Goal: Information Seeking & Learning: Find specific fact

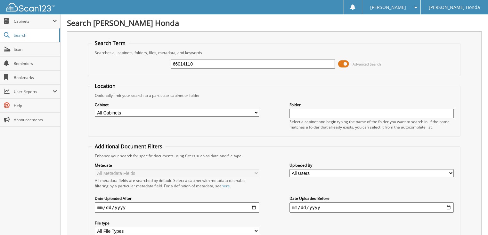
click at [360, 62] on span "Advanced Search" at bounding box center [366, 64] width 28 height 5
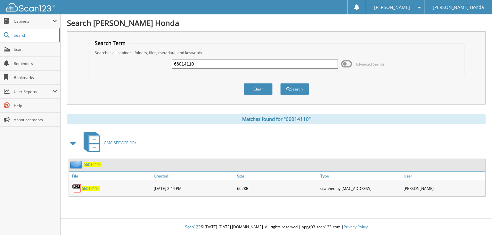
click at [273, 63] on input "66014110" at bounding box center [255, 64] width 166 height 10
type input "66014111"
click at [280, 83] on button "Search" at bounding box center [294, 89] width 29 height 12
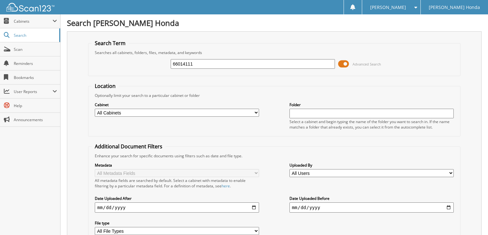
click at [367, 63] on span "Advanced Search" at bounding box center [366, 64] width 28 height 5
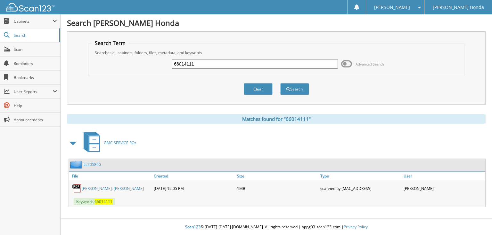
click at [268, 67] on input "66014111" at bounding box center [255, 64] width 166 height 10
type input "66014112"
click at [280, 83] on button "Search" at bounding box center [294, 89] width 29 height 12
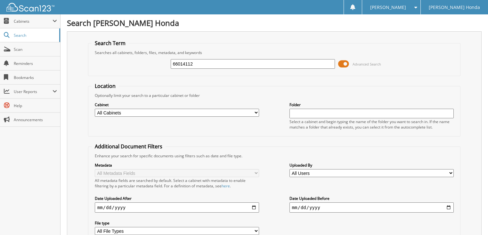
click at [356, 63] on span "Advanced Search" at bounding box center [366, 64] width 28 height 5
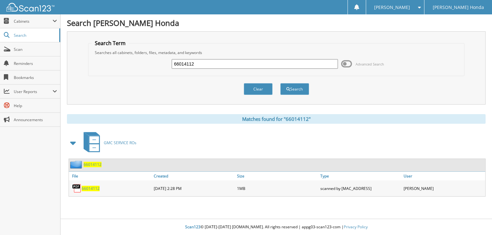
click at [305, 66] on input "66014112" at bounding box center [255, 64] width 166 height 10
type input "66014113"
click at [280, 83] on button "Search" at bounding box center [294, 89] width 29 height 12
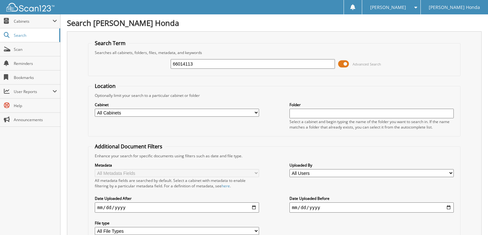
click at [348, 62] on span at bounding box center [343, 64] width 11 height 10
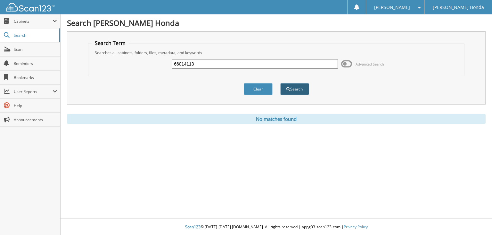
click at [305, 88] on button "Search" at bounding box center [294, 89] width 29 height 12
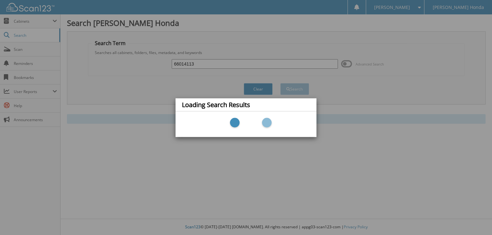
click at [361, 64] on div "Loading Search Results" at bounding box center [246, 117] width 492 height 235
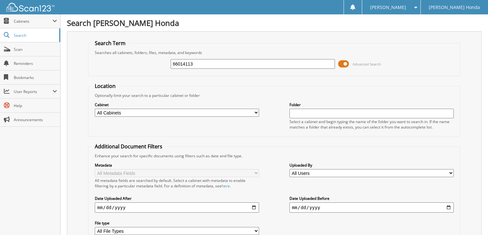
click at [339, 63] on span at bounding box center [343, 64] width 11 height 10
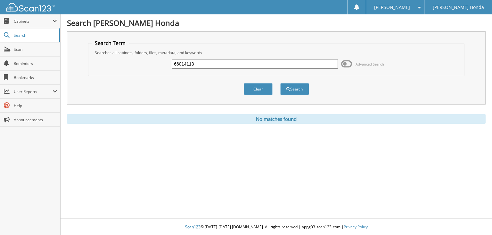
click at [242, 63] on input "66014113" at bounding box center [255, 64] width 166 height 10
type input "66014114"
click at [280, 83] on button "Search" at bounding box center [294, 89] width 29 height 12
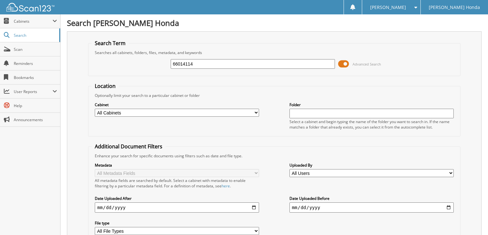
click at [351, 64] on span "Advanced Search" at bounding box center [359, 64] width 43 height 10
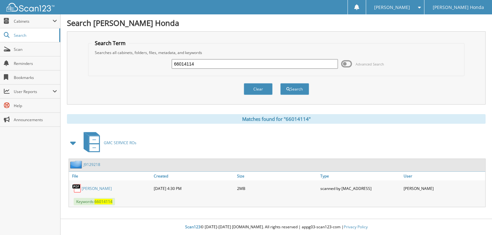
click at [244, 64] on input "66014114" at bounding box center [255, 64] width 166 height 10
type input "66014115"
click at [280, 83] on button "Search" at bounding box center [294, 89] width 29 height 12
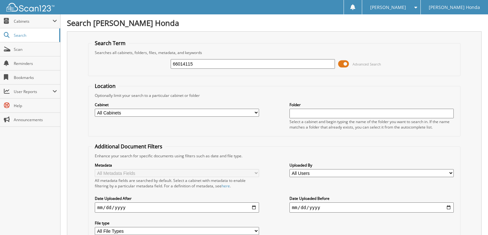
click at [345, 64] on span at bounding box center [343, 64] width 11 height 10
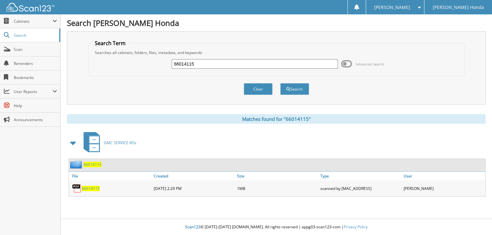
click at [254, 64] on input "66014115" at bounding box center [255, 64] width 166 height 10
type input "66014116"
click at [280, 83] on button "Search" at bounding box center [294, 89] width 29 height 12
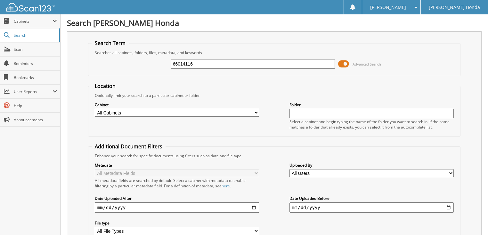
click at [347, 65] on span at bounding box center [343, 64] width 11 height 10
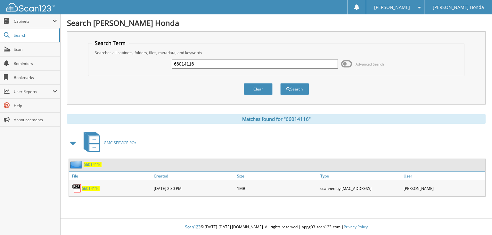
click at [347, 65] on span at bounding box center [346, 64] width 11 height 10
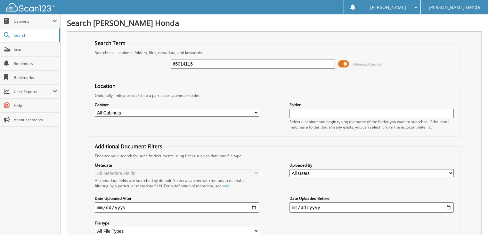
click at [230, 65] on input "66014116" at bounding box center [253, 64] width 165 height 10
type input "66014117"
click at [349, 63] on span "Advanced Search" at bounding box center [359, 64] width 43 height 10
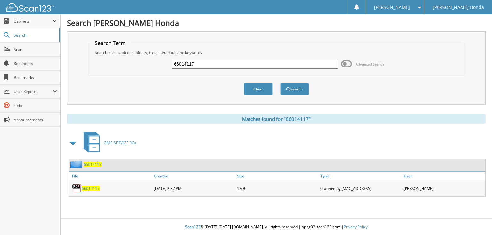
click at [244, 64] on input "66014117" at bounding box center [255, 64] width 166 height 10
type input "66014118"
click at [280, 83] on button "Search" at bounding box center [294, 89] width 29 height 12
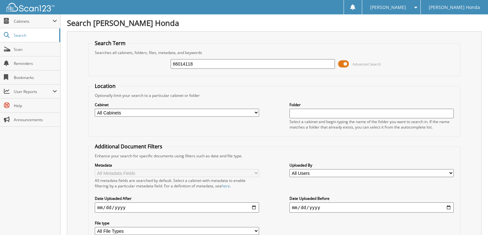
click at [349, 64] on span at bounding box center [343, 64] width 11 height 10
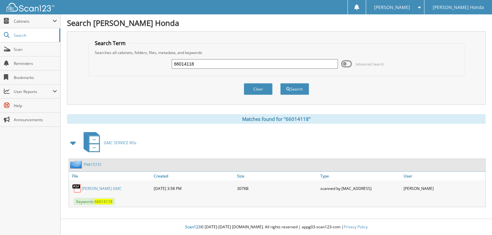
click at [265, 65] on input "66014118" at bounding box center [255, 64] width 166 height 10
type input "66014119"
click at [280, 83] on button "Search" at bounding box center [294, 89] width 29 height 12
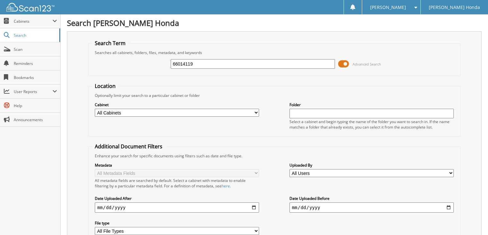
click at [345, 63] on span at bounding box center [343, 64] width 11 height 10
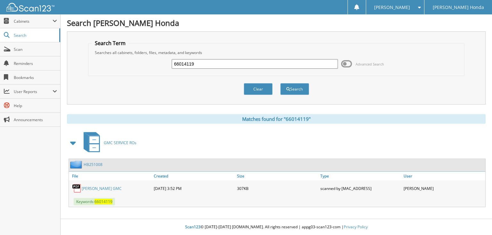
click at [251, 63] on input "66014119" at bounding box center [255, 64] width 166 height 10
type input "66014120"
click at [280, 83] on button "Search" at bounding box center [294, 89] width 29 height 12
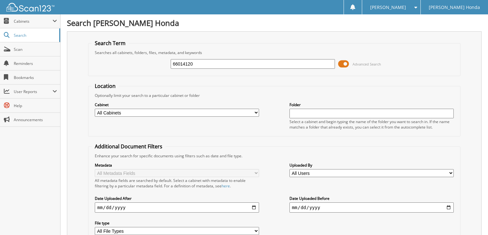
click at [339, 63] on span at bounding box center [343, 64] width 11 height 10
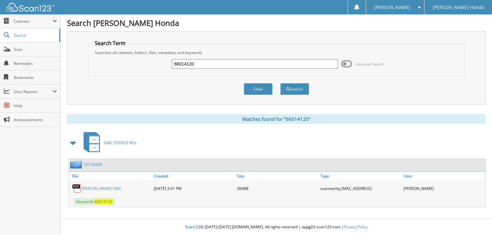
click at [251, 63] on input "66014120" at bounding box center [255, 64] width 166 height 10
type input "66014121"
click at [280, 83] on button "Search" at bounding box center [294, 89] width 29 height 12
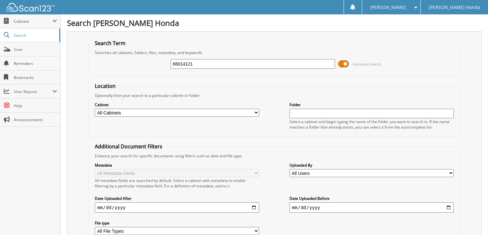
click at [346, 65] on span at bounding box center [343, 64] width 11 height 10
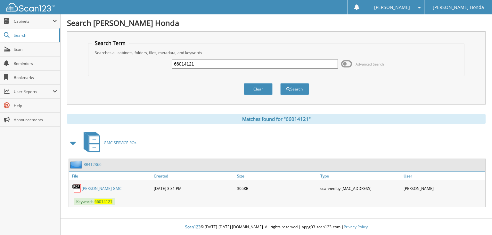
click at [224, 63] on input "66014121" at bounding box center [255, 64] width 166 height 10
type input "66014122"
click at [280, 83] on button "Search" at bounding box center [294, 89] width 29 height 12
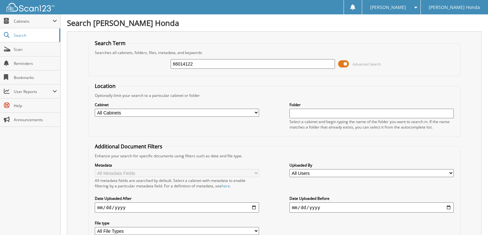
click at [341, 64] on span at bounding box center [343, 64] width 11 height 10
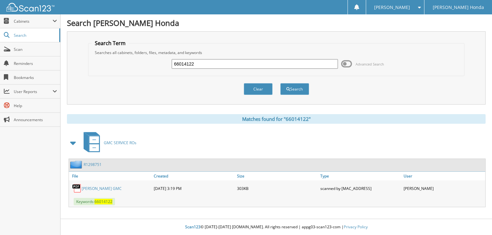
click at [269, 67] on input "66014122" at bounding box center [255, 64] width 166 height 10
type input "66014123"
click at [280, 83] on button "Search" at bounding box center [294, 89] width 29 height 12
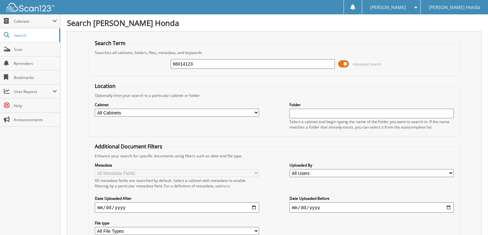
click at [342, 62] on span at bounding box center [343, 64] width 11 height 10
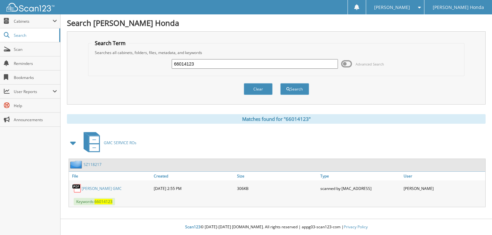
click at [280, 62] on input "66014123" at bounding box center [255, 64] width 166 height 10
type input "66014124"
click at [280, 83] on button "Search" at bounding box center [294, 89] width 29 height 12
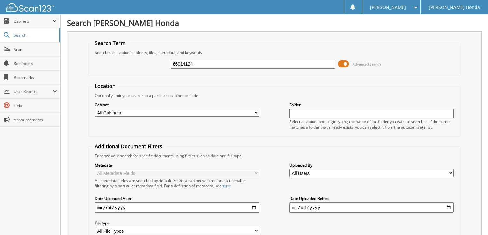
click at [349, 65] on span "Advanced Search" at bounding box center [359, 64] width 43 height 10
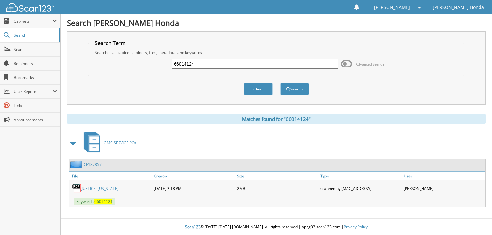
click at [293, 65] on input "66014124" at bounding box center [255, 64] width 166 height 10
type input "66014125"
click at [280, 83] on button "Search" at bounding box center [294, 89] width 29 height 12
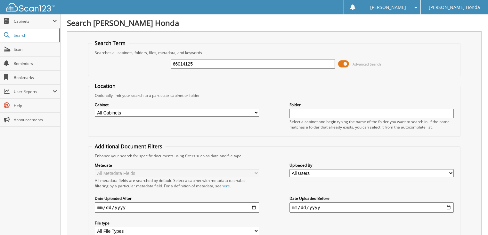
click at [347, 64] on span at bounding box center [343, 64] width 11 height 10
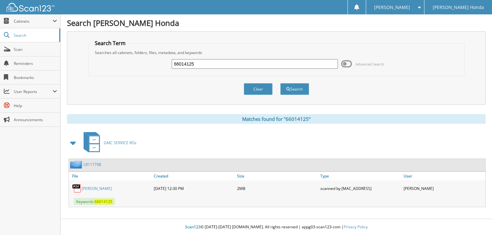
click at [275, 63] on input "66014125" at bounding box center [255, 64] width 166 height 10
type input "66014126"
click at [280, 83] on button "Search" at bounding box center [294, 89] width 29 height 12
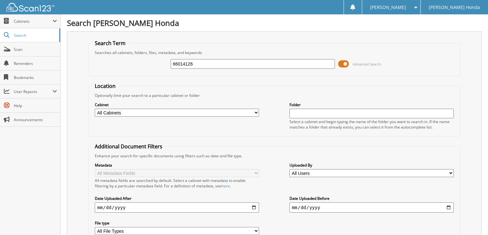
click at [342, 64] on span at bounding box center [343, 64] width 11 height 10
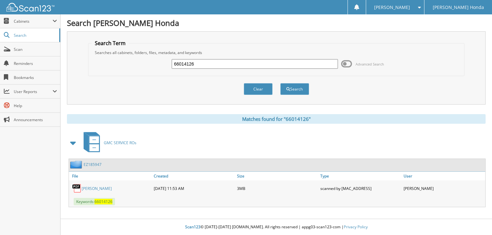
click at [228, 64] on input "66014126" at bounding box center [255, 64] width 166 height 10
type input "66014127"
click at [280, 83] on button "Search" at bounding box center [294, 89] width 29 height 12
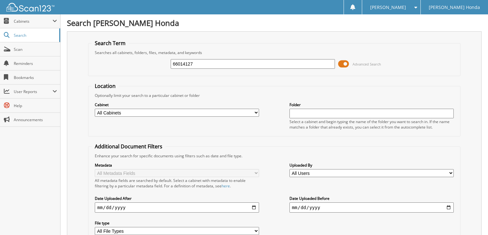
click at [348, 65] on span at bounding box center [343, 64] width 11 height 10
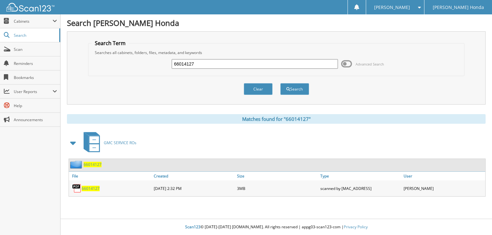
click at [279, 65] on input "66014127" at bounding box center [255, 64] width 166 height 10
type input "66014128"
click at [280, 83] on button "Search" at bounding box center [294, 89] width 29 height 12
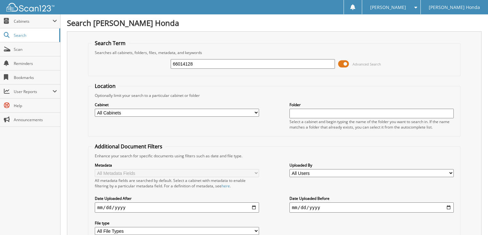
click at [346, 63] on span at bounding box center [343, 64] width 11 height 10
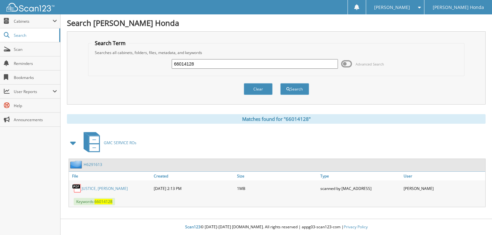
click at [283, 64] on input "66014128" at bounding box center [255, 64] width 166 height 10
type input "66014129"
click at [280, 83] on button "Search" at bounding box center [294, 89] width 29 height 12
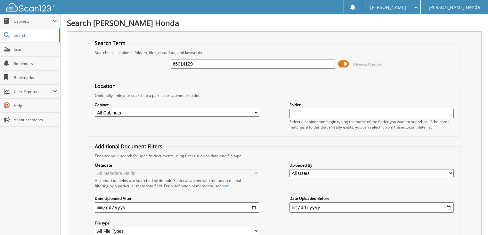
click at [345, 63] on span at bounding box center [343, 64] width 11 height 10
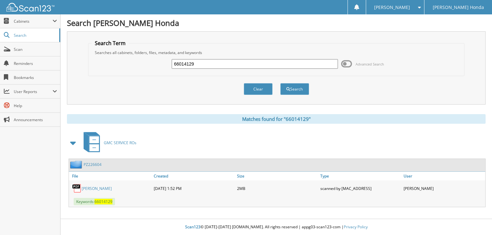
click at [261, 63] on input "66014129" at bounding box center [255, 64] width 166 height 10
type input "66014130"
click at [280, 83] on button "Search" at bounding box center [294, 89] width 29 height 12
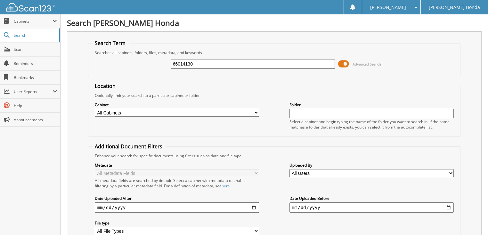
click at [343, 63] on span at bounding box center [343, 64] width 11 height 10
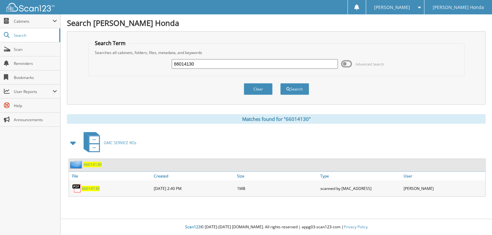
click at [240, 65] on input "66014130" at bounding box center [255, 64] width 166 height 10
type input "66014131"
click at [280, 83] on button "Search" at bounding box center [294, 89] width 29 height 12
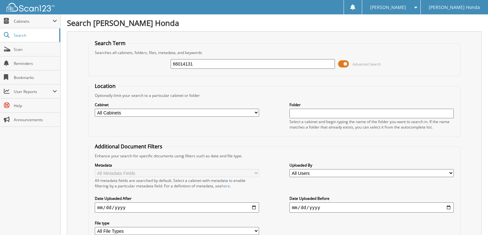
click at [345, 64] on span at bounding box center [343, 64] width 11 height 10
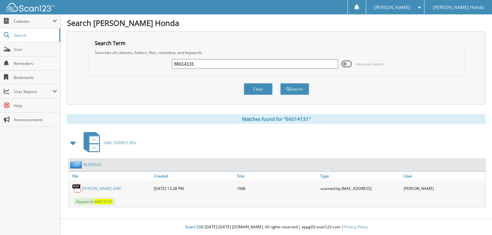
click at [258, 65] on input "66014131" at bounding box center [255, 64] width 166 height 10
type input "66014132"
click at [280, 83] on button "Search" at bounding box center [294, 89] width 29 height 12
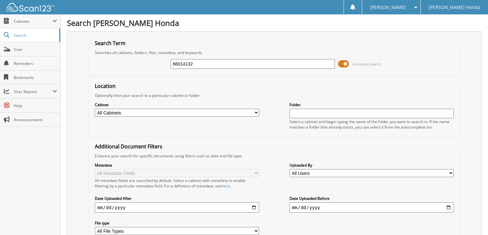
click at [342, 62] on span at bounding box center [343, 64] width 11 height 10
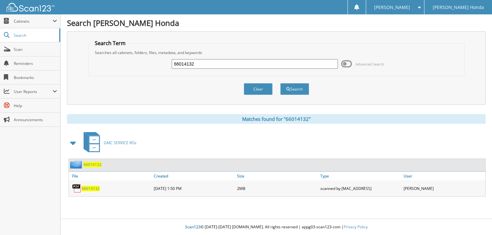
click at [270, 63] on input "66014132" at bounding box center [255, 64] width 166 height 10
type input "66014133"
click at [280, 83] on button "Search" at bounding box center [294, 89] width 29 height 12
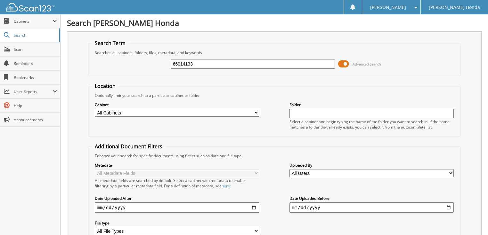
click at [345, 65] on span at bounding box center [343, 64] width 11 height 10
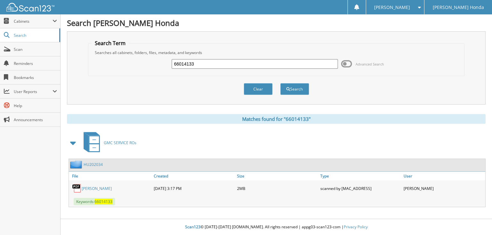
click at [280, 65] on input "66014133" at bounding box center [255, 64] width 166 height 10
type input "66014134"
click at [280, 83] on button "Search" at bounding box center [294, 89] width 29 height 12
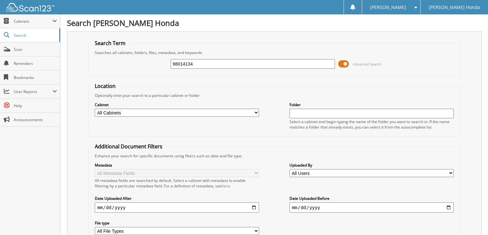
click at [343, 63] on span at bounding box center [343, 64] width 11 height 10
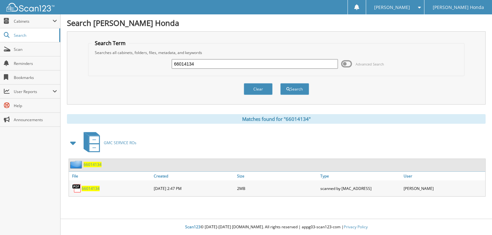
click at [244, 65] on input "66014134" at bounding box center [255, 64] width 166 height 10
type input "66014135"
click at [280, 83] on button "Search" at bounding box center [294, 89] width 29 height 12
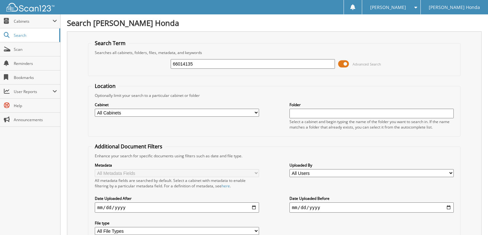
click at [343, 65] on span at bounding box center [343, 64] width 11 height 10
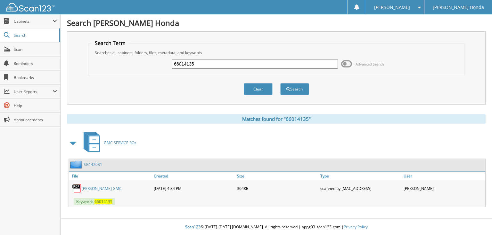
click at [261, 61] on input "66014135" at bounding box center [255, 64] width 166 height 10
type input "66014136"
click at [280, 83] on button "Search" at bounding box center [294, 89] width 29 height 12
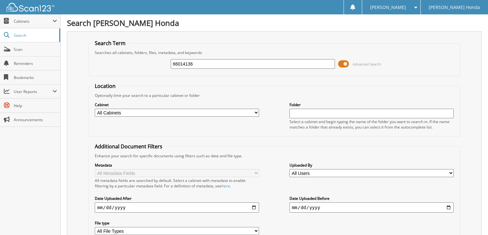
click at [345, 64] on span at bounding box center [343, 64] width 11 height 10
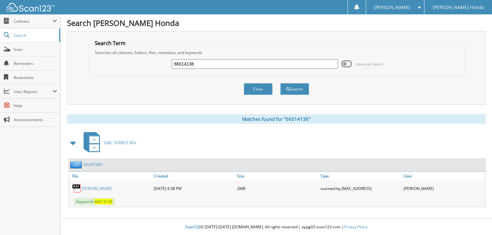
click at [267, 67] on input "66014136" at bounding box center [255, 64] width 166 height 10
type input "66014137"
click at [280, 83] on button "Search" at bounding box center [294, 89] width 29 height 12
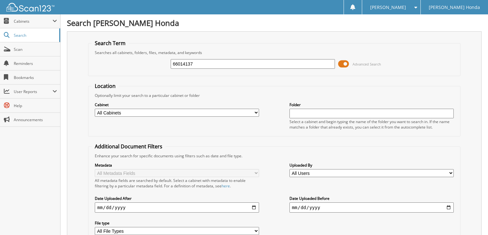
click at [347, 64] on span at bounding box center [343, 64] width 11 height 10
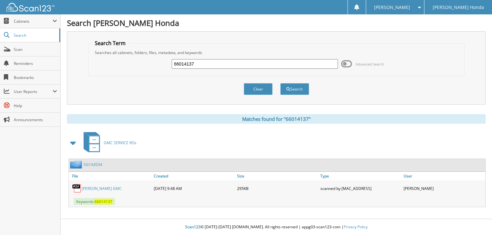
click at [260, 63] on input "66014137" at bounding box center [255, 64] width 166 height 10
type input "66014138"
click at [280, 83] on button "Search" at bounding box center [294, 89] width 29 height 12
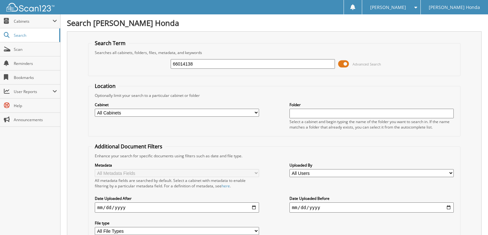
click at [343, 65] on span at bounding box center [343, 64] width 11 height 10
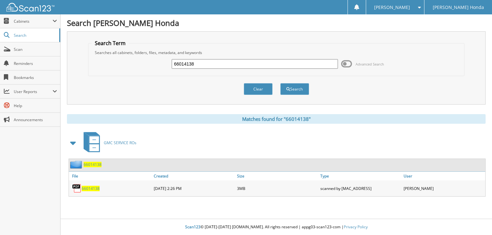
click at [244, 63] on input "66014138" at bounding box center [255, 64] width 166 height 10
type input "66014139"
click at [280, 83] on button "Search" at bounding box center [294, 89] width 29 height 12
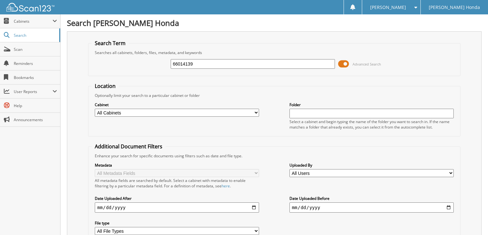
click at [342, 63] on span at bounding box center [343, 64] width 11 height 10
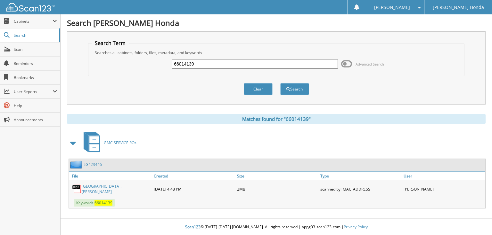
click at [238, 60] on input "66014139" at bounding box center [255, 64] width 166 height 10
type input "66014140"
click at [280, 83] on button "Search" at bounding box center [294, 89] width 29 height 12
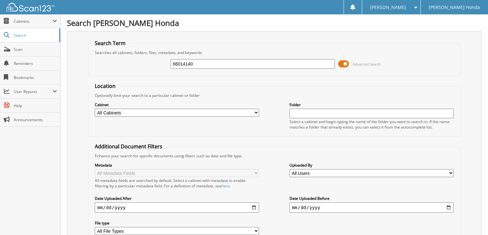
click at [345, 65] on span at bounding box center [343, 64] width 11 height 10
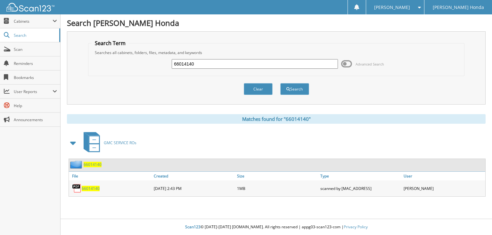
click at [254, 65] on input "66014140" at bounding box center [255, 64] width 166 height 10
type input "66014141"
click at [280, 83] on button "Search" at bounding box center [294, 89] width 29 height 12
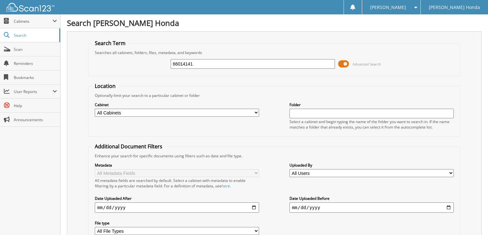
click at [347, 66] on span at bounding box center [343, 64] width 11 height 10
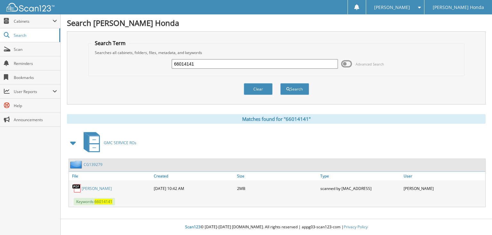
click at [236, 64] on input "66014141" at bounding box center [255, 64] width 166 height 10
type input "66014142"
click at [280, 83] on button "Search" at bounding box center [294, 89] width 29 height 12
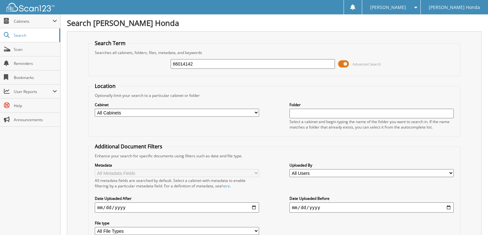
click at [346, 63] on span at bounding box center [343, 64] width 11 height 10
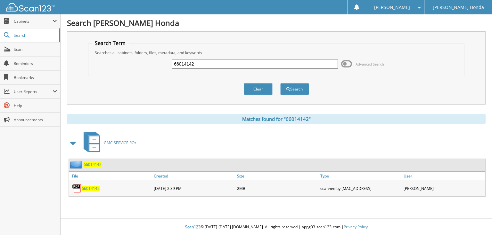
click at [228, 63] on input "66014142" at bounding box center [255, 64] width 166 height 10
type input "66014143"
click at [280, 83] on button "Search" at bounding box center [294, 89] width 29 height 12
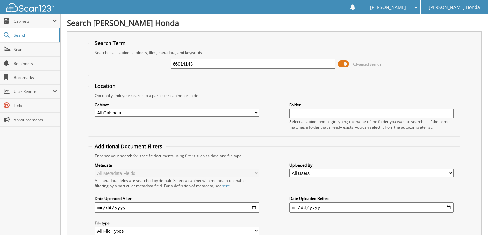
click at [341, 61] on span at bounding box center [343, 64] width 11 height 10
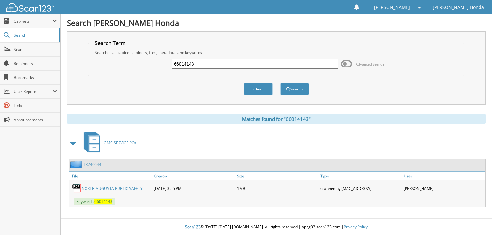
click at [264, 66] on input "66014143" at bounding box center [255, 64] width 166 height 10
type input "66014144"
click at [280, 83] on button "Search" at bounding box center [294, 89] width 29 height 12
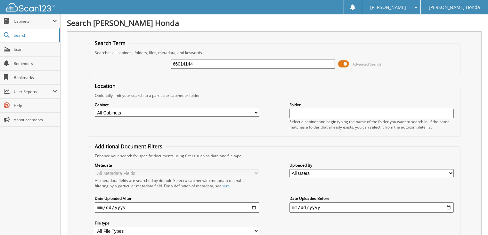
click at [360, 61] on span "Advanced Search" at bounding box center [359, 64] width 43 height 10
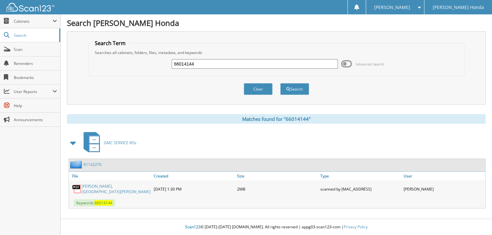
click at [265, 60] on input "66014144" at bounding box center [255, 64] width 166 height 10
type input "66014145"
click at [280, 83] on button "Search" at bounding box center [294, 89] width 29 height 12
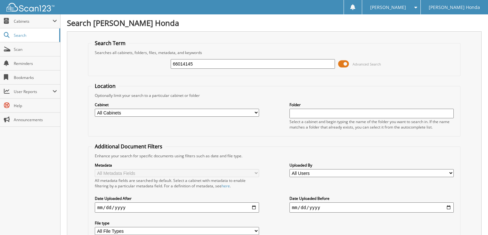
click at [362, 63] on span "Advanced Search" at bounding box center [366, 64] width 28 height 5
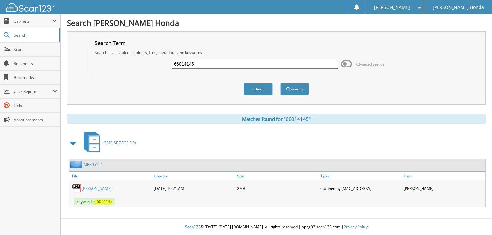
click at [280, 60] on input "66014145" at bounding box center [255, 64] width 166 height 10
type input "66014146"
click at [280, 83] on button "Search" at bounding box center [294, 89] width 29 height 12
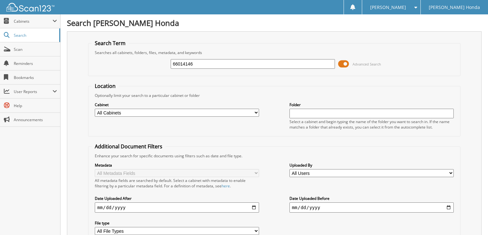
click at [369, 61] on span "Advanced Search" at bounding box center [359, 64] width 43 height 10
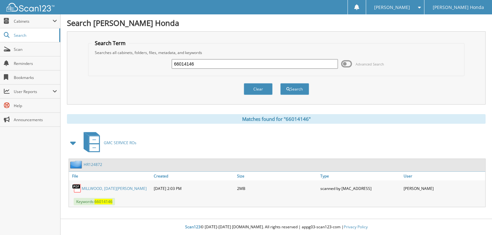
click at [268, 65] on input "66014146" at bounding box center [255, 64] width 166 height 10
type input "66014147"
click at [280, 83] on button "Search" at bounding box center [294, 89] width 29 height 12
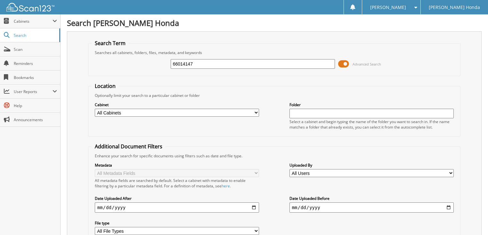
click at [349, 65] on span "Advanced Search" at bounding box center [359, 64] width 43 height 10
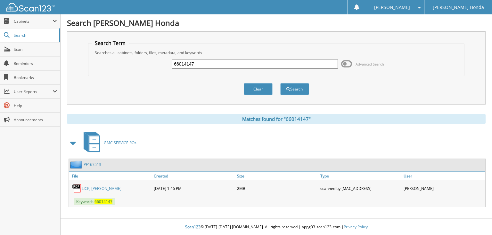
click at [242, 63] on input "66014147" at bounding box center [255, 64] width 166 height 10
type input "66014148"
click at [280, 83] on button "Search" at bounding box center [294, 89] width 29 height 12
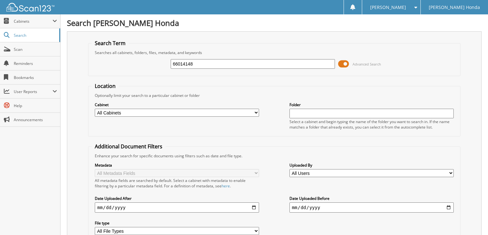
click at [347, 62] on span at bounding box center [343, 64] width 11 height 10
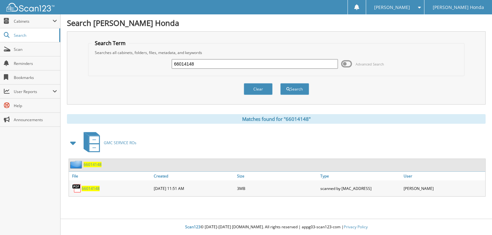
click at [237, 60] on input "66014148" at bounding box center [255, 64] width 166 height 10
type input "66014149"
click at [280, 83] on button "Search" at bounding box center [294, 89] width 29 height 12
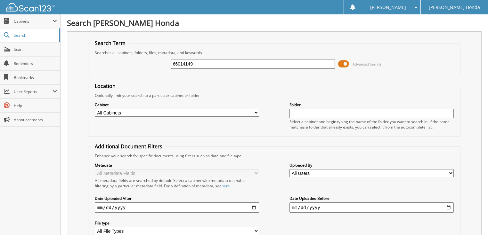
click at [348, 63] on span at bounding box center [343, 64] width 11 height 10
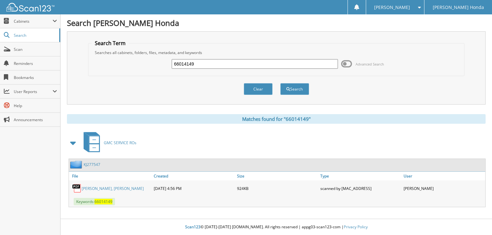
click at [243, 65] on input "66014149" at bounding box center [255, 64] width 166 height 10
type input "66014150"
click at [280, 83] on button "Search" at bounding box center [294, 89] width 29 height 12
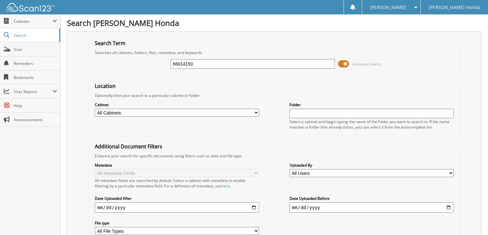
click at [200, 59] on input "66014150" at bounding box center [253, 64] width 165 height 10
type input "66014151"
click at [343, 62] on span at bounding box center [343, 64] width 11 height 10
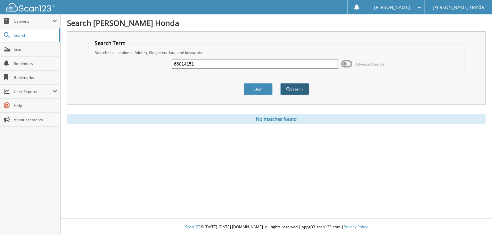
click at [296, 91] on button "Search" at bounding box center [294, 89] width 29 height 12
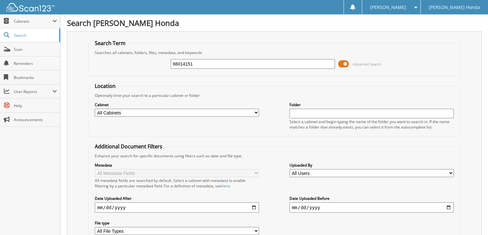
click at [347, 65] on span at bounding box center [343, 64] width 11 height 10
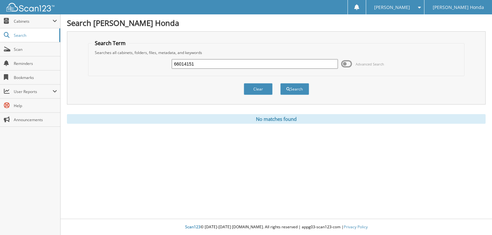
click at [212, 64] on input "66014151" at bounding box center [255, 64] width 166 height 10
type input "66014152"
click at [280, 83] on button "Search" at bounding box center [294, 89] width 29 height 12
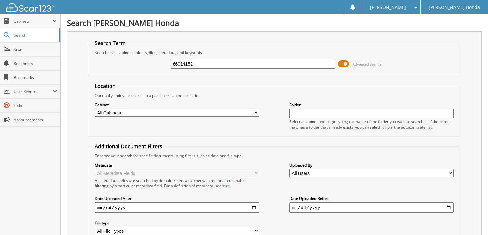
drag, startPoint x: 0, startPoint y: 0, endPoint x: 347, endPoint y: 63, distance: 352.3
click at [347, 63] on span at bounding box center [343, 64] width 11 height 10
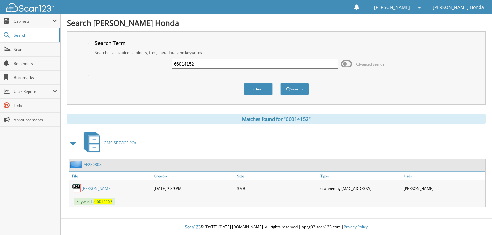
click at [269, 60] on input "66014152" at bounding box center [255, 64] width 166 height 10
type input "66014153"
click at [280, 83] on button "Search" at bounding box center [294, 89] width 29 height 12
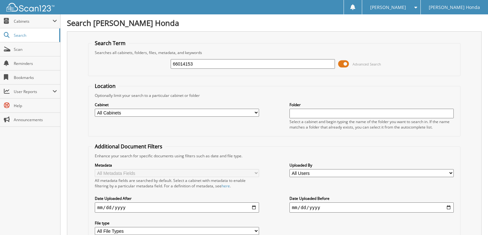
click at [357, 62] on span "Advanced Search" at bounding box center [366, 64] width 28 height 5
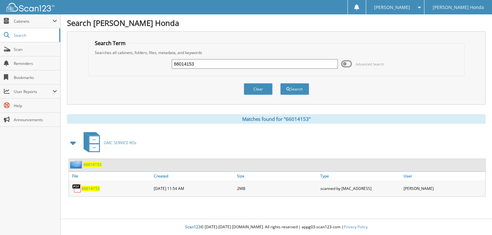
click at [286, 67] on input "66014153" at bounding box center [255, 64] width 166 height 10
type input "66014154"
click at [280, 83] on button "Search" at bounding box center [294, 89] width 29 height 12
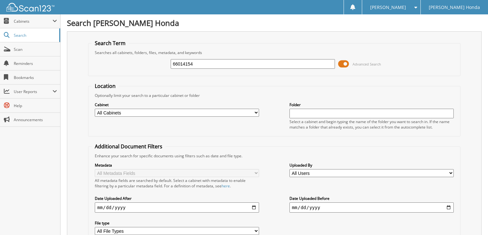
click at [353, 65] on span "Advanced Search" at bounding box center [366, 64] width 28 height 5
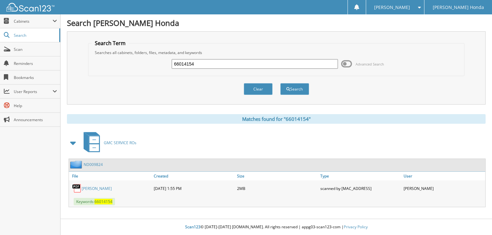
click at [245, 64] on input "66014154" at bounding box center [255, 64] width 166 height 10
type input "66014155"
click at [280, 83] on button "Search" at bounding box center [294, 89] width 29 height 12
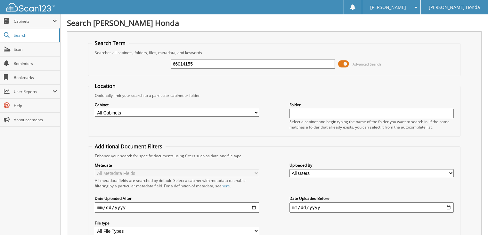
click at [360, 63] on span "Advanced Search" at bounding box center [366, 64] width 28 height 5
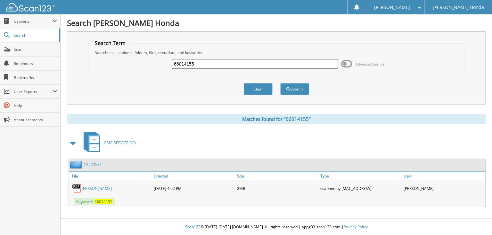
click at [276, 61] on input "66014155" at bounding box center [255, 64] width 166 height 10
type input "66014156"
click at [280, 83] on button "Search" at bounding box center [294, 89] width 29 height 12
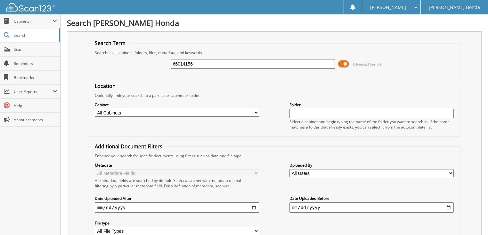
click at [354, 64] on span "Advanced Search" at bounding box center [366, 64] width 28 height 5
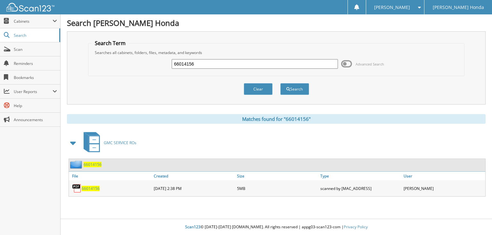
click at [286, 59] on input "66014156" at bounding box center [255, 64] width 166 height 10
type input "66014157"
click at [280, 83] on button "Search" at bounding box center [294, 89] width 29 height 12
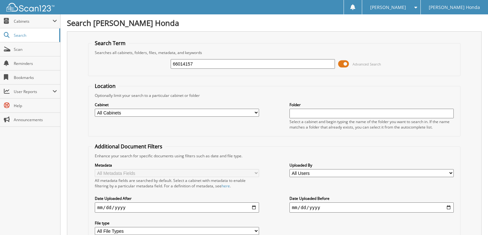
drag, startPoint x: 0, startPoint y: 0, endPoint x: 313, endPoint y: 61, distance: 319.2
click at [361, 62] on span "Advanced Search" at bounding box center [366, 64] width 28 height 5
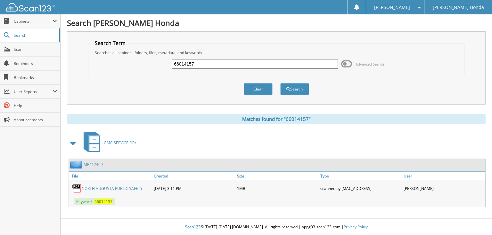
click at [286, 64] on input "66014157" at bounding box center [255, 64] width 166 height 10
type input "66014158"
click at [280, 83] on button "Search" at bounding box center [294, 89] width 29 height 12
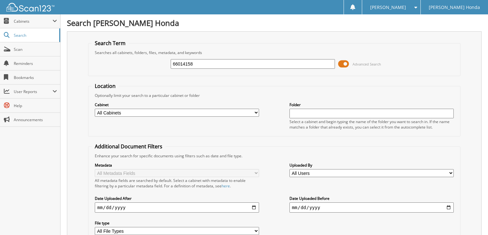
click at [356, 63] on span "Advanced Search" at bounding box center [366, 64] width 28 height 5
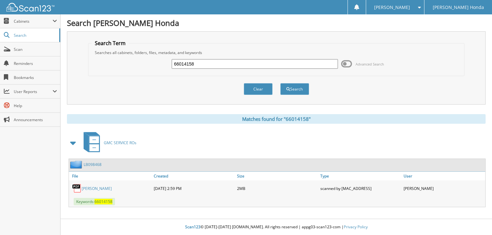
click at [266, 63] on input "66014158" at bounding box center [255, 64] width 166 height 10
type input "66014159"
click at [280, 83] on button "Search" at bounding box center [294, 89] width 29 height 12
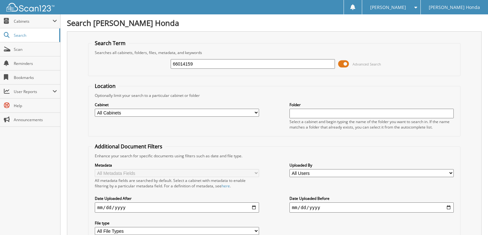
click at [352, 63] on span "Advanced Search" at bounding box center [359, 64] width 43 height 10
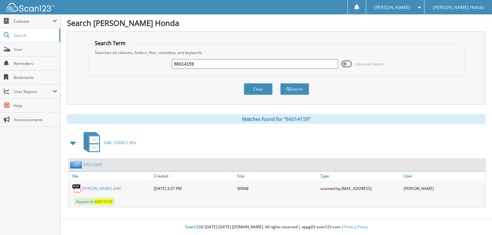
click at [259, 62] on input "66014159" at bounding box center [255, 64] width 166 height 10
type input "66014160"
click at [280, 83] on button "Search" at bounding box center [294, 89] width 29 height 12
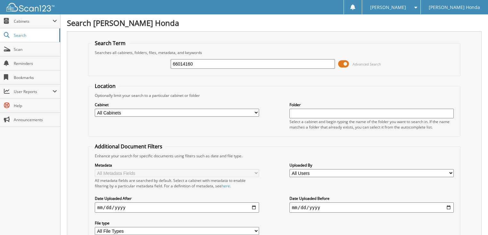
click at [348, 63] on span at bounding box center [343, 64] width 11 height 10
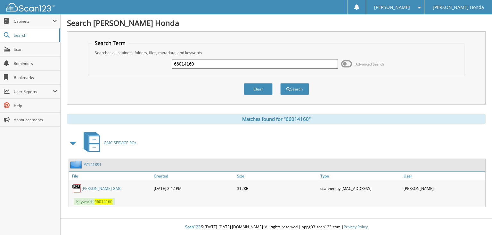
click at [279, 66] on input "66014160" at bounding box center [255, 64] width 166 height 10
type input "66014161"
click at [280, 83] on button "Search" at bounding box center [294, 89] width 29 height 12
click at [246, 63] on input "66014161" at bounding box center [255, 64] width 166 height 10
type input "66014162"
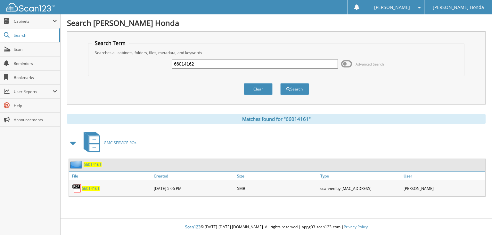
click at [280, 83] on button "Search" at bounding box center [294, 89] width 29 height 12
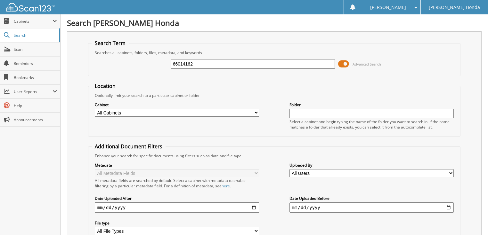
click at [343, 61] on span at bounding box center [343, 64] width 11 height 10
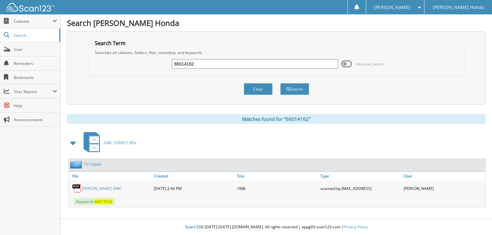
click at [280, 66] on input "66014162" at bounding box center [255, 64] width 166 height 10
type input "66014163"
click at [280, 83] on button "Search" at bounding box center [294, 89] width 29 height 12
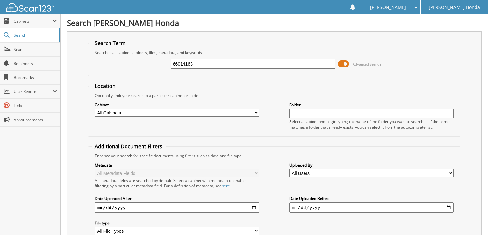
click at [355, 63] on span "Advanced Search" at bounding box center [366, 64] width 28 height 5
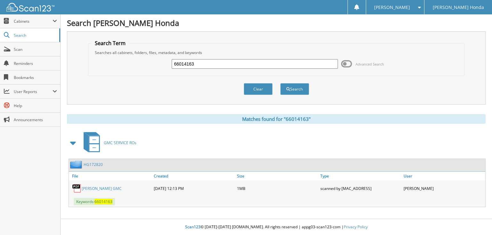
click at [263, 62] on input "66014163" at bounding box center [255, 64] width 166 height 10
type input "66014164"
click at [280, 83] on button "Search" at bounding box center [294, 89] width 29 height 12
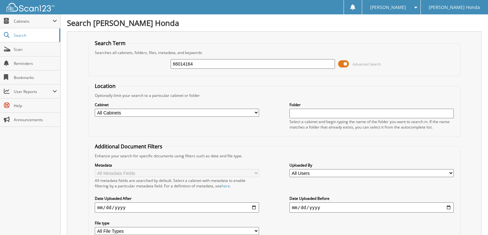
click at [372, 63] on span "Advanced Search" at bounding box center [366, 64] width 28 height 5
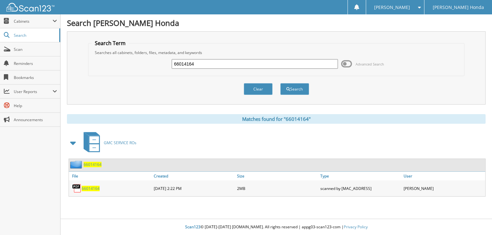
click at [253, 59] on input "66014164" at bounding box center [255, 64] width 166 height 10
type input "66014165"
click at [280, 83] on button "Search" at bounding box center [294, 89] width 29 height 12
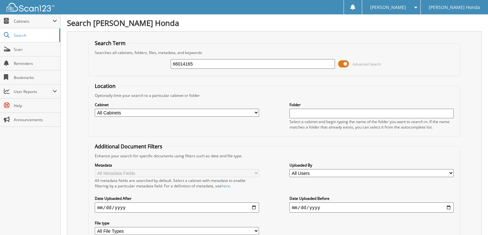
drag, startPoint x: 0, startPoint y: 0, endPoint x: 373, endPoint y: 64, distance: 378.1
click at [373, 64] on span "Advanced Search" at bounding box center [366, 64] width 28 height 5
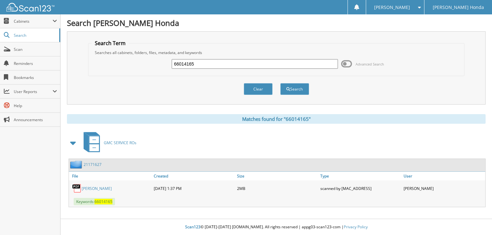
click at [250, 63] on input "66014165" at bounding box center [255, 64] width 166 height 10
type input "66014166"
click at [280, 83] on button "Search" at bounding box center [294, 89] width 29 height 12
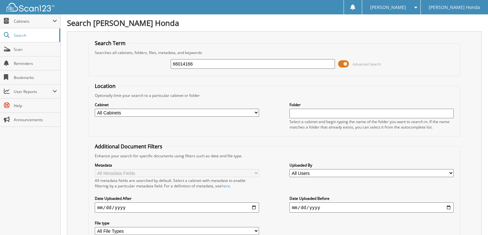
click at [344, 62] on span at bounding box center [343, 64] width 11 height 10
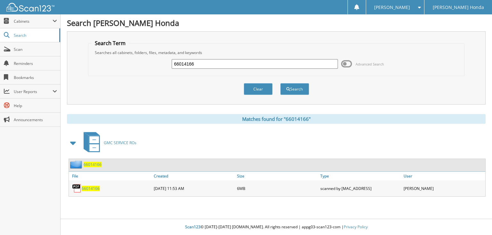
click at [264, 64] on input "66014166" at bounding box center [255, 64] width 166 height 10
type input "66014167"
click at [280, 83] on button "Search" at bounding box center [294, 89] width 29 height 12
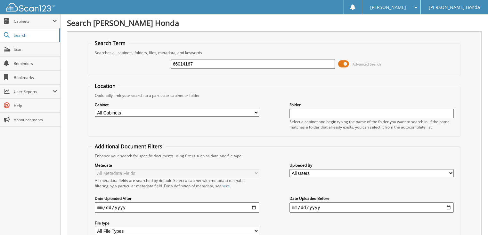
click at [346, 60] on span at bounding box center [343, 64] width 11 height 10
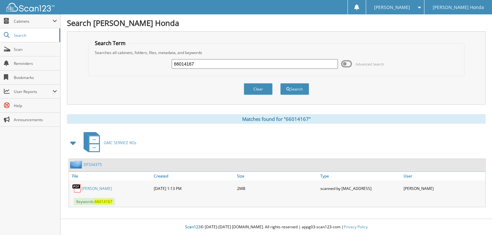
click at [264, 67] on input "66014167" at bounding box center [255, 64] width 166 height 10
type input "66014168"
click at [280, 83] on button "Search" at bounding box center [294, 89] width 29 height 12
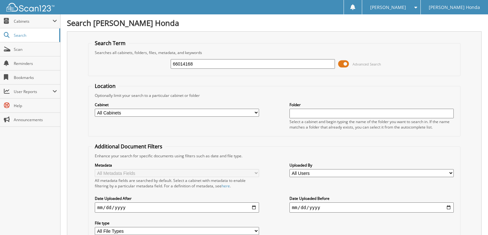
click at [343, 57] on div "66014168 Advanced Search" at bounding box center [275, 63] width 366 height 17
click at [343, 62] on span at bounding box center [343, 64] width 11 height 10
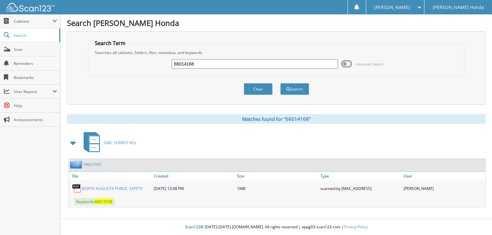
click at [238, 66] on input "66014168" at bounding box center [255, 64] width 166 height 10
type input "66014169"
click at [280, 83] on button "Search" at bounding box center [294, 89] width 29 height 12
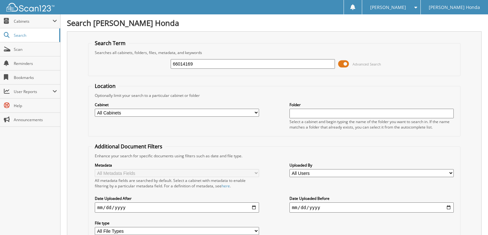
click at [358, 68] on span "Advanced Search" at bounding box center [359, 64] width 43 height 10
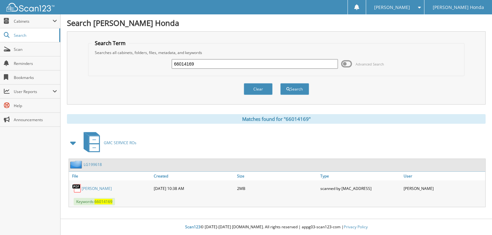
click at [273, 64] on input "66014169" at bounding box center [255, 64] width 166 height 10
type input "66014170"
click at [280, 83] on button "Search" at bounding box center [294, 89] width 29 height 12
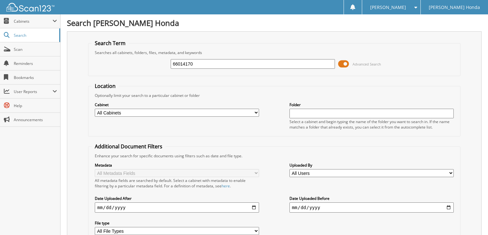
click at [364, 59] on span "Advanced Search" at bounding box center [359, 64] width 43 height 10
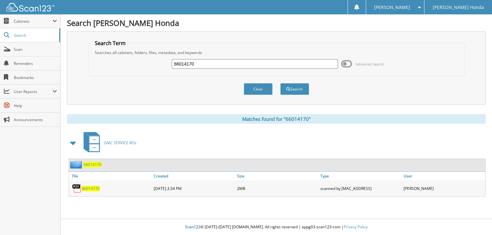
click at [250, 65] on input "66014170" at bounding box center [255, 64] width 166 height 10
type input "66014171"
click at [280, 83] on button "Search" at bounding box center [294, 89] width 29 height 12
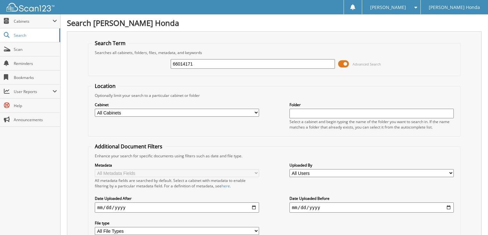
click at [373, 65] on span "Advanced Search" at bounding box center [366, 64] width 28 height 5
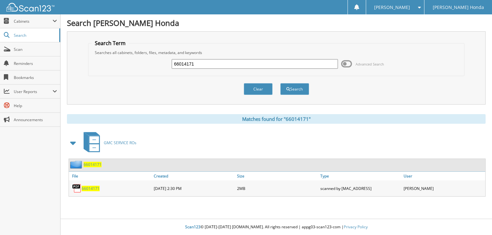
click at [238, 66] on input "66014171" at bounding box center [255, 64] width 166 height 10
type input "66014172"
click at [280, 83] on button "Search" at bounding box center [294, 89] width 29 height 12
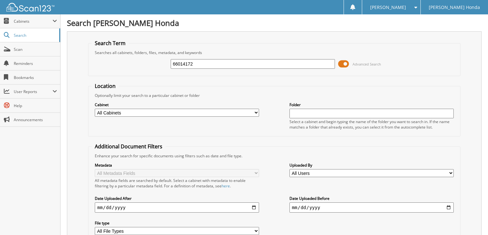
click at [347, 64] on span at bounding box center [343, 64] width 11 height 10
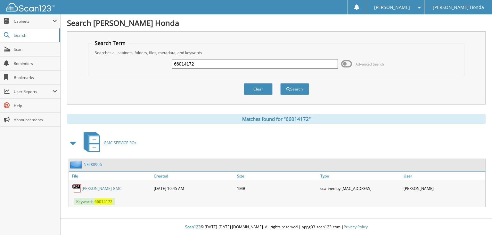
click at [252, 68] on div "66014172" at bounding box center [255, 64] width 166 height 11
click at [226, 66] on input "66014172" at bounding box center [255, 64] width 166 height 10
type input "66014173"
click at [280, 83] on button "Search" at bounding box center [294, 89] width 29 height 12
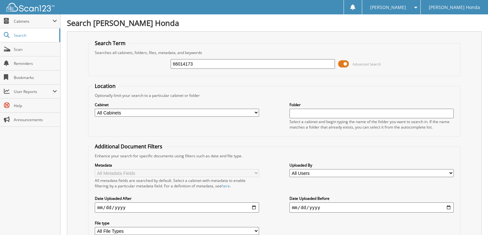
click at [210, 60] on input "66014173" at bounding box center [253, 64] width 165 height 10
click at [365, 62] on span "Advanced Search" at bounding box center [366, 64] width 28 height 5
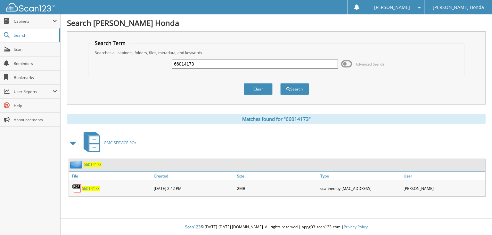
drag, startPoint x: 364, startPoint y: 64, endPoint x: 294, endPoint y: 56, distance: 69.9
click at [364, 64] on span "Advanced Search" at bounding box center [369, 64] width 28 height 5
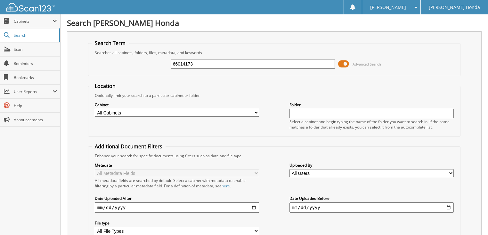
click at [242, 60] on input "66014173" at bounding box center [253, 64] width 165 height 10
type input "66014174"
click at [355, 61] on span "Advanced Search" at bounding box center [359, 64] width 43 height 10
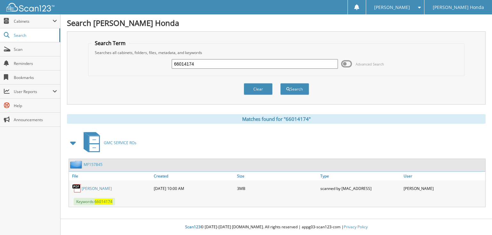
click at [206, 64] on input "66014174" at bounding box center [255, 64] width 166 height 10
type input "66014175"
click at [280, 83] on button "Search" at bounding box center [294, 89] width 29 height 12
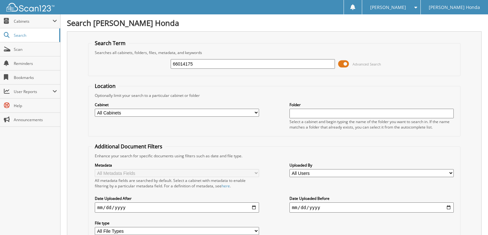
click at [345, 61] on span at bounding box center [343, 64] width 11 height 10
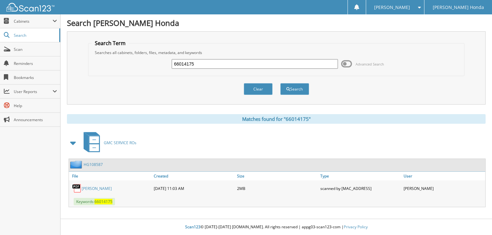
click at [276, 65] on input "66014175" at bounding box center [255, 64] width 166 height 10
click at [102, 188] on link "[PERSON_NAME]" at bounding box center [97, 188] width 30 height 5
click at [223, 62] on input "6601417" at bounding box center [255, 64] width 166 height 10
type input "66014176"
click at [280, 83] on button "Search" at bounding box center [294, 89] width 29 height 12
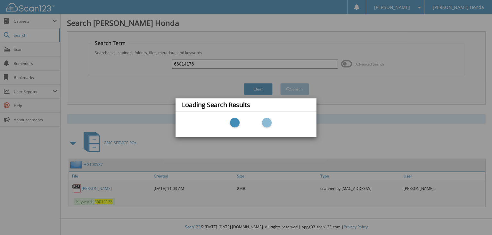
click at [360, 65] on div "Loading Search Results" at bounding box center [246, 117] width 492 height 235
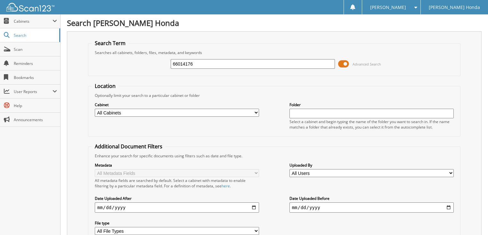
click at [360, 60] on span "Advanced Search" at bounding box center [359, 64] width 43 height 10
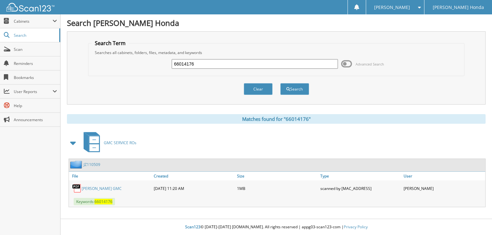
click at [262, 62] on input "66014176" at bounding box center [255, 64] width 166 height 10
type input "66014177"
click at [280, 83] on button "Search" at bounding box center [294, 89] width 29 height 12
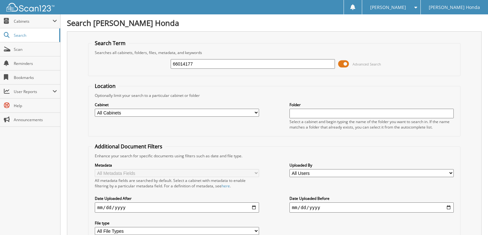
click at [344, 64] on span at bounding box center [343, 64] width 11 height 10
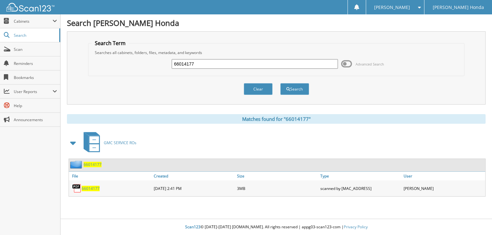
click at [252, 67] on input "66014177" at bounding box center [255, 64] width 166 height 10
type input "66014178"
click at [280, 83] on button "Search" at bounding box center [294, 89] width 29 height 12
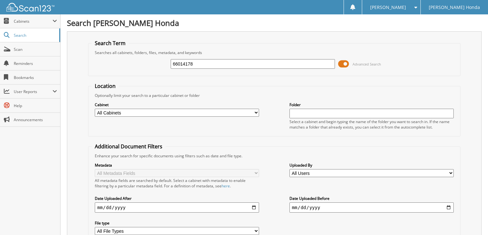
click at [341, 62] on span at bounding box center [343, 64] width 11 height 10
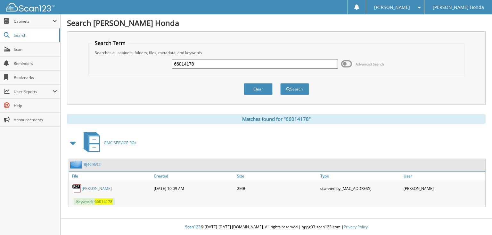
click at [239, 66] on input "66014178" at bounding box center [255, 64] width 166 height 10
type input "66014179"
click at [280, 83] on button "Search" at bounding box center [294, 89] width 29 height 12
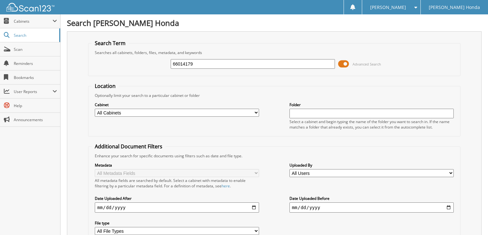
click at [370, 65] on span "Advanced Search" at bounding box center [366, 64] width 28 height 5
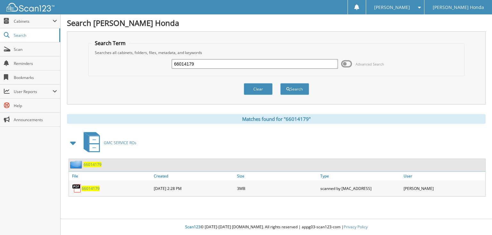
click at [259, 68] on input "66014179" at bounding box center [255, 64] width 166 height 10
type input "66014180"
click at [280, 83] on button "Search" at bounding box center [294, 89] width 29 height 12
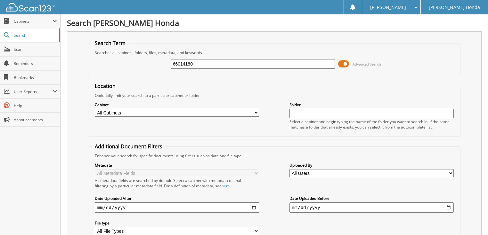
click at [343, 63] on span at bounding box center [343, 64] width 11 height 10
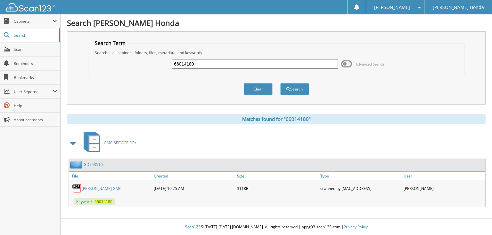
click at [241, 68] on input "66014180" at bounding box center [255, 64] width 166 height 10
type input "66014181"
click at [280, 83] on button "Search" at bounding box center [294, 89] width 29 height 12
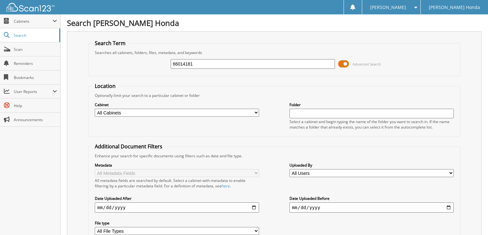
click at [342, 65] on span at bounding box center [343, 64] width 11 height 10
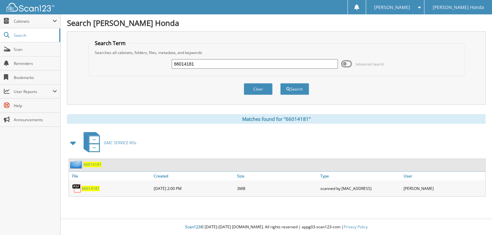
click at [268, 64] on input "66014181" at bounding box center [255, 64] width 166 height 10
type input "66014182"
click at [280, 83] on button "Search" at bounding box center [294, 89] width 29 height 12
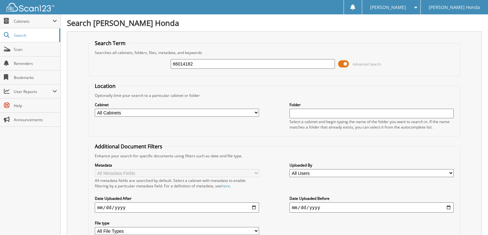
click at [339, 61] on span at bounding box center [343, 64] width 11 height 10
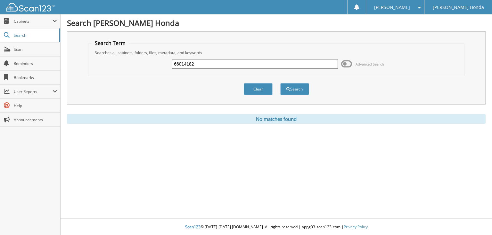
click at [234, 64] on input "66014182" at bounding box center [255, 64] width 166 height 10
click at [277, 65] on input "66014182" at bounding box center [255, 64] width 166 height 10
type input "66014183"
click at [280, 83] on button "Search" at bounding box center [294, 89] width 29 height 12
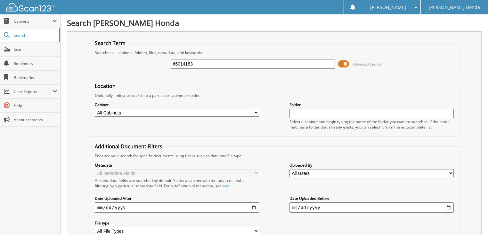
click at [340, 61] on span at bounding box center [343, 64] width 11 height 10
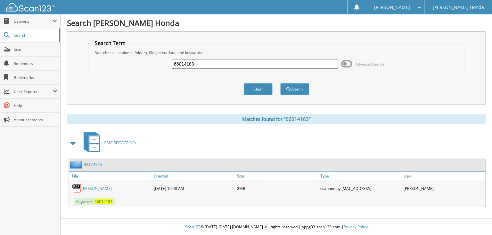
click at [265, 61] on input "66014183" at bounding box center [255, 64] width 166 height 10
type input "66014184"
click at [280, 83] on button "Search" at bounding box center [294, 89] width 29 height 12
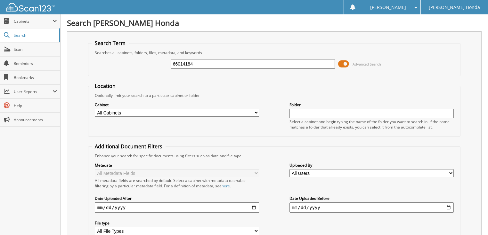
click at [343, 64] on span at bounding box center [343, 64] width 11 height 10
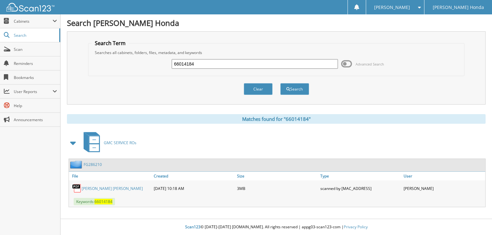
click at [227, 66] on input "66014184" at bounding box center [255, 64] width 166 height 10
type input "66014185"
click at [280, 83] on button "Search" at bounding box center [294, 89] width 29 height 12
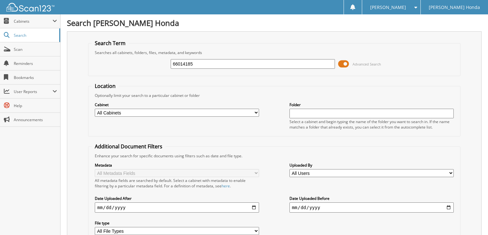
click span
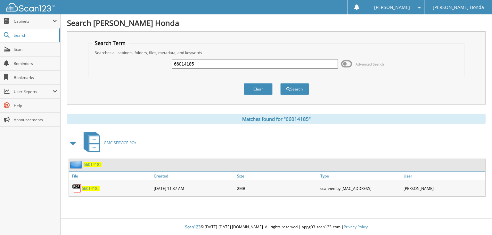
click input "66014185"
type input "66014186"
click button "Search"
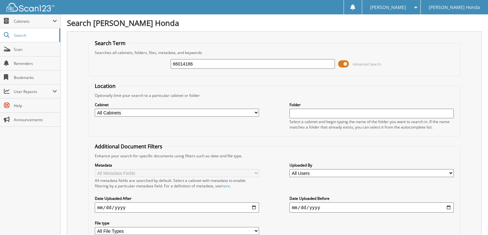
click at [346, 65] on span at bounding box center [343, 64] width 11 height 10
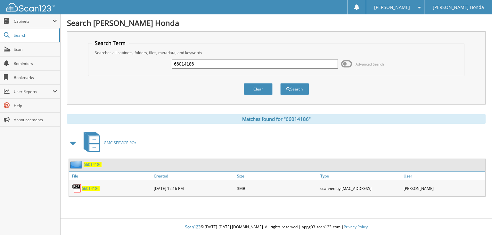
click at [299, 55] on div "66014186 Advanced Search" at bounding box center [276, 63] width 369 height 17
click at [278, 59] on input "66014186" at bounding box center [255, 64] width 166 height 10
type input "66014187"
click at [280, 83] on button "Search" at bounding box center [294, 89] width 29 height 12
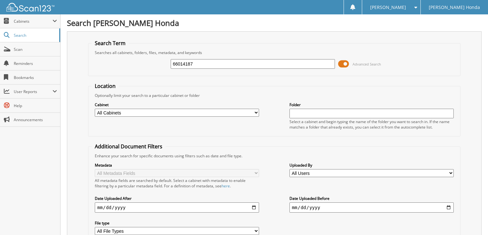
drag, startPoint x: 355, startPoint y: 62, endPoint x: 349, endPoint y: 61, distance: 5.6
click at [355, 62] on span "Advanced Search" at bounding box center [366, 64] width 28 height 5
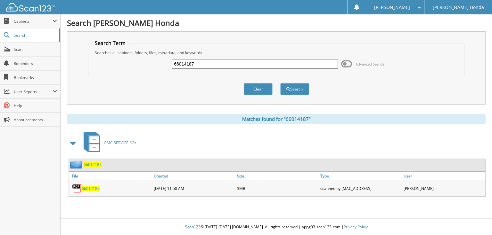
click at [280, 61] on input "66014187" at bounding box center [255, 64] width 166 height 10
type input "66014188"
click at [280, 83] on button "Search" at bounding box center [294, 89] width 29 height 12
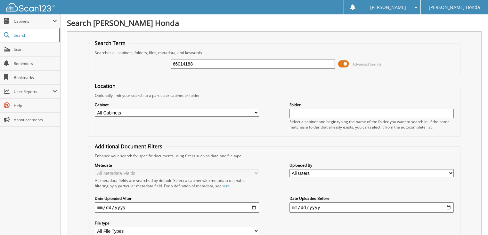
click at [344, 64] on span at bounding box center [343, 64] width 11 height 10
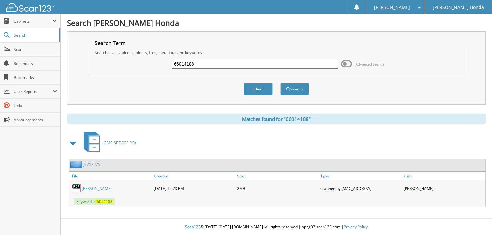
click at [254, 63] on input "66014188" at bounding box center [255, 64] width 166 height 10
type input "66014189"
click at [280, 83] on button "Search" at bounding box center [294, 89] width 29 height 12
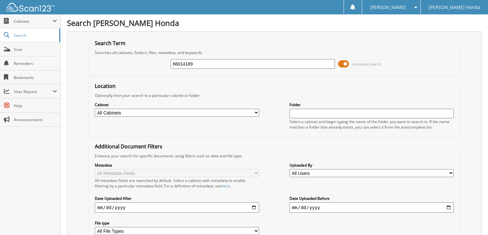
click at [342, 63] on span at bounding box center [343, 64] width 11 height 10
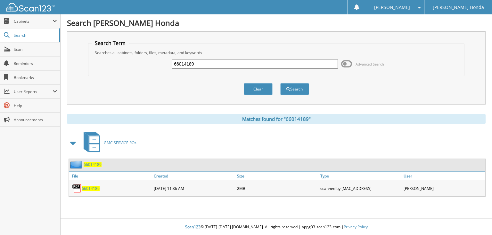
click at [278, 60] on input "66014189" at bounding box center [255, 64] width 166 height 10
type input "66014190"
click at [280, 83] on button "Search" at bounding box center [294, 89] width 29 height 12
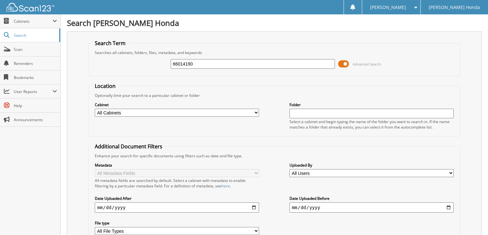
click at [347, 59] on span at bounding box center [343, 64] width 11 height 10
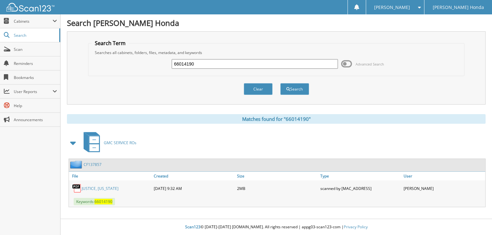
click at [311, 63] on input "66014190" at bounding box center [255, 64] width 166 height 10
type input "66014191"
click at [280, 83] on button "Search" at bounding box center [294, 89] width 29 height 12
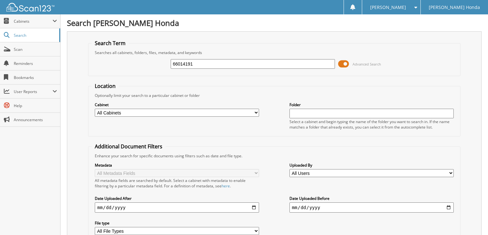
click at [359, 62] on span "Advanced Search" at bounding box center [366, 64] width 28 height 5
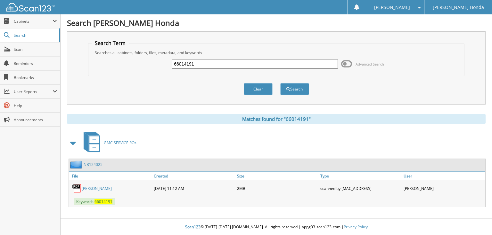
click at [248, 66] on input "66014191" at bounding box center [255, 64] width 166 height 10
type input "66014192"
click at [280, 83] on button "Search" at bounding box center [294, 89] width 29 height 12
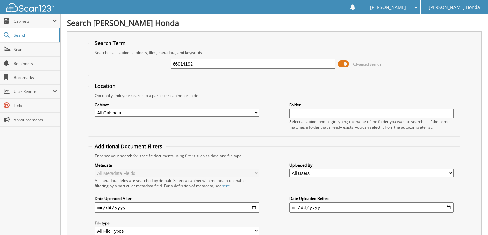
click at [341, 62] on span at bounding box center [343, 64] width 11 height 10
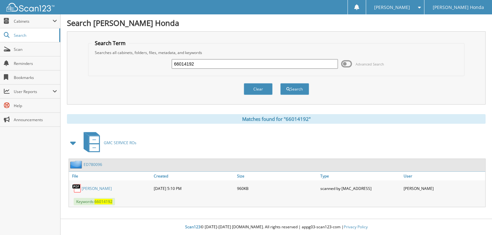
click at [287, 65] on input "66014192" at bounding box center [255, 64] width 166 height 10
type input "66014193"
click at [280, 83] on button "Search" at bounding box center [294, 89] width 29 height 12
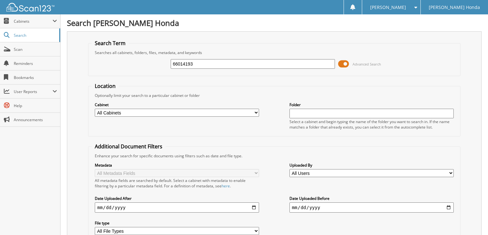
click at [344, 63] on span at bounding box center [343, 64] width 11 height 10
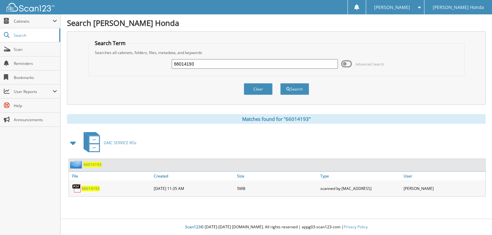
click at [281, 65] on input "66014193" at bounding box center [255, 64] width 166 height 10
type input "66014194"
click at [280, 83] on button "Search" at bounding box center [294, 89] width 29 height 12
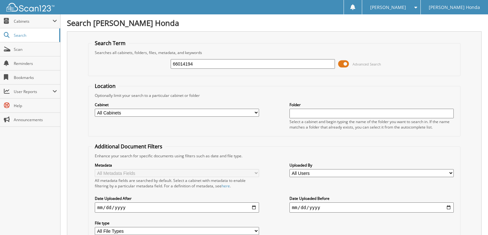
click at [355, 62] on span "Advanced Search" at bounding box center [366, 64] width 28 height 5
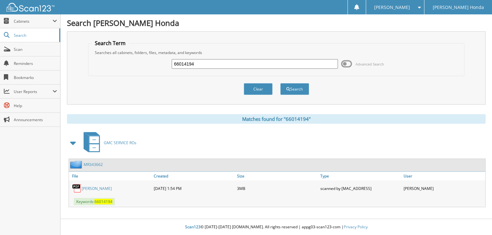
click at [279, 63] on input "66014194" at bounding box center [255, 64] width 166 height 10
type input "66014195"
click at [280, 83] on button "Search" at bounding box center [294, 89] width 29 height 12
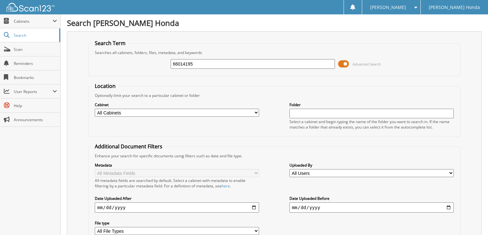
click at [364, 64] on span "Advanced Search" at bounding box center [366, 64] width 28 height 5
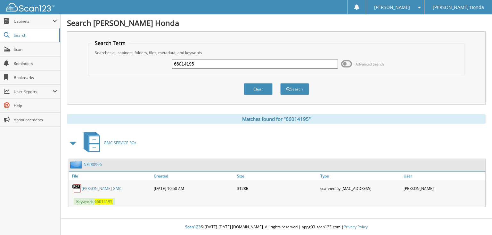
click at [218, 67] on input "66014195" at bounding box center [255, 64] width 166 height 10
click at [356, 63] on span "Advanced Search" at bounding box center [369, 64] width 28 height 5
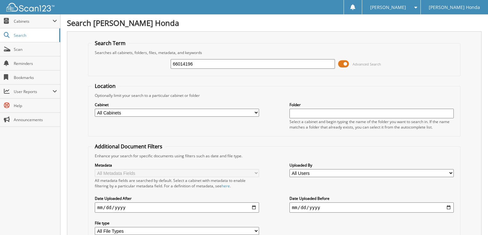
click at [261, 67] on input "66014196" at bounding box center [253, 64] width 165 height 10
type input "66014196"
drag, startPoint x: 0, startPoint y: 0, endPoint x: 369, endPoint y: 61, distance: 373.8
click at [369, 62] on span "Advanced Search" at bounding box center [366, 64] width 28 height 5
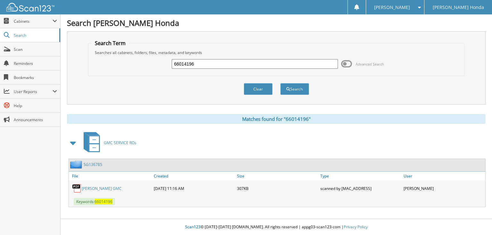
click at [232, 68] on input "66014196" at bounding box center [255, 64] width 166 height 10
type input "66014197"
click at [280, 83] on button "Search" at bounding box center [294, 89] width 29 height 12
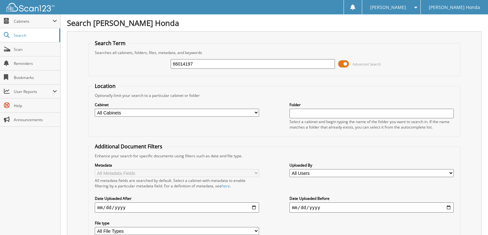
click at [355, 64] on span "Advanced Search" at bounding box center [366, 64] width 28 height 5
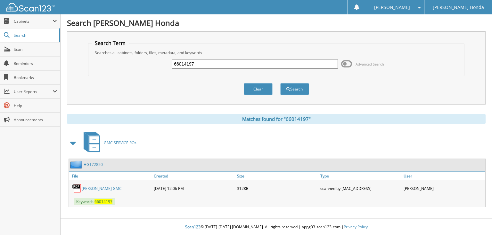
click at [269, 65] on input "66014197" at bounding box center [255, 64] width 166 height 10
type input "66014198"
click at [280, 83] on button "Search" at bounding box center [294, 89] width 29 height 12
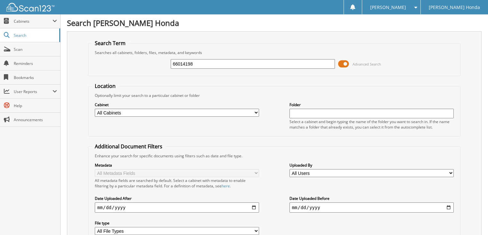
click at [353, 65] on span "Advanced Search" at bounding box center [366, 64] width 28 height 5
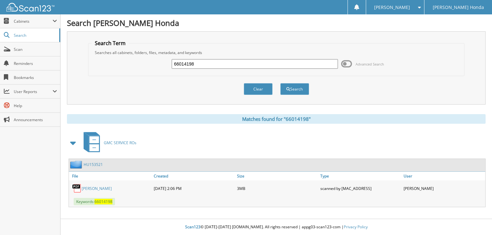
click at [248, 65] on input "66014198" at bounding box center [255, 64] width 166 height 10
type input "66014199"
click at [280, 83] on button "Search" at bounding box center [294, 89] width 29 height 12
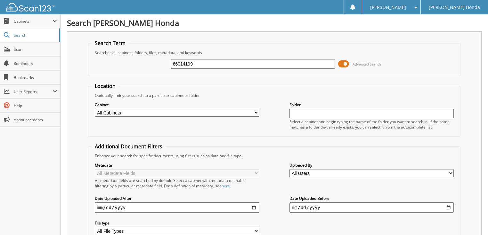
click at [361, 64] on span "Advanced Search" at bounding box center [366, 64] width 28 height 5
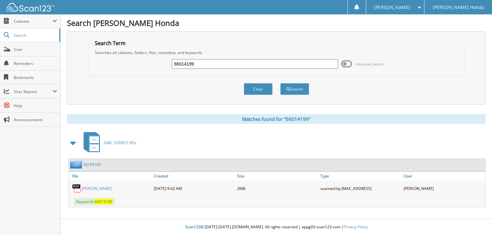
click at [253, 64] on input "66014199" at bounding box center [255, 64] width 166 height 10
type input "66014200"
click at [280, 83] on button "Search" at bounding box center [294, 89] width 29 height 12
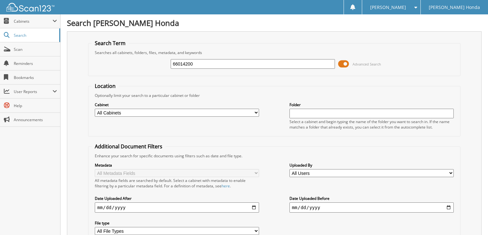
click at [348, 63] on span at bounding box center [343, 64] width 11 height 10
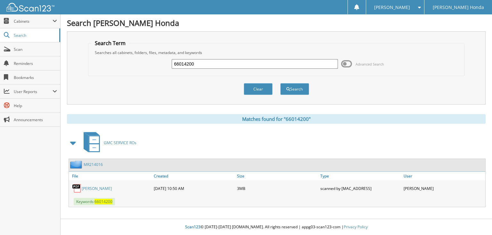
click at [282, 64] on input "66014200" at bounding box center [255, 64] width 166 height 10
type input "66014201"
click at [280, 83] on button "Search" at bounding box center [294, 89] width 29 height 12
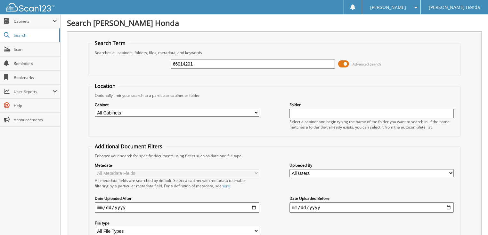
click at [346, 67] on span at bounding box center [343, 64] width 11 height 10
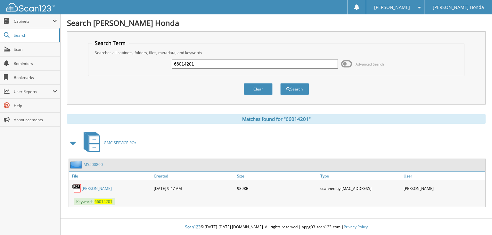
click at [265, 65] on input "66014201" at bounding box center [255, 64] width 166 height 10
type input "66014202"
click at [280, 83] on button "Search" at bounding box center [294, 89] width 29 height 12
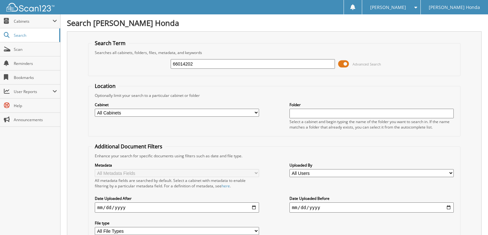
click at [361, 64] on span "Advanced Search" at bounding box center [366, 64] width 28 height 5
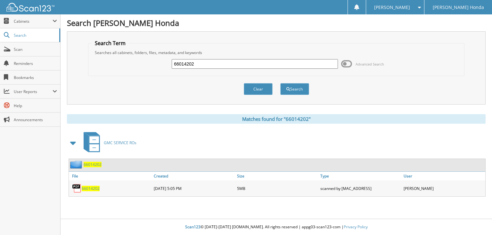
click at [286, 59] on input "66014202" at bounding box center [255, 64] width 166 height 10
click at [282, 62] on input "66014202" at bounding box center [255, 64] width 166 height 10
click at [280, 83] on button "Search" at bounding box center [294, 89] width 29 height 12
type input "660142023."
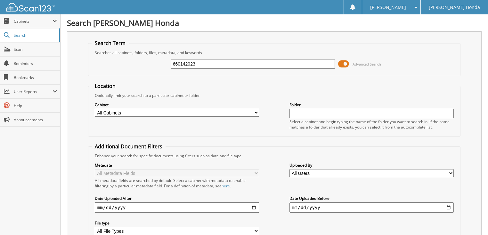
click at [258, 61] on input "660142023" at bounding box center [253, 64] width 165 height 10
type input "66014203"
click at [348, 65] on span at bounding box center [343, 64] width 11 height 10
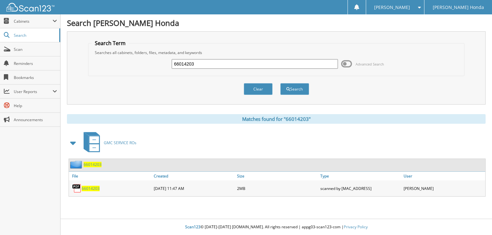
click at [226, 71] on div "66014203 Advanced Search" at bounding box center [276, 63] width 369 height 17
click at [214, 65] on input "66014203" at bounding box center [255, 64] width 166 height 10
type input "66014204"
click at [280, 83] on button "Search" at bounding box center [294, 89] width 29 height 12
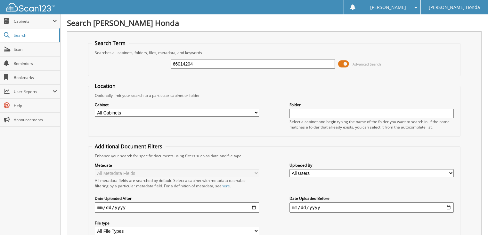
click at [347, 64] on span at bounding box center [343, 64] width 11 height 10
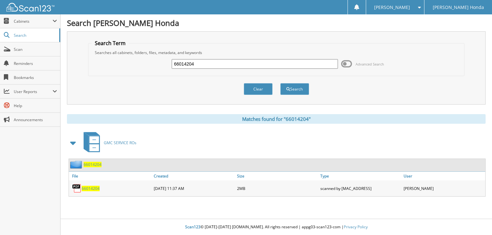
click at [278, 63] on input "66014204" at bounding box center [255, 64] width 166 height 10
type input "66014205"
click at [280, 83] on button "Search" at bounding box center [294, 89] width 29 height 12
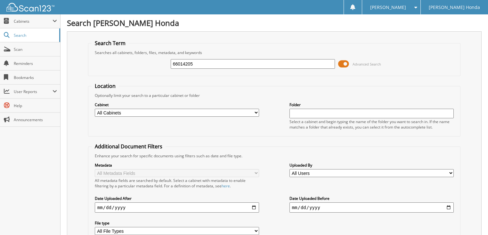
click at [346, 65] on span at bounding box center [343, 64] width 11 height 10
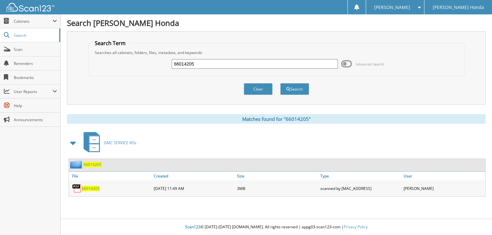
click at [277, 60] on input "66014205" at bounding box center [255, 64] width 166 height 10
type input "66014206"
click at [280, 83] on button "Search" at bounding box center [294, 89] width 29 height 12
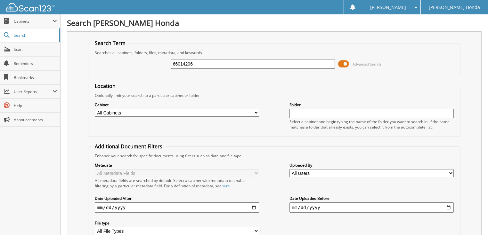
click at [348, 65] on span at bounding box center [343, 64] width 11 height 10
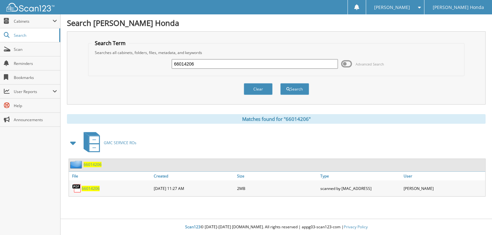
click at [280, 65] on input "66014206" at bounding box center [255, 64] width 166 height 10
type input "66014207"
click at [280, 83] on button "Search" at bounding box center [294, 89] width 29 height 12
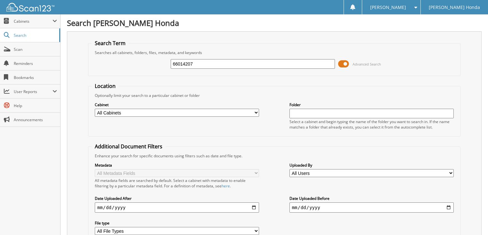
click at [347, 65] on span at bounding box center [343, 64] width 11 height 10
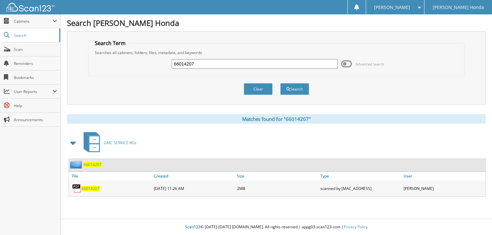
click at [244, 69] on div "66014207 Advanced Search" at bounding box center [276, 63] width 369 height 17
click at [219, 66] on input "66014207" at bounding box center [255, 64] width 166 height 10
type input "66014208"
click at [280, 83] on button "Search" at bounding box center [294, 89] width 29 height 12
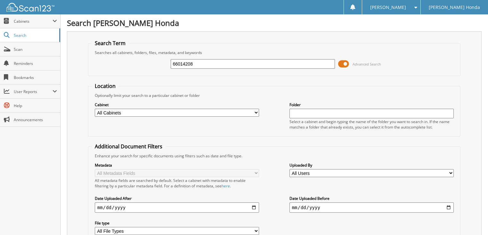
click at [343, 66] on span at bounding box center [343, 64] width 11 height 10
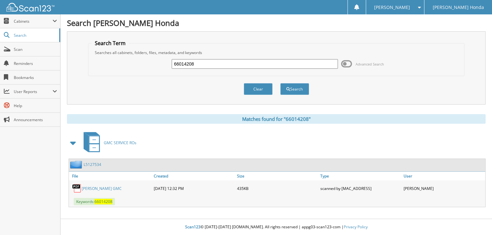
click at [252, 63] on input "66014208" at bounding box center [255, 64] width 166 height 10
type input "66014209"
click at [280, 83] on button "Search" at bounding box center [294, 89] width 29 height 12
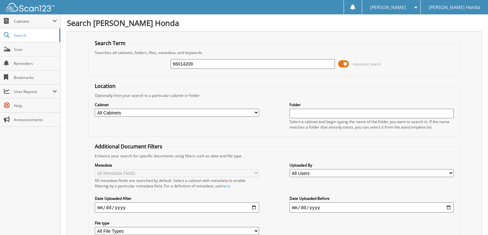
click at [344, 63] on span at bounding box center [343, 64] width 11 height 10
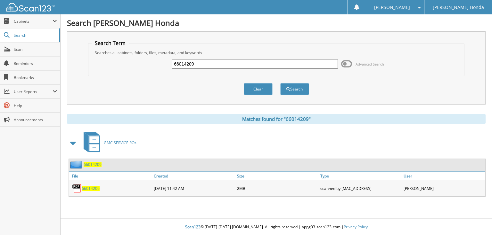
click at [278, 63] on input "66014209" at bounding box center [255, 64] width 166 height 10
type input "66014210"
click at [280, 83] on button "Search" at bounding box center [294, 89] width 29 height 12
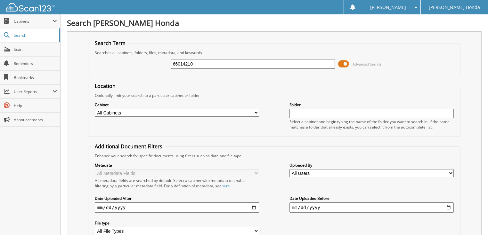
click at [352, 63] on span "Advanced Search" at bounding box center [359, 64] width 43 height 10
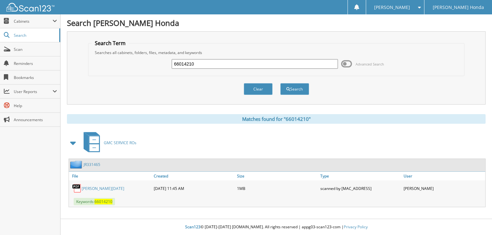
click at [268, 63] on input "66014210" at bounding box center [255, 64] width 166 height 10
type input "66014211"
click at [280, 83] on button "Search" at bounding box center [294, 89] width 29 height 12
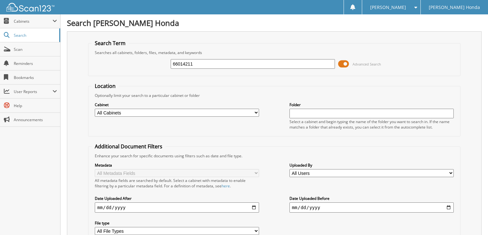
drag, startPoint x: 0, startPoint y: 0, endPoint x: 363, endPoint y: 63, distance: 368.5
click at [368, 62] on span "Advanced Search" at bounding box center [366, 64] width 28 height 5
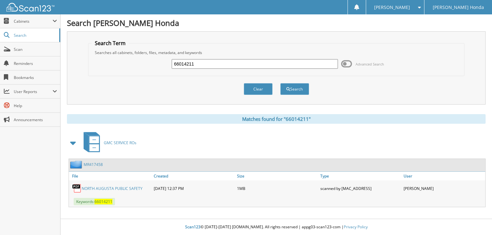
click at [290, 65] on input "66014211" at bounding box center [255, 64] width 166 height 10
type input "66014212"
click at [280, 83] on button "Search" at bounding box center [294, 89] width 29 height 12
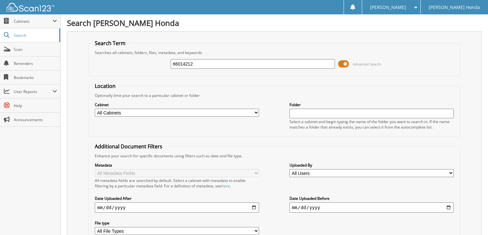
click at [357, 63] on span "Advanced Search" at bounding box center [366, 64] width 28 height 5
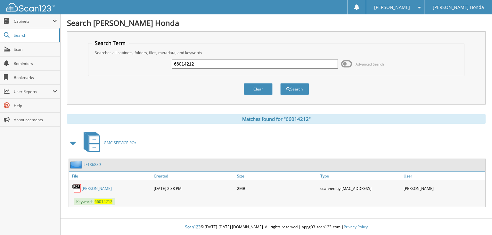
click at [300, 62] on input "66014212" at bounding box center [255, 64] width 166 height 10
type input "66014213"
click at [280, 83] on button "Search" at bounding box center [294, 89] width 29 height 12
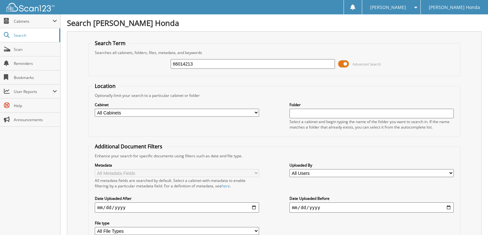
click at [272, 65] on input "66014213" at bounding box center [253, 64] width 165 height 10
click at [352, 63] on span "Advanced Search" at bounding box center [359, 64] width 43 height 10
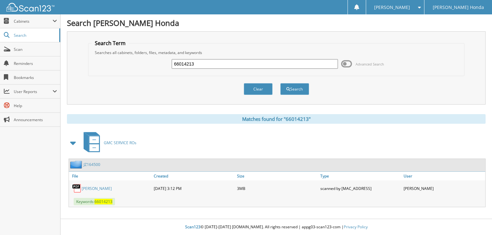
click at [291, 63] on input "66014213" at bounding box center [255, 64] width 166 height 10
type input "66014214"
click at [280, 83] on button "Search" at bounding box center [294, 89] width 29 height 12
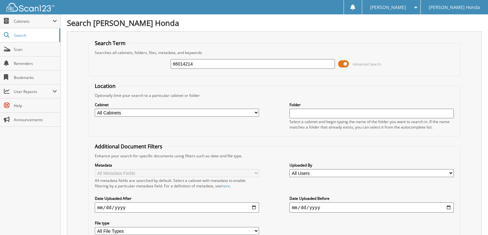
click at [374, 63] on span "Advanced Search" at bounding box center [366, 64] width 28 height 5
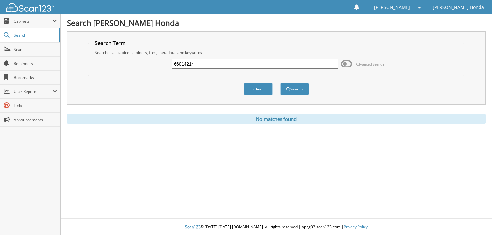
click at [260, 67] on input "66014214" at bounding box center [255, 64] width 166 height 10
type input "66014215"
click at [280, 83] on button "Search" at bounding box center [294, 89] width 29 height 12
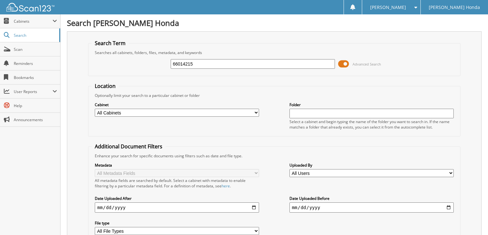
drag, startPoint x: 363, startPoint y: 64, endPoint x: 289, endPoint y: 61, distance: 73.4
click at [362, 64] on span "Advanced Search" at bounding box center [366, 64] width 28 height 5
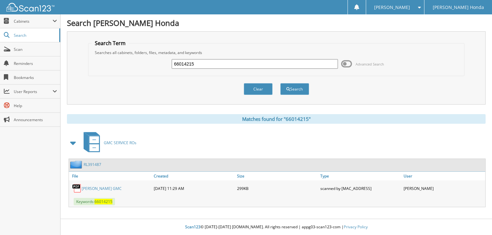
click at [256, 60] on input "66014215" at bounding box center [255, 64] width 166 height 10
type input "66014216"
click at [280, 83] on button "Search" at bounding box center [294, 89] width 29 height 12
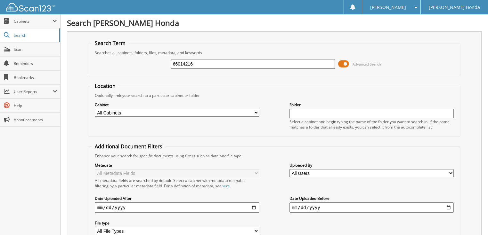
click at [361, 63] on span "Advanced Search" at bounding box center [366, 64] width 28 height 5
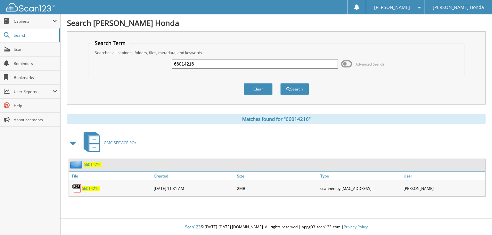
click at [296, 60] on input "66014216" at bounding box center [255, 64] width 166 height 10
type input "66014217"
click at [280, 83] on button "Search" at bounding box center [294, 89] width 29 height 12
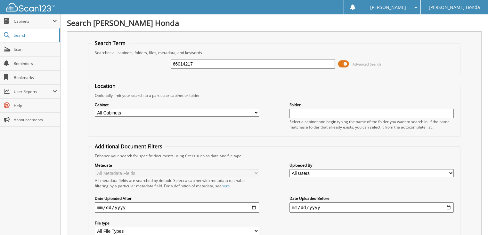
click at [358, 62] on span "Advanced Search" at bounding box center [366, 64] width 28 height 5
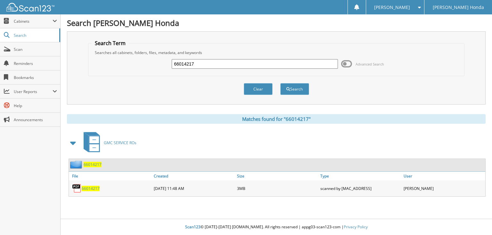
click at [284, 67] on input "66014217" at bounding box center [255, 64] width 166 height 10
type input "66014218"
click at [280, 83] on button "Search" at bounding box center [294, 89] width 29 height 12
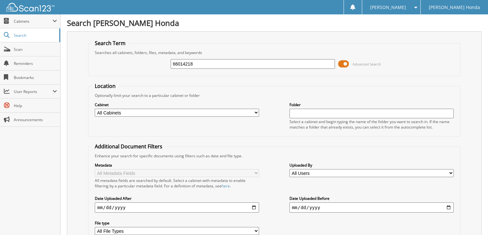
click at [365, 63] on span "Advanced Search" at bounding box center [366, 64] width 28 height 5
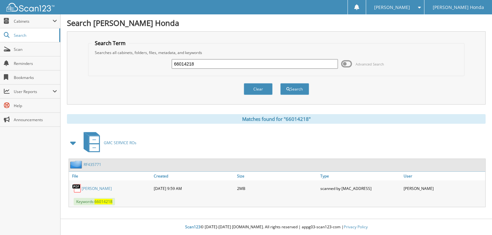
click at [269, 66] on input "66014218" at bounding box center [255, 64] width 166 height 10
type input "66014219"
click at [280, 83] on button "Search" at bounding box center [294, 89] width 29 height 12
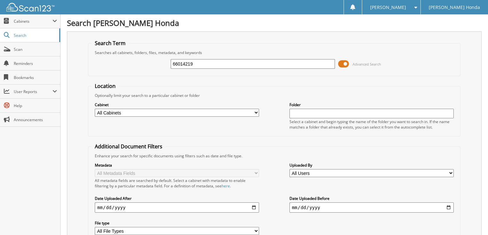
click at [341, 64] on span at bounding box center [343, 64] width 11 height 10
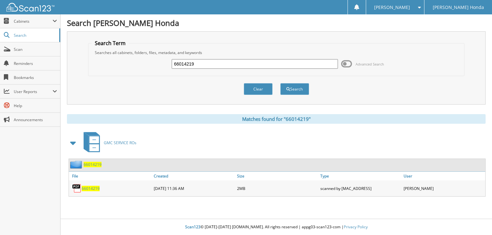
click at [268, 66] on input "66014219" at bounding box center [255, 64] width 166 height 10
type input "66014218"
click at [280, 83] on button "Search" at bounding box center [294, 89] width 29 height 12
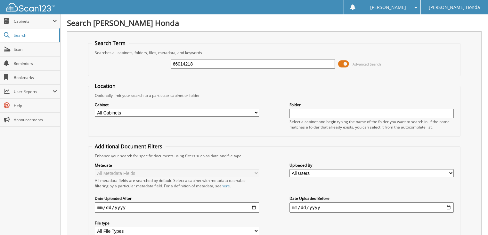
click at [353, 64] on span "Advanced Search" at bounding box center [366, 64] width 28 height 5
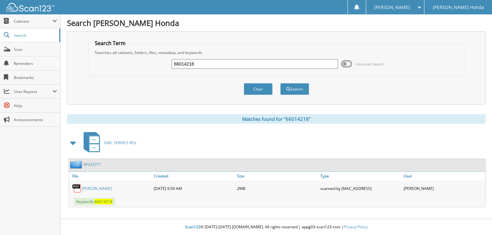
click at [109, 186] on link "LIRIANO, OSMEL" at bounding box center [97, 188] width 30 height 5
click at [230, 61] on input "66014218" at bounding box center [255, 64] width 166 height 10
type input "66014219"
click at [280, 83] on button "Search" at bounding box center [294, 89] width 29 height 12
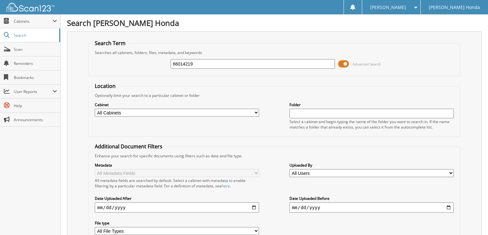
click at [341, 63] on span at bounding box center [343, 64] width 11 height 10
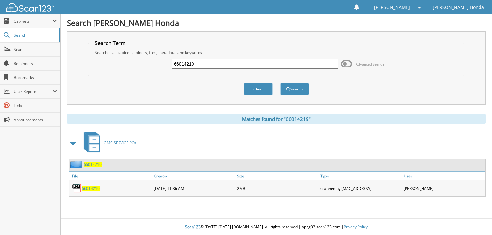
click at [235, 69] on div "66014219" at bounding box center [255, 64] width 166 height 11
drag, startPoint x: 230, startPoint y: 64, endPoint x: 211, endPoint y: 64, distance: 18.9
click at [230, 64] on input "66014219" at bounding box center [255, 64] width 166 height 10
type input "66014220"
click at [280, 83] on button "Search" at bounding box center [294, 89] width 29 height 12
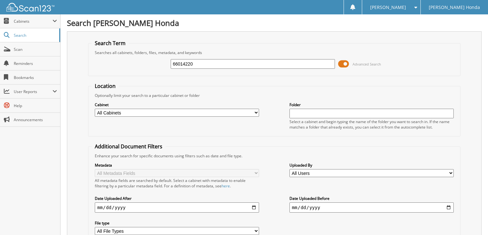
click at [340, 62] on span at bounding box center [343, 64] width 11 height 10
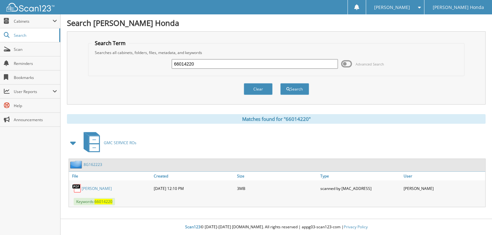
click at [286, 65] on input "66014220" at bounding box center [255, 64] width 166 height 10
type input "66014221"
click at [280, 83] on button "Search" at bounding box center [294, 89] width 29 height 12
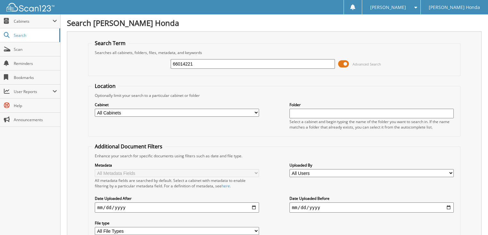
click at [349, 63] on span "Advanced Search" at bounding box center [359, 64] width 43 height 10
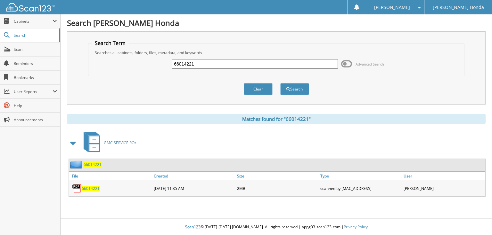
click at [210, 64] on input "66014221" at bounding box center [255, 64] width 166 height 10
type input "66014222"
click at [294, 87] on button "Search" at bounding box center [294, 89] width 29 height 12
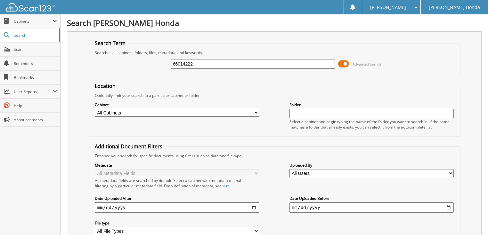
click at [359, 63] on span "Advanced Search" at bounding box center [366, 64] width 28 height 5
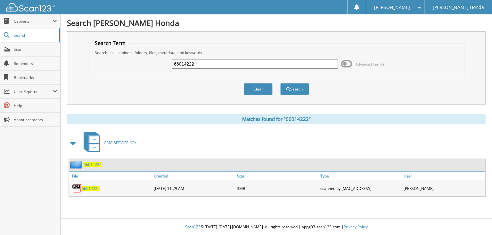
click at [236, 60] on input "66014222" at bounding box center [255, 64] width 166 height 10
type input "66014223"
click at [280, 83] on button "Search" at bounding box center [294, 89] width 29 height 12
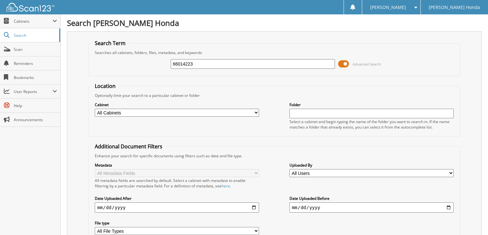
click at [343, 66] on span at bounding box center [343, 64] width 11 height 10
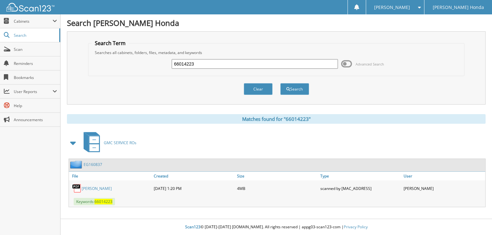
click at [261, 65] on input "66014223" at bounding box center [255, 64] width 166 height 10
click at [280, 83] on button "Search" at bounding box center [294, 89] width 29 height 12
type input "66014224."
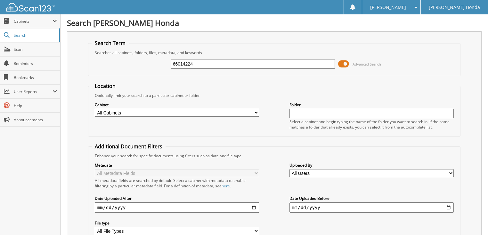
click at [348, 63] on span at bounding box center [343, 64] width 11 height 10
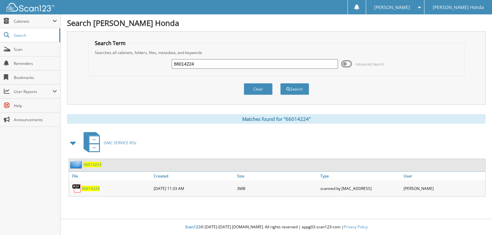
click at [246, 65] on input "66014224" at bounding box center [255, 64] width 166 height 10
type input "66014225"
click at [280, 83] on button "Search" at bounding box center [294, 89] width 29 height 12
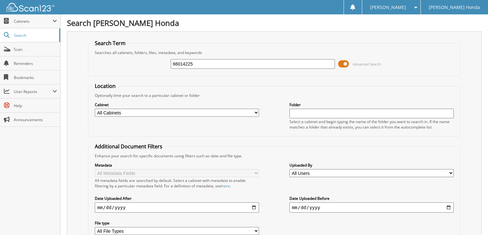
click at [362, 62] on span "Advanced Search" at bounding box center [366, 64] width 28 height 5
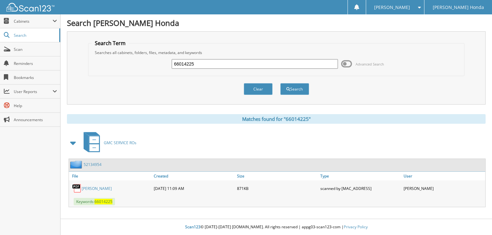
click at [254, 66] on input "66014225" at bounding box center [255, 64] width 166 height 10
type input "66014226"
click at [280, 83] on button "Search" at bounding box center [294, 89] width 29 height 12
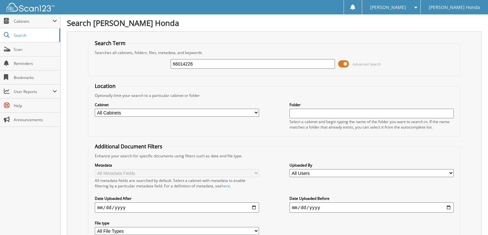
click at [347, 65] on span at bounding box center [343, 64] width 11 height 10
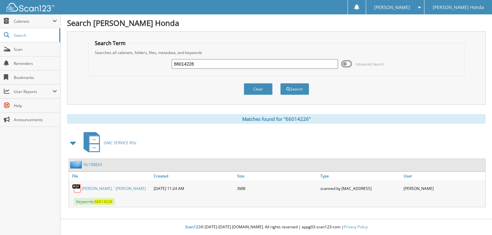
click at [279, 66] on input "66014226" at bounding box center [255, 64] width 166 height 10
click at [101, 162] on link "NL198824" at bounding box center [93, 164] width 18 height 5
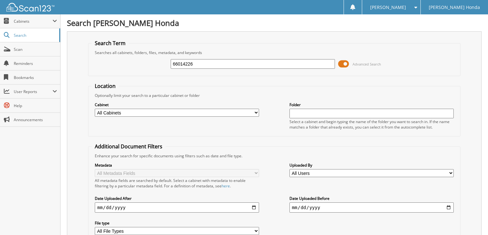
click at [251, 61] on input "66014226" at bounding box center [253, 64] width 165 height 10
type input "66014227"
click at [358, 66] on span "Advanced Search" at bounding box center [366, 64] width 28 height 5
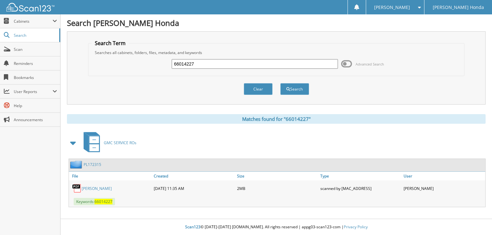
click at [214, 66] on input "66014227" at bounding box center [255, 64] width 166 height 10
type input "66014228"
click at [280, 83] on button "Search" at bounding box center [294, 89] width 29 height 12
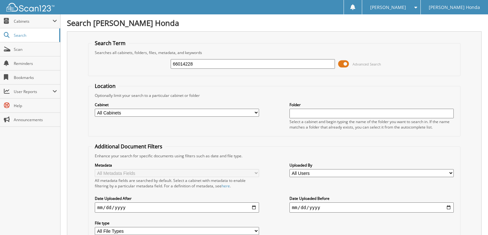
click at [349, 63] on span "Advanced Search" at bounding box center [359, 64] width 43 height 10
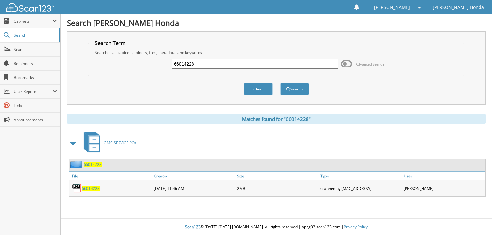
click at [298, 65] on input "66014228" at bounding box center [255, 64] width 166 height 10
type input "66014229"
click at [280, 83] on button "Search" at bounding box center [294, 89] width 29 height 12
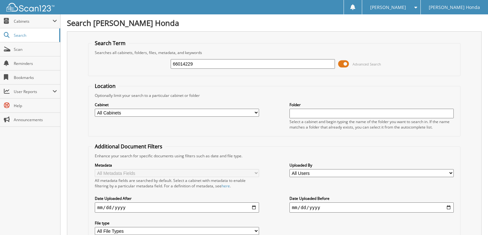
click at [345, 63] on span at bounding box center [343, 64] width 11 height 10
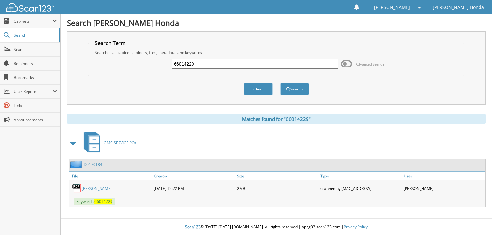
click at [223, 66] on input "66014229" at bounding box center [255, 64] width 166 height 10
type input "66014230"
click at [280, 83] on button "Search" at bounding box center [294, 89] width 29 height 12
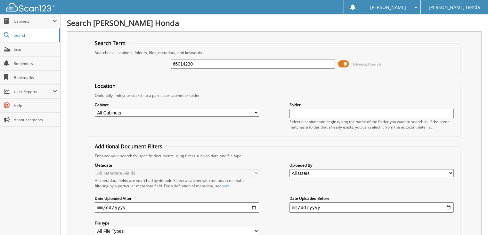
click at [348, 66] on span at bounding box center [343, 64] width 11 height 10
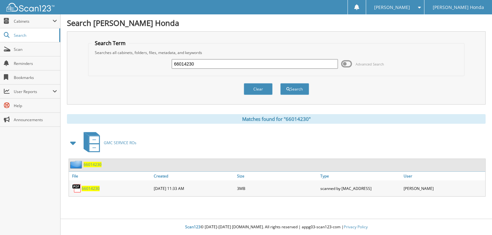
click at [257, 63] on input "66014230" at bounding box center [255, 64] width 166 height 10
type input "66014231"
click at [280, 83] on button "Search" at bounding box center [294, 89] width 29 height 12
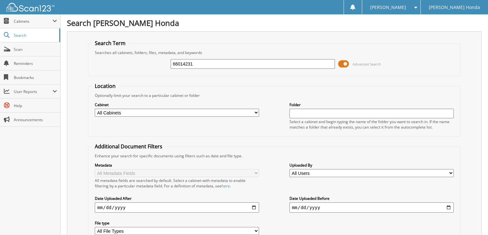
click at [344, 62] on span at bounding box center [343, 64] width 11 height 10
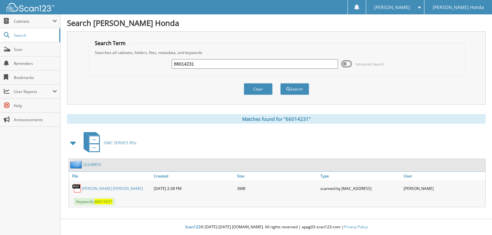
click at [266, 67] on input "66014231" at bounding box center [255, 64] width 166 height 10
type input "66014232"
click at [280, 83] on button "Search" at bounding box center [294, 89] width 29 height 12
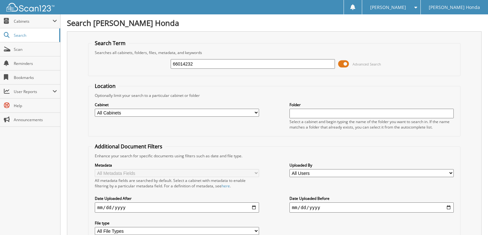
click at [347, 63] on span at bounding box center [343, 64] width 11 height 10
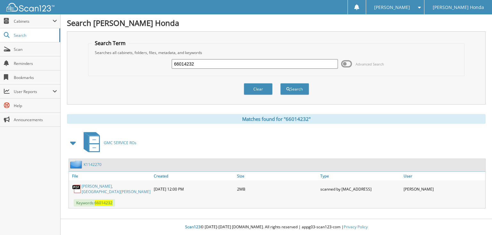
click at [246, 62] on input "66014232" at bounding box center [255, 64] width 166 height 10
type input "66014233"
click at [280, 83] on button "Search" at bounding box center [294, 89] width 29 height 12
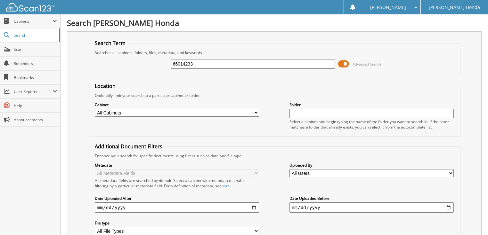
click at [346, 64] on span at bounding box center [343, 64] width 11 height 10
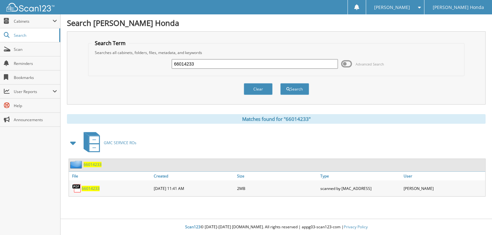
click at [297, 64] on input "66014233" at bounding box center [255, 64] width 166 height 10
type input "66014234"
click at [280, 83] on button "Search" at bounding box center [294, 89] width 29 height 12
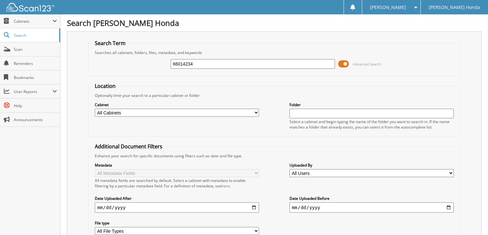
click at [347, 64] on span at bounding box center [343, 64] width 11 height 10
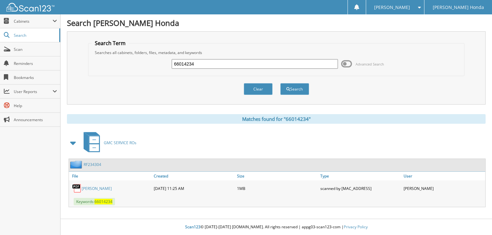
click at [262, 64] on input "66014234" at bounding box center [255, 64] width 166 height 10
type input "66014235"
click at [280, 83] on button "Search" at bounding box center [294, 89] width 29 height 12
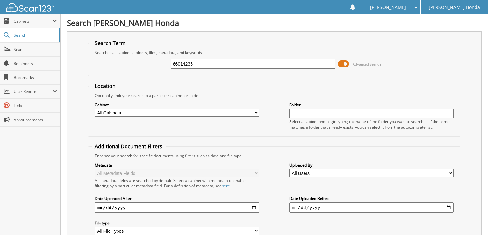
click at [346, 64] on span at bounding box center [343, 64] width 11 height 10
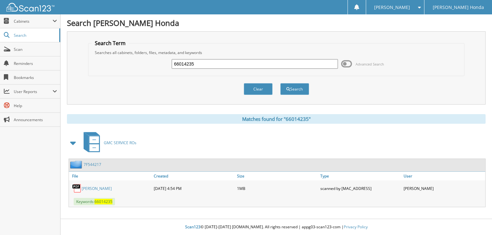
click at [301, 66] on input "66014235" at bounding box center [255, 64] width 166 height 10
type input "66014236"
click at [280, 83] on button "Search" at bounding box center [294, 89] width 29 height 12
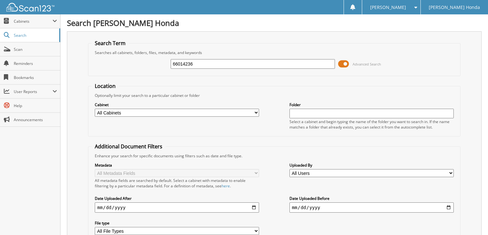
click at [347, 62] on span at bounding box center [343, 64] width 11 height 10
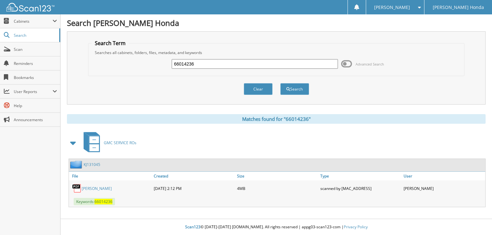
click at [276, 66] on input "66014236" at bounding box center [255, 64] width 166 height 10
type input "66014237"
click at [280, 83] on button "Search" at bounding box center [294, 89] width 29 height 12
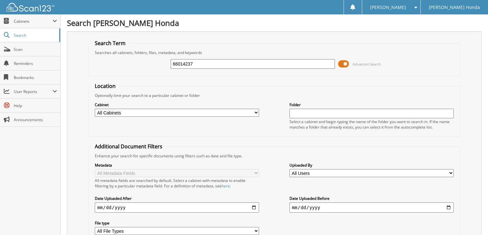
click at [347, 63] on span at bounding box center [343, 64] width 11 height 10
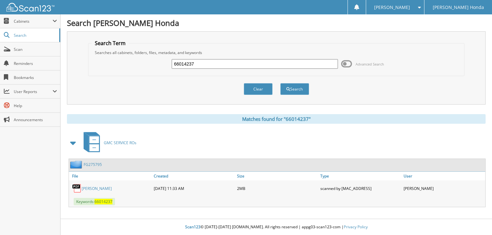
click at [258, 63] on input "66014237" at bounding box center [255, 64] width 166 height 10
type input "66014238"
click at [280, 83] on button "Search" at bounding box center [294, 89] width 29 height 12
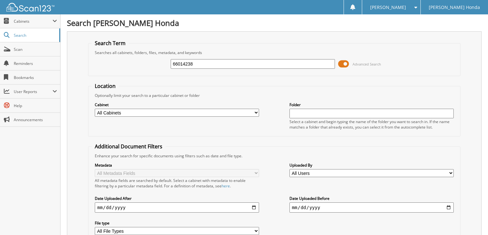
drag, startPoint x: 0, startPoint y: 0, endPoint x: 343, endPoint y: 65, distance: 349.2
click at [343, 65] on span at bounding box center [343, 64] width 11 height 10
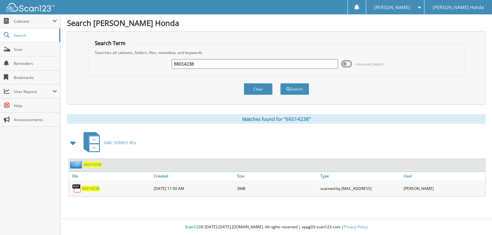
click at [267, 65] on input "66014238" at bounding box center [255, 64] width 166 height 10
type input "66014239"
click at [280, 83] on button "Search" at bounding box center [294, 89] width 29 height 12
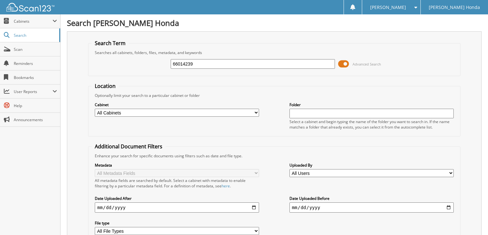
click at [347, 64] on span at bounding box center [343, 64] width 11 height 10
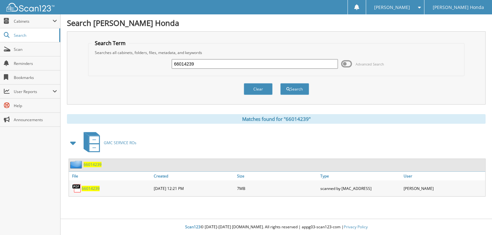
click at [270, 65] on input "66014239" at bounding box center [255, 64] width 166 height 10
type input "66014240"
click at [280, 83] on button "Search" at bounding box center [294, 89] width 29 height 12
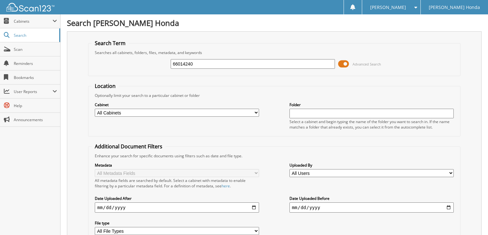
click at [348, 64] on span at bounding box center [343, 64] width 11 height 10
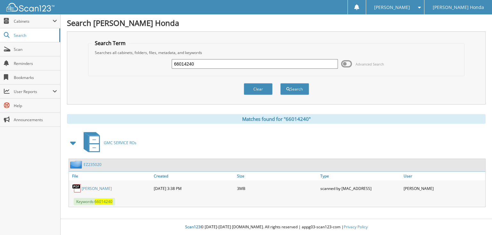
click at [285, 65] on input "66014240" at bounding box center [255, 64] width 166 height 10
type input "66014241"
click at [280, 83] on button "Search" at bounding box center [294, 89] width 29 height 12
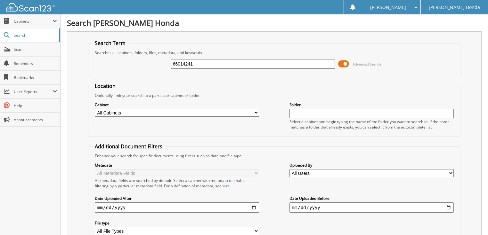
click at [347, 61] on span at bounding box center [343, 64] width 11 height 10
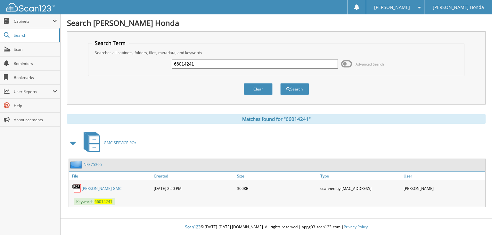
click at [307, 64] on input "66014241" at bounding box center [255, 64] width 166 height 10
type input "66014242"
click at [280, 83] on button "Search" at bounding box center [294, 89] width 29 height 12
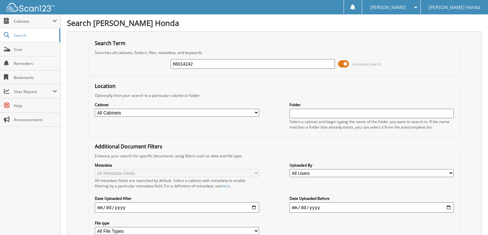
click at [344, 64] on span at bounding box center [343, 64] width 11 height 10
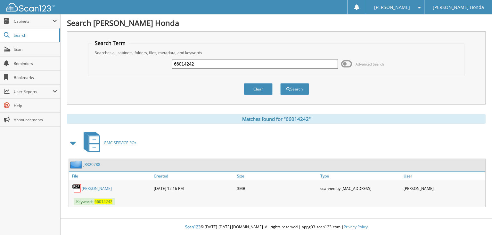
click at [309, 60] on input "66014242" at bounding box center [255, 64] width 166 height 10
type input "66014243"
click at [280, 83] on button "Search" at bounding box center [294, 89] width 29 height 12
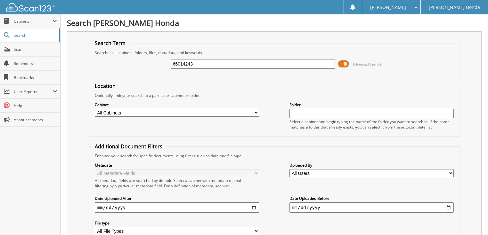
click at [346, 61] on span at bounding box center [343, 64] width 11 height 10
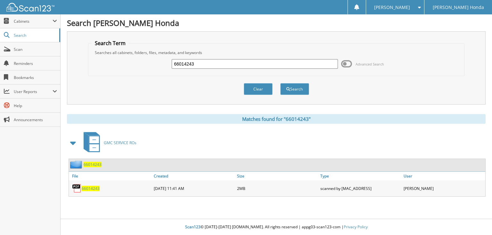
click at [302, 61] on input "66014243" at bounding box center [255, 64] width 166 height 10
type input "66014244"
click at [280, 83] on button "Search" at bounding box center [294, 89] width 29 height 12
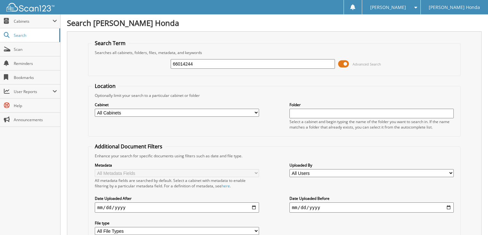
click at [351, 63] on span "Advanced Search" at bounding box center [359, 64] width 43 height 10
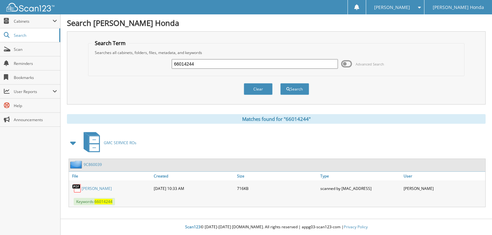
click at [220, 59] on div "66014244" at bounding box center [255, 64] width 166 height 11
click at [216, 62] on input "66014244" at bounding box center [255, 64] width 166 height 10
type input "66014245"
click at [280, 83] on button "Search" at bounding box center [294, 89] width 29 height 12
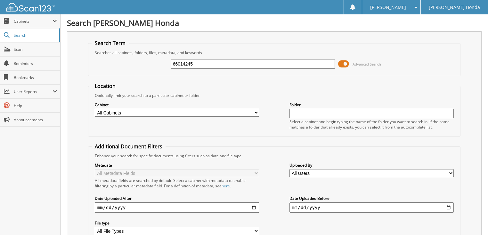
click at [341, 61] on span at bounding box center [343, 64] width 11 height 10
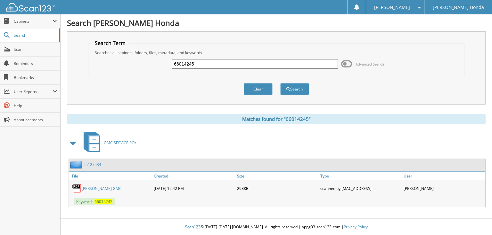
click at [278, 61] on input "66014245" at bounding box center [255, 64] width 166 height 10
type input "66014246"
click at [280, 83] on button "Search" at bounding box center [294, 89] width 29 height 12
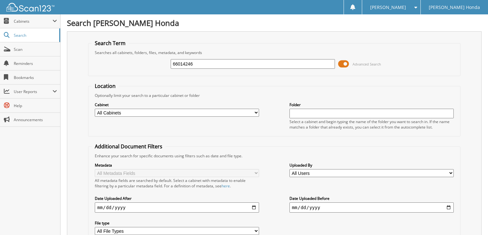
click at [362, 62] on span "Advanced Search" at bounding box center [366, 64] width 28 height 5
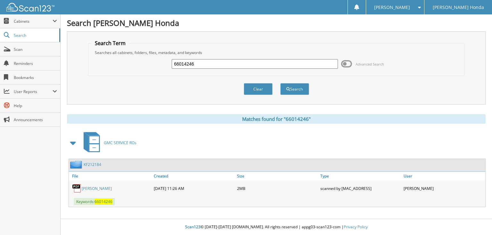
click at [251, 63] on input "66014246" at bounding box center [255, 64] width 166 height 10
type input "66014247"
click at [280, 83] on button "Search" at bounding box center [294, 89] width 29 height 12
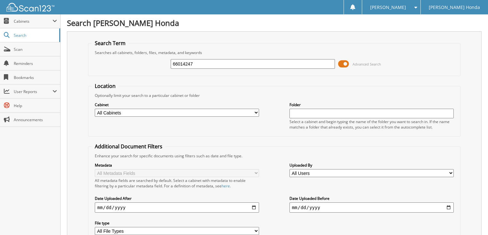
click at [363, 65] on span "Advanced Search" at bounding box center [366, 64] width 28 height 5
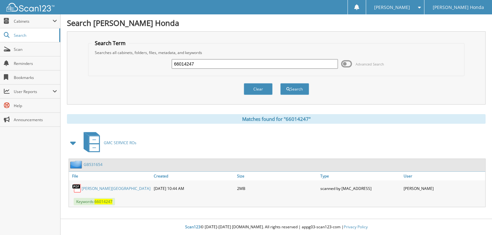
click at [234, 62] on input "66014247" at bounding box center [255, 64] width 166 height 10
type input "66014248"
click at [280, 83] on button "Search" at bounding box center [294, 89] width 29 height 12
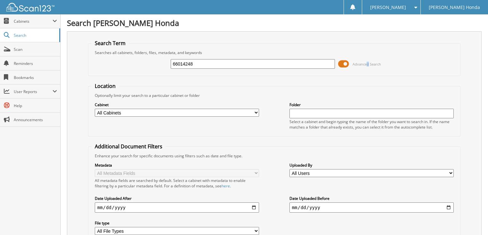
click at [367, 62] on span "Advanced Search" at bounding box center [366, 64] width 28 height 5
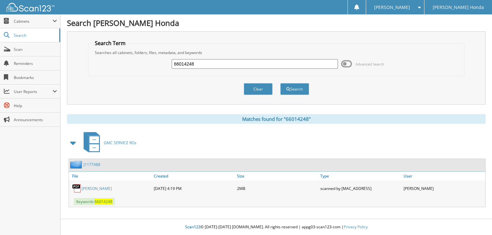
click at [266, 65] on input "66014248" at bounding box center [255, 64] width 166 height 10
type input "66014249"
click at [280, 83] on button "Search" at bounding box center [294, 89] width 29 height 12
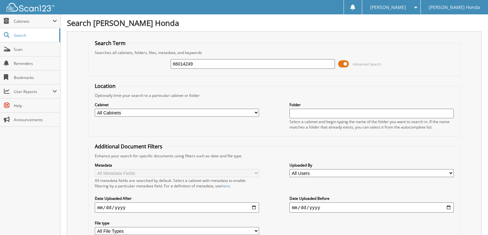
click at [366, 63] on span "Advanced Search" at bounding box center [366, 64] width 28 height 5
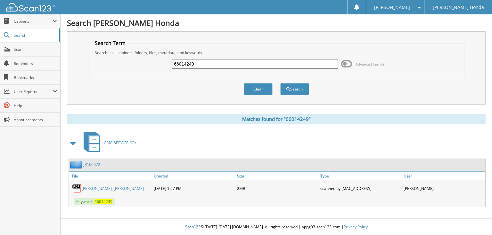
click at [237, 64] on input "66014249" at bounding box center [255, 64] width 166 height 10
type input "66014250"
click at [280, 83] on button "Search" at bounding box center [294, 89] width 29 height 12
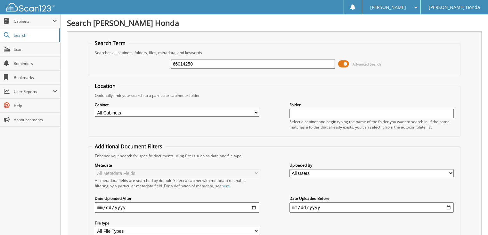
click at [343, 64] on span at bounding box center [343, 64] width 11 height 10
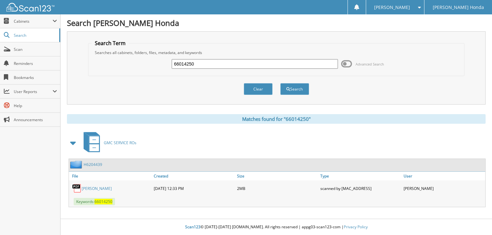
click at [267, 62] on input "66014250" at bounding box center [255, 64] width 166 height 10
type input "66014251"
click at [280, 83] on button "Search" at bounding box center [294, 89] width 29 height 12
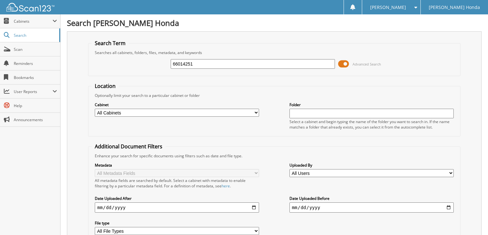
click at [356, 63] on span "Advanced Search" at bounding box center [366, 64] width 28 height 5
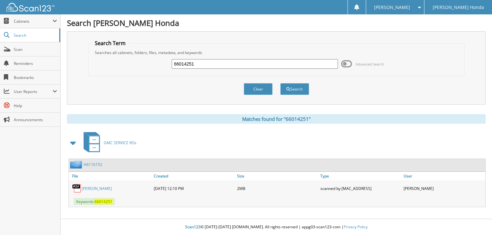
click at [268, 63] on input "66014251" at bounding box center [255, 64] width 166 height 10
type input "66014252"
click at [280, 83] on button "Search" at bounding box center [294, 89] width 29 height 12
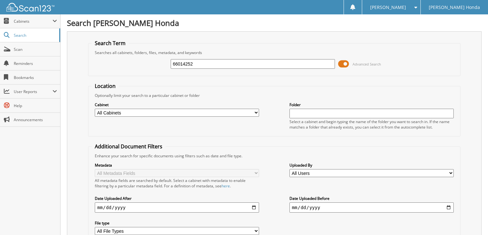
click at [342, 63] on span at bounding box center [343, 64] width 11 height 10
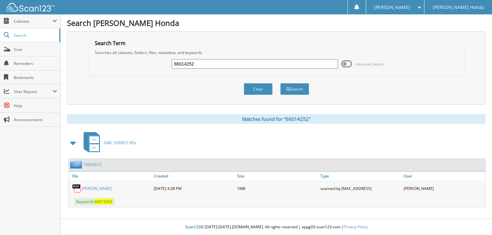
click at [272, 64] on input "66014252" at bounding box center [255, 64] width 166 height 10
type input "66014253"
click at [280, 83] on button "Search" at bounding box center [294, 89] width 29 height 12
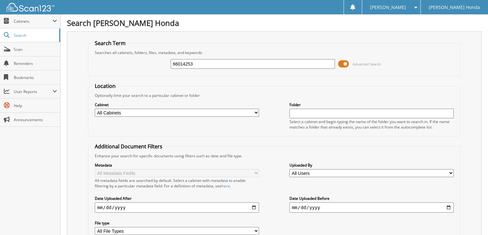
click at [367, 62] on span "Advanced Search" at bounding box center [366, 64] width 28 height 5
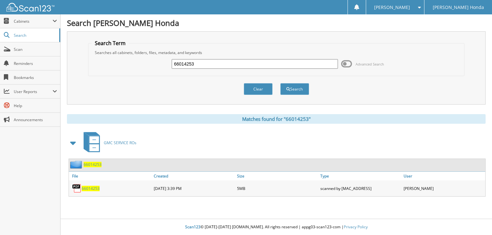
click at [245, 60] on input "66014253" at bounding box center [255, 64] width 166 height 10
type input "66014254"
click at [280, 83] on button "Search" at bounding box center [294, 89] width 29 height 12
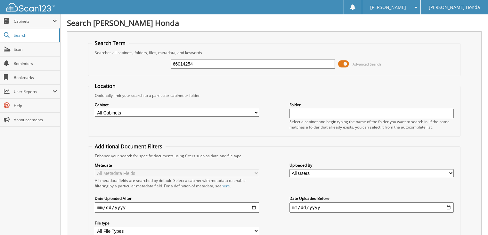
click at [362, 64] on span "Advanced Search" at bounding box center [366, 64] width 28 height 5
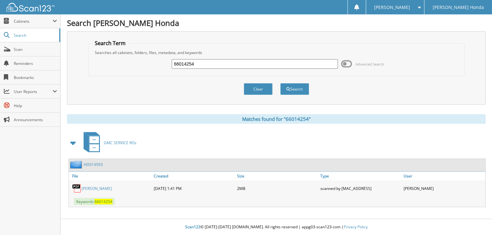
click at [219, 64] on input "66014254" at bounding box center [255, 64] width 166 height 10
type input "66014255"
click at [280, 83] on button "Search" at bounding box center [294, 89] width 29 height 12
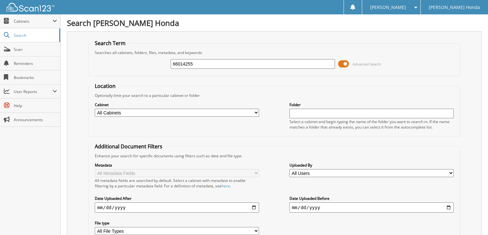
click at [359, 63] on span "Advanced Search" at bounding box center [366, 64] width 28 height 5
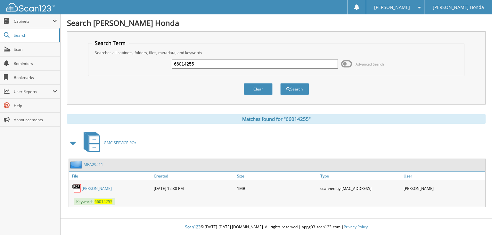
click at [272, 63] on input "66014255" at bounding box center [255, 64] width 166 height 10
type input "66014256"
click at [280, 83] on button "Search" at bounding box center [294, 89] width 29 height 12
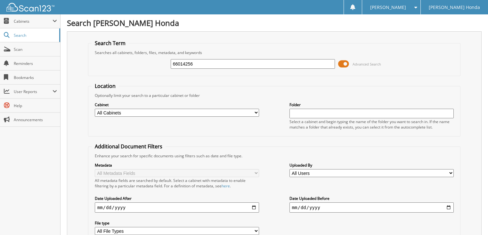
click at [361, 64] on span "Advanced Search" at bounding box center [366, 64] width 28 height 5
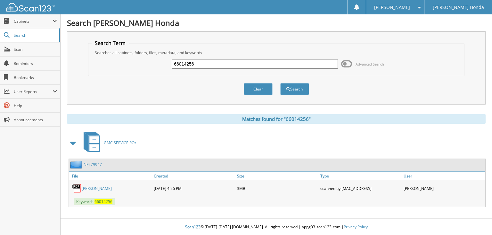
click at [266, 63] on input "66014256" at bounding box center [255, 64] width 166 height 10
type input "66014257"
click at [280, 83] on button "Search" at bounding box center [294, 89] width 29 height 12
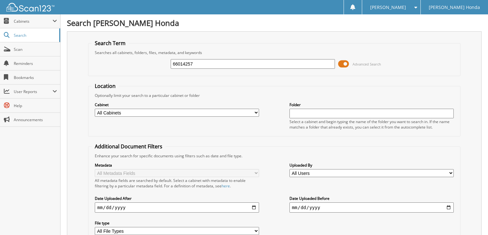
click at [344, 63] on span at bounding box center [343, 64] width 11 height 10
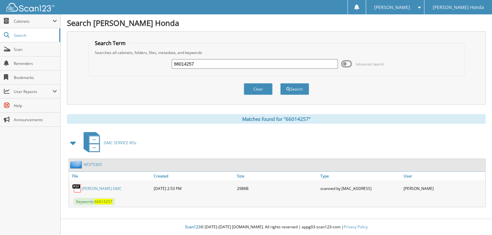
click at [254, 65] on input "66014257" at bounding box center [255, 64] width 166 height 10
type input "66014255"
click at [280, 83] on button "Search" at bounding box center [294, 89] width 29 height 12
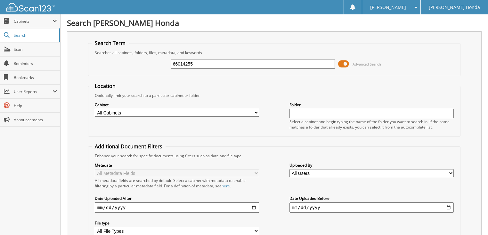
click at [252, 62] on input "66014255" at bounding box center [253, 64] width 165 height 10
type input "66014256"
click at [211, 64] on input "66014256" at bounding box center [253, 64] width 165 height 10
type input "66014257"
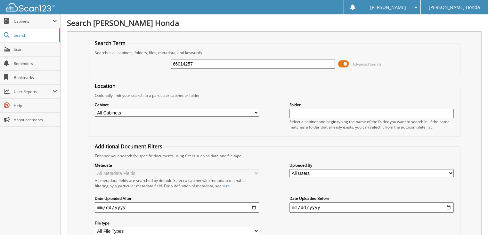
drag, startPoint x: 0, startPoint y: 0, endPoint x: 198, endPoint y: 60, distance: 206.7
click at [198, 60] on input "66014257" at bounding box center [253, 64] width 165 height 10
type input "66014256"
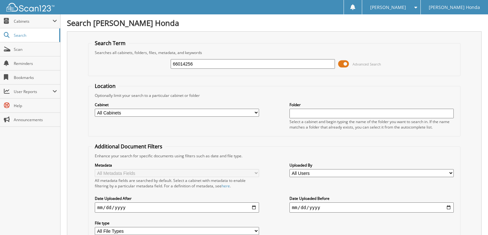
click at [339, 61] on span at bounding box center [343, 64] width 11 height 10
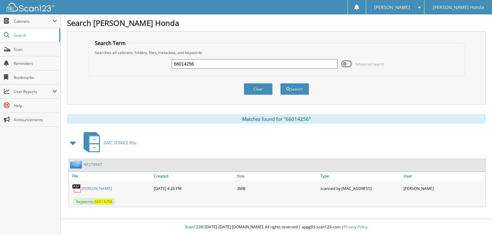
click at [244, 63] on input "66014256" at bounding box center [255, 64] width 166 height 10
type input "66014257"
click at [280, 83] on button "Search" at bounding box center [294, 89] width 29 height 12
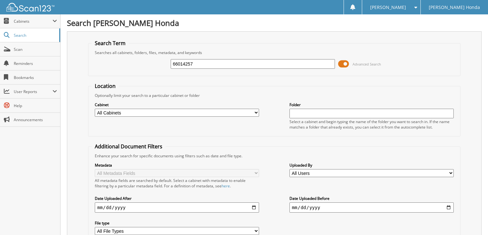
click at [346, 65] on span at bounding box center [343, 64] width 11 height 10
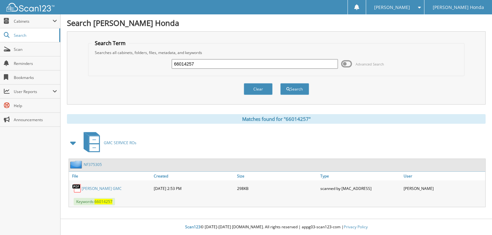
click at [250, 68] on input "66014257" at bounding box center [255, 64] width 166 height 10
type input "66014258"
click at [280, 83] on button "Search" at bounding box center [294, 89] width 29 height 12
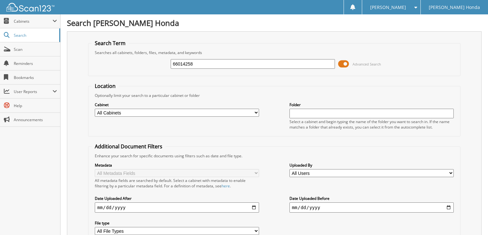
click at [345, 65] on span at bounding box center [343, 64] width 11 height 10
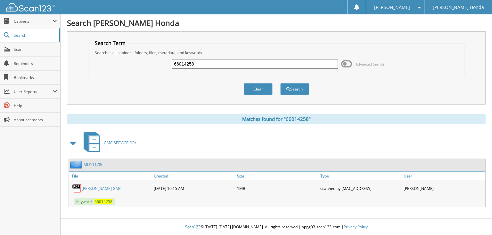
click at [215, 61] on input "66014258" at bounding box center [255, 64] width 166 height 10
type input "66014259"
click at [280, 83] on button "Search" at bounding box center [294, 89] width 29 height 12
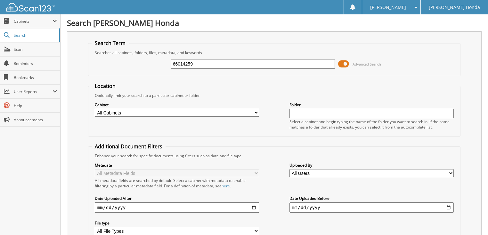
click at [350, 64] on span "Advanced Search" at bounding box center [359, 64] width 43 height 10
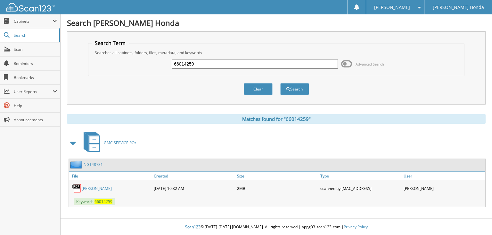
click at [291, 64] on input "66014259" at bounding box center [255, 64] width 166 height 10
type input "66014260"
click at [280, 83] on button "Search" at bounding box center [294, 89] width 29 height 12
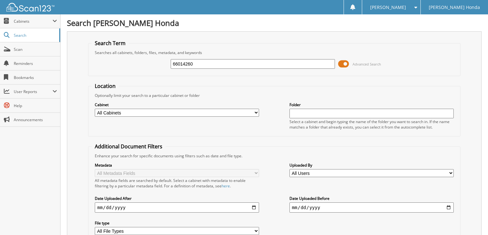
click at [347, 62] on span at bounding box center [343, 64] width 11 height 10
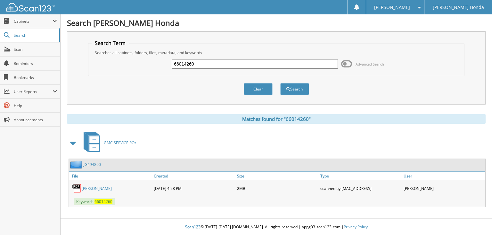
click at [240, 66] on input "66014260" at bounding box center [255, 64] width 166 height 10
type input "66014261"
click at [280, 83] on button "Search" at bounding box center [294, 89] width 29 height 12
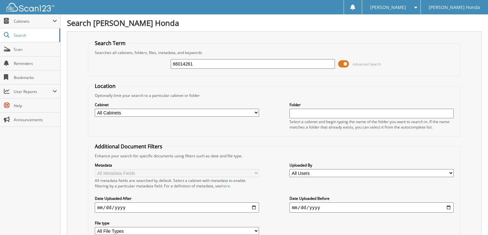
click at [346, 64] on span at bounding box center [343, 64] width 11 height 10
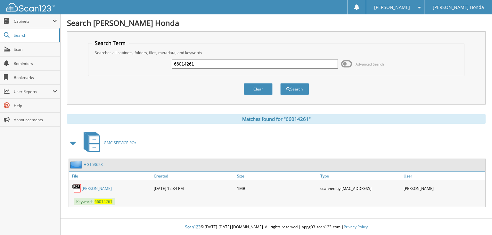
click at [256, 65] on input "66014261" at bounding box center [255, 64] width 166 height 10
type input "66014262"
click at [280, 83] on button "Search" at bounding box center [294, 89] width 29 height 12
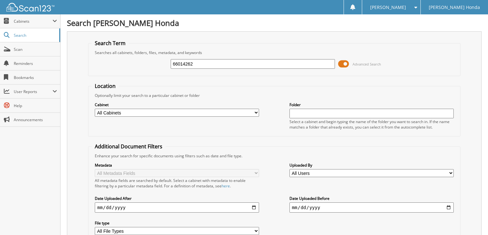
click at [362, 65] on span "Advanced Search" at bounding box center [366, 64] width 28 height 5
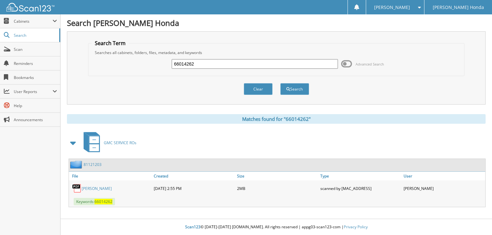
click at [279, 63] on input "66014262" at bounding box center [255, 64] width 166 height 10
type input "66014263"
click at [280, 83] on button "Search" at bounding box center [294, 89] width 29 height 12
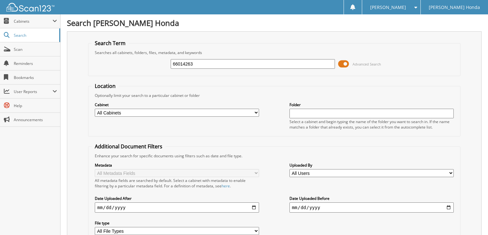
click at [344, 64] on span at bounding box center [343, 64] width 11 height 10
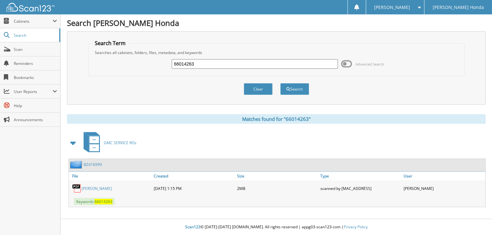
click at [293, 70] on div "66014263 Advanced Search" at bounding box center [276, 63] width 369 height 17
click at [275, 70] on div "66014263 Advanced Search" at bounding box center [276, 63] width 369 height 17
click at [260, 61] on input "66014263" at bounding box center [255, 64] width 166 height 10
type input "66014264"
click at [280, 83] on button "Search" at bounding box center [294, 89] width 29 height 12
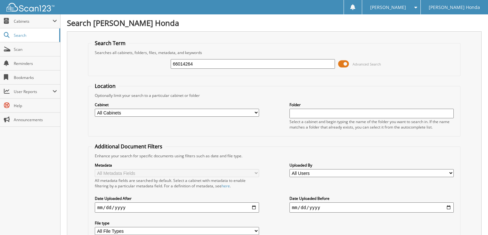
click at [345, 64] on span at bounding box center [343, 64] width 11 height 10
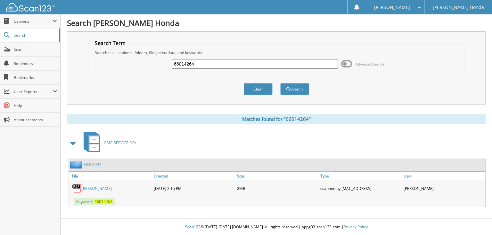
click at [271, 65] on input "66014264" at bounding box center [255, 64] width 166 height 10
type input "66014265"
click at [280, 83] on button "Search" at bounding box center [294, 89] width 29 height 12
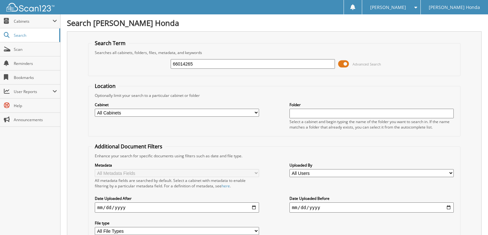
click at [349, 62] on span at bounding box center [343, 64] width 11 height 10
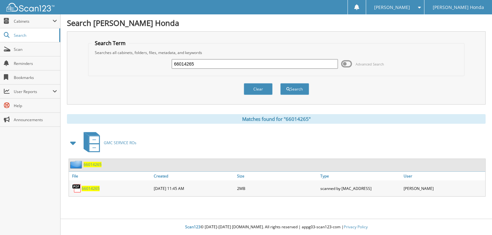
click at [252, 61] on input "66014265" at bounding box center [255, 64] width 166 height 10
type input "66014266"
click at [280, 83] on button "Search" at bounding box center [294, 89] width 29 height 12
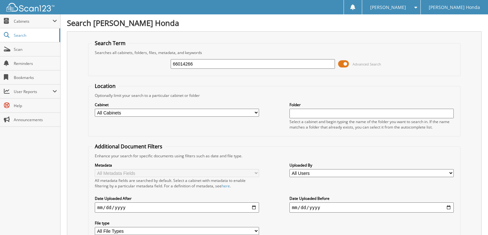
click at [347, 63] on span at bounding box center [343, 64] width 11 height 10
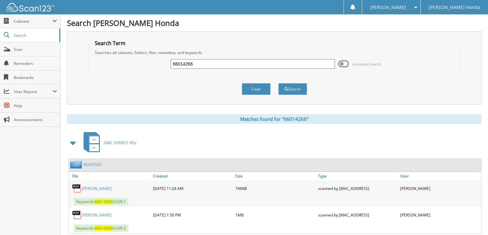
click at [253, 64] on input "66014266" at bounding box center [253, 64] width 165 height 10
type input "66014267"
click at [278, 83] on button "Search" at bounding box center [292, 89] width 29 height 12
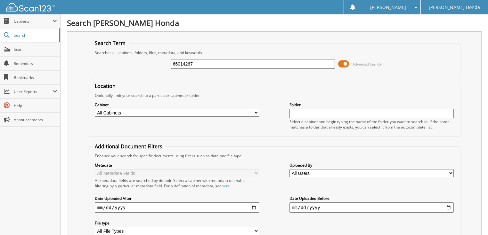
click at [351, 64] on span "Advanced Search" at bounding box center [359, 64] width 43 height 10
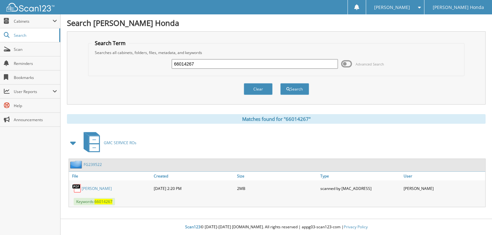
click at [197, 63] on input "66014267" at bounding box center [255, 64] width 166 height 10
click at [268, 61] on input "66014267" at bounding box center [255, 64] width 166 height 10
type input "66014268"
click at [280, 83] on button "Search" at bounding box center [294, 89] width 29 height 12
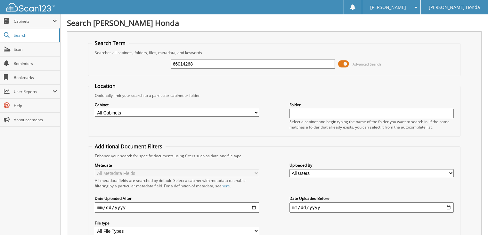
drag, startPoint x: 0, startPoint y: 0, endPoint x: 338, endPoint y: 60, distance: 343.6
click at [344, 61] on span at bounding box center [343, 64] width 11 height 10
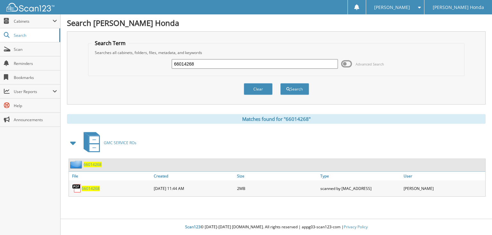
click at [300, 60] on input "66014268" at bounding box center [255, 64] width 166 height 10
type input "66014269"
click at [280, 83] on button "Search" at bounding box center [294, 89] width 29 height 12
click at [253, 67] on input "66014269" at bounding box center [255, 64] width 166 height 10
type input "66014270"
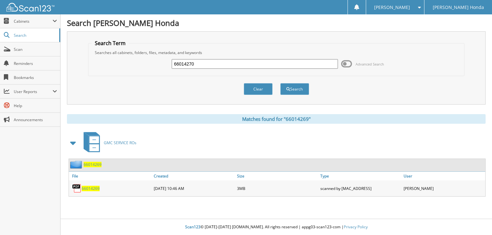
click at [280, 83] on button "Search" at bounding box center [294, 89] width 29 height 12
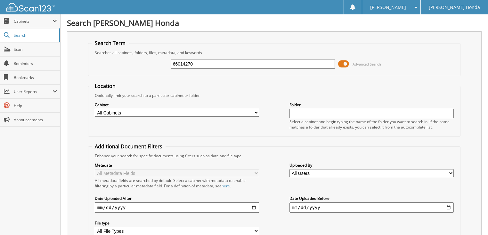
click at [341, 62] on span at bounding box center [343, 64] width 11 height 10
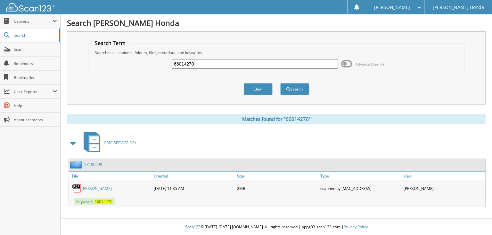
click at [257, 67] on input "66014270" at bounding box center [255, 64] width 166 height 10
type input "66014271"
click at [280, 83] on button "Search" at bounding box center [294, 89] width 29 height 12
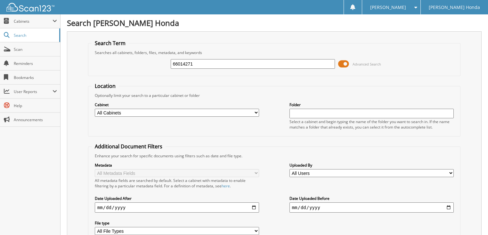
click at [349, 62] on span at bounding box center [343, 64] width 11 height 10
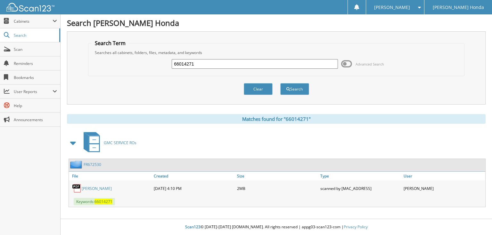
click at [278, 67] on input "66014271" at bounding box center [255, 64] width 166 height 10
type input "66014272"
click at [280, 83] on button "Search" at bounding box center [294, 89] width 29 height 12
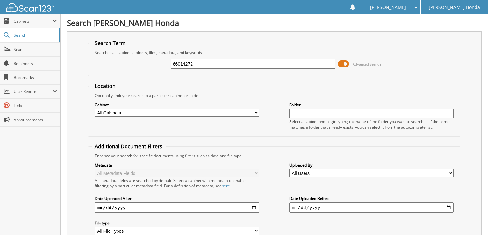
click at [345, 64] on span at bounding box center [343, 64] width 11 height 10
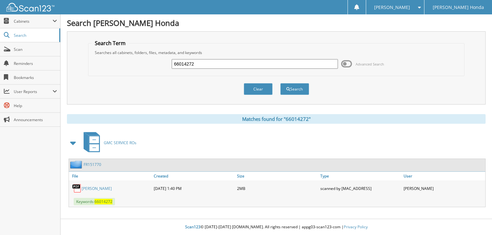
click at [270, 66] on input "66014272" at bounding box center [255, 64] width 166 height 10
type input "66014273"
click at [280, 83] on button "Search" at bounding box center [294, 89] width 29 height 12
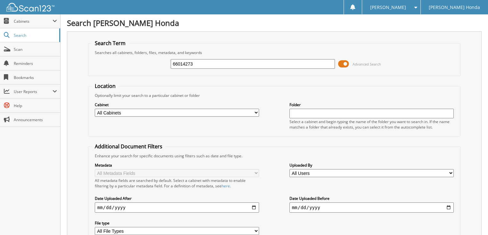
click at [370, 63] on span "Advanced Search" at bounding box center [366, 64] width 28 height 5
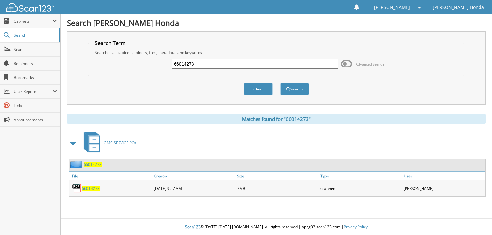
drag, startPoint x: 246, startPoint y: 65, endPoint x: 243, endPoint y: 63, distance: 3.3
click at [245, 65] on input "66014273" at bounding box center [255, 64] width 166 height 10
type input "66014274"
click at [280, 83] on button "Search" at bounding box center [294, 89] width 29 height 12
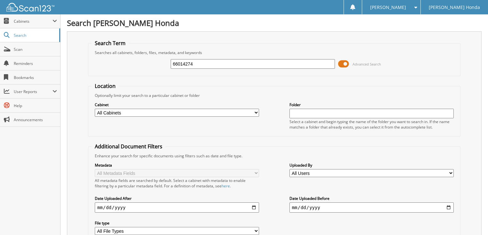
click at [354, 63] on span "Advanced Search" at bounding box center [366, 64] width 28 height 5
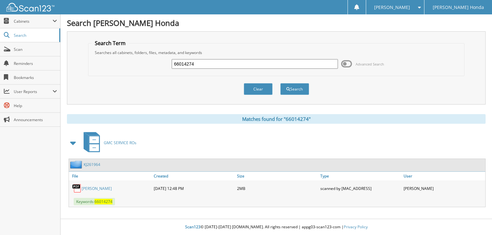
click at [272, 69] on div "66014274 Advanced Search" at bounding box center [276, 63] width 369 height 17
click at [252, 68] on input "66014274" at bounding box center [255, 64] width 166 height 10
type input "660142745"
click at [280, 83] on button "Search" at bounding box center [294, 89] width 29 height 12
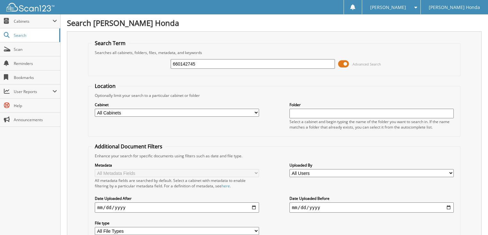
click at [289, 69] on div "660142745 Advanced Search" at bounding box center [275, 63] width 366 height 17
click at [288, 67] on input "660142745" at bounding box center [253, 64] width 165 height 10
type input "66014275"
drag, startPoint x: 0, startPoint y: 0, endPoint x: 342, endPoint y: 63, distance: 347.7
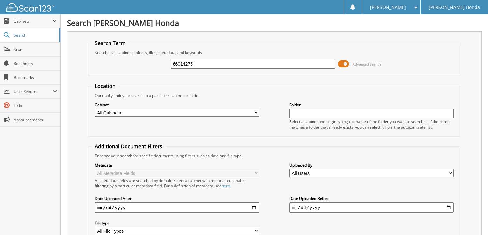
click at [342, 63] on span at bounding box center [343, 64] width 11 height 10
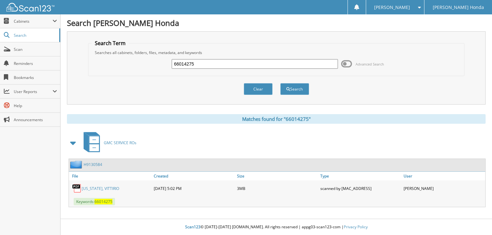
click at [273, 65] on input "66014275" at bounding box center [255, 64] width 166 height 10
type input "66014276"
click at [280, 83] on button "Search" at bounding box center [294, 89] width 29 height 12
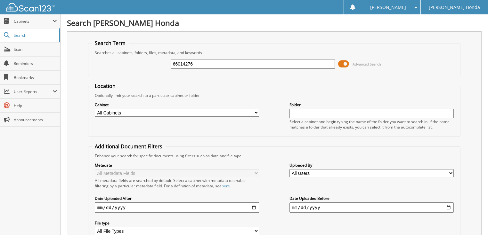
click at [346, 64] on span at bounding box center [343, 64] width 11 height 10
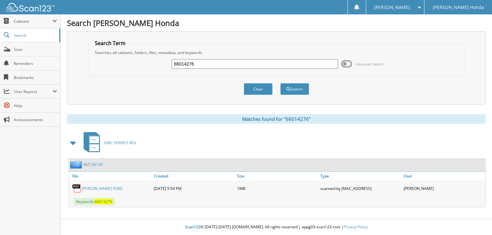
click at [224, 65] on input "66014276" at bounding box center [255, 64] width 166 height 10
type input "66014277"
click at [280, 83] on button "Search" at bounding box center [294, 89] width 29 height 12
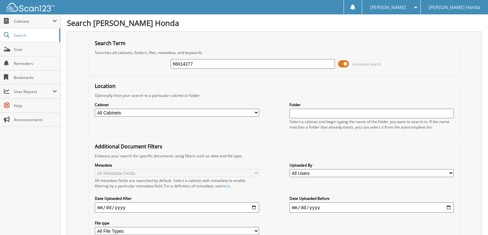
click at [344, 63] on span at bounding box center [343, 64] width 11 height 10
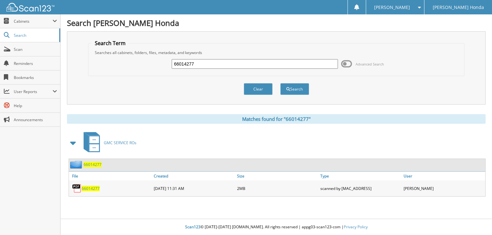
click at [260, 63] on input "66014277" at bounding box center [255, 64] width 166 height 10
type input "66014278"
click at [280, 83] on button "Search" at bounding box center [294, 89] width 29 height 12
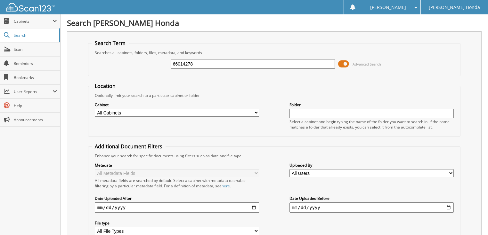
click at [348, 63] on span at bounding box center [343, 64] width 11 height 10
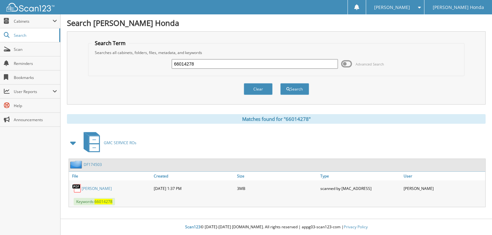
click at [214, 64] on input "66014278" at bounding box center [255, 64] width 166 height 10
type input "66014279"
click at [280, 83] on button "Search" at bounding box center [294, 89] width 29 height 12
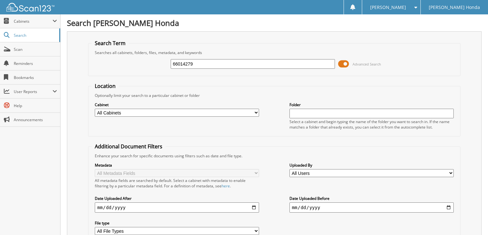
click at [345, 64] on span at bounding box center [343, 64] width 11 height 10
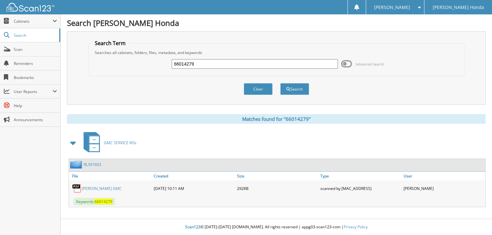
click at [349, 65] on span at bounding box center [346, 64] width 11 height 10
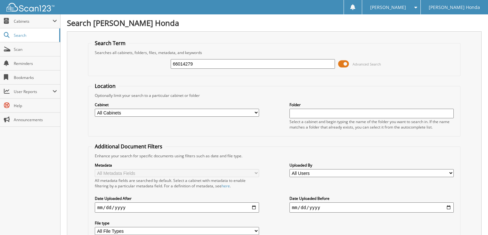
click at [278, 64] on input "66014279" at bounding box center [253, 64] width 165 height 10
type input "66014280"
drag, startPoint x: 0, startPoint y: 0, endPoint x: 341, endPoint y: 63, distance: 346.3
click at [341, 63] on span at bounding box center [343, 64] width 11 height 10
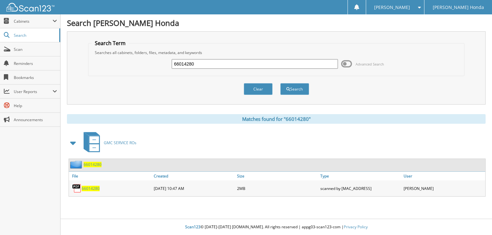
click at [252, 64] on input "66014280" at bounding box center [255, 64] width 166 height 10
type input "66014281"
click at [280, 83] on button "Search" at bounding box center [294, 89] width 29 height 12
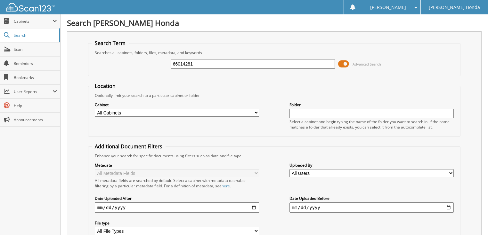
drag, startPoint x: 0, startPoint y: 0, endPoint x: 331, endPoint y: 66, distance: 337.4
click at [347, 62] on span at bounding box center [343, 64] width 11 height 10
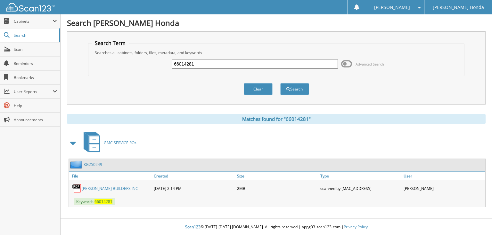
click at [247, 64] on input "66014281" at bounding box center [255, 64] width 166 height 10
type input "6601428"
click at [130, 186] on link "J E STEWARD BUILDERS INC" at bounding box center [110, 188] width 56 height 5
click at [95, 165] on link "KG250249" at bounding box center [93, 164] width 19 height 5
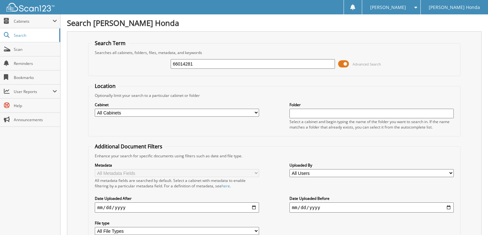
click at [366, 64] on span "Advanced Search" at bounding box center [366, 64] width 28 height 5
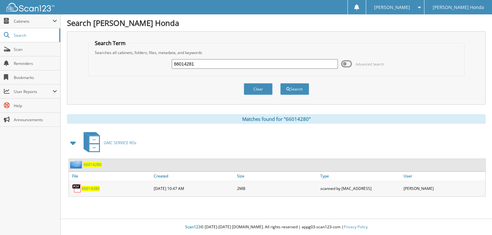
click at [239, 63] on input "66014281" at bounding box center [255, 64] width 166 height 10
type input "66014282"
click at [280, 83] on button "Search" at bounding box center [294, 89] width 29 height 12
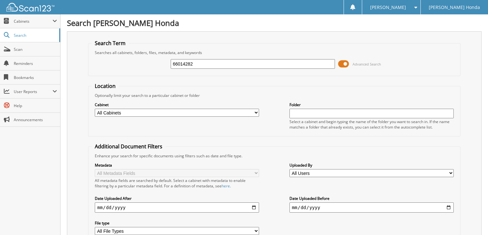
click at [362, 64] on span "Advanced Search" at bounding box center [366, 64] width 28 height 5
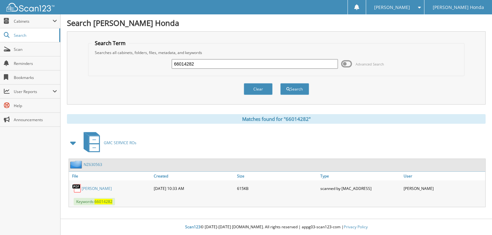
click at [282, 66] on input "66014282" at bounding box center [255, 64] width 166 height 10
type input "66014283"
click at [280, 83] on button "Search" at bounding box center [294, 89] width 29 height 12
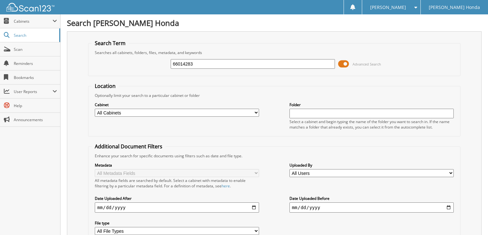
click at [368, 63] on span "Advanced Search" at bounding box center [366, 64] width 28 height 5
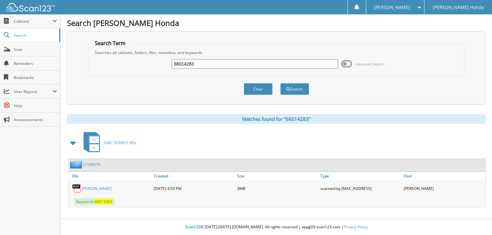
click at [232, 63] on input "66014283" at bounding box center [255, 64] width 166 height 10
type input "66014284"
click at [280, 83] on button "Search" at bounding box center [294, 89] width 29 height 12
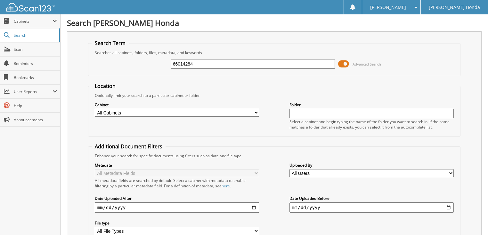
click at [350, 64] on span "Advanced Search" at bounding box center [359, 64] width 43 height 10
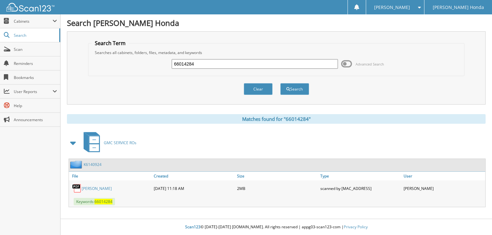
click at [225, 66] on input "66014284" at bounding box center [255, 64] width 166 height 10
type input "660142880"
click at [280, 83] on button "Search" at bounding box center [294, 89] width 29 height 12
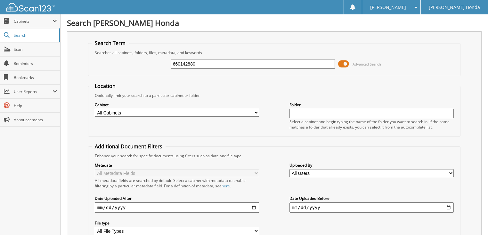
click at [355, 62] on span "Advanced Search" at bounding box center [366, 64] width 28 height 5
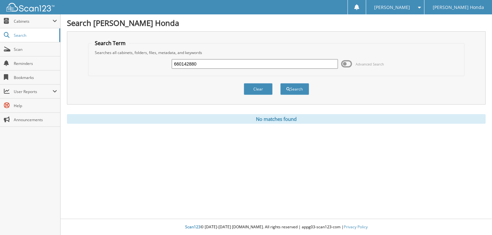
click at [214, 64] on input "660142880" at bounding box center [255, 64] width 166 height 10
type input "66014280"
click at [280, 83] on button "Search" at bounding box center [294, 89] width 29 height 12
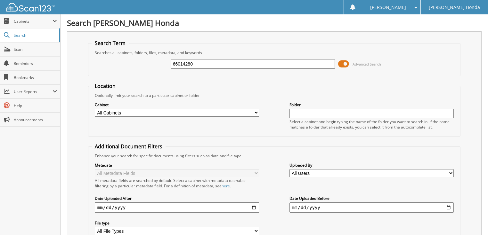
click at [362, 62] on span "Advanced Search" at bounding box center [366, 64] width 28 height 5
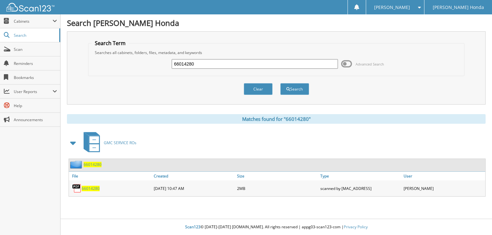
click at [246, 64] on input "66014280" at bounding box center [255, 64] width 166 height 10
type input "66014279"
click at [280, 83] on button "Search" at bounding box center [294, 89] width 29 height 12
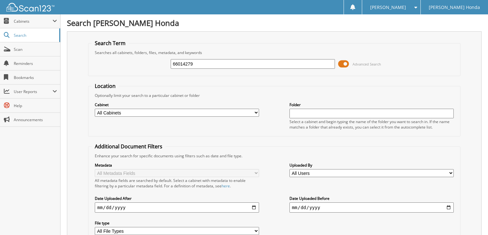
click at [350, 65] on span "Advanced Search" at bounding box center [359, 64] width 43 height 10
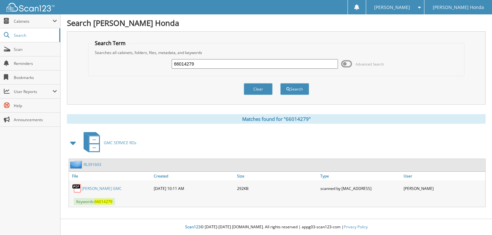
click at [230, 62] on input "66014279" at bounding box center [255, 64] width 166 height 10
type input "66014278"
click at [280, 83] on button "Search" at bounding box center [294, 89] width 29 height 12
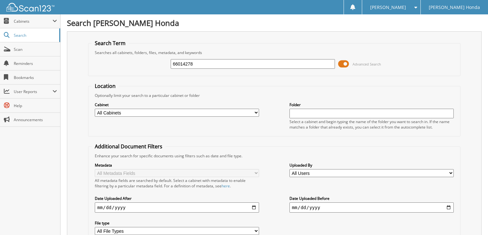
click at [347, 66] on span at bounding box center [343, 64] width 11 height 10
click at [343, 64] on span at bounding box center [343, 64] width 11 height 10
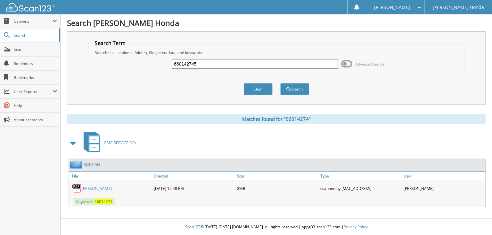
click at [221, 66] on input "660142745" at bounding box center [255, 64] width 166 height 10
type input "660142746"
click at [280, 83] on button "Search" at bounding box center [294, 89] width 29 height 12
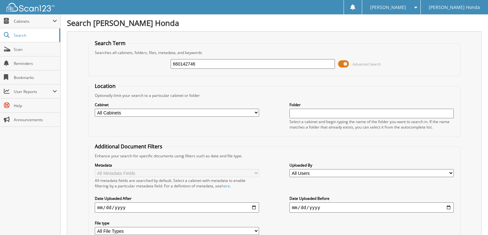
click at [347, 65] on span at bounding box center [343, 64] width 11 height 10
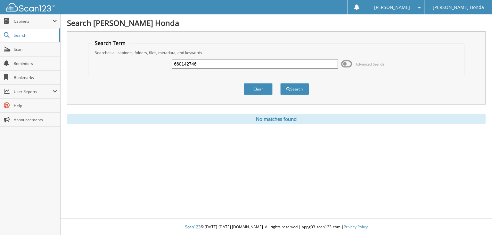
click at [210, 63] on input "660142746" at bounding box center [255, 64] width 166 height 10
type input "66014276"
click at [280, 83] on button "Search" at bounding box center [294, 89] width 29 height 12
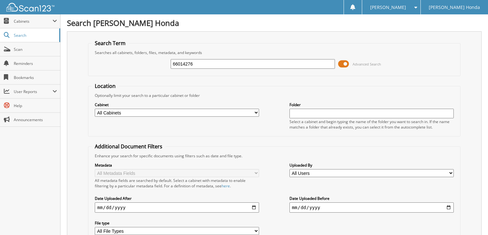
click at [200, 65] on input "66014276" at bounding box center [253, 64] width 165 height 10
type input "66014275"
click at [358, 64] on span "Advanced Search" at bounding box center [366, 64] width 28 height 5
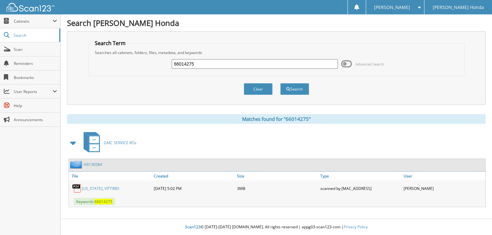
click at [218, 66] on input "66014275" at bounding box center [255, 64] width 166 height 10
type input "66014274"
click at [280, 83] on button "Search" at bounding box center [294, 89] width 29 height 12
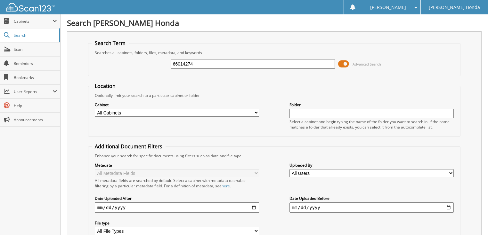
drag, startPoint x: 346, startPoint y: 63, endPoint x: 334, endPoint y: 65, distance: 12.0
click at [346, 63] on span at bounding box center [343, 64] width 11 height 10
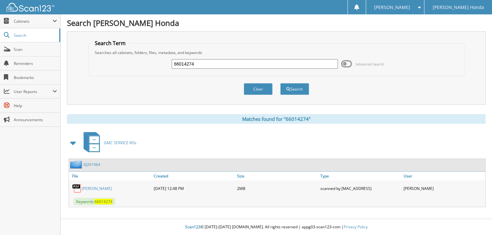
click at [258, 66] on input "66014274" at bounding box center [255, 64] width 166 height 10
type input "66014276"
click at [280, 83] on button "Search" at bounding box center [294, 89] width 29 height 12
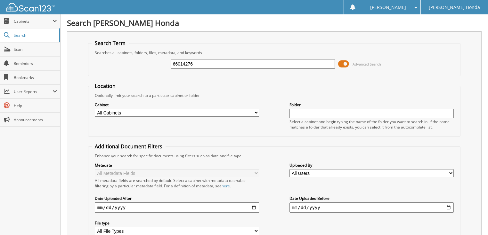
click at [347, 65] on span at bounding box center [343, 64] width 11 height 10
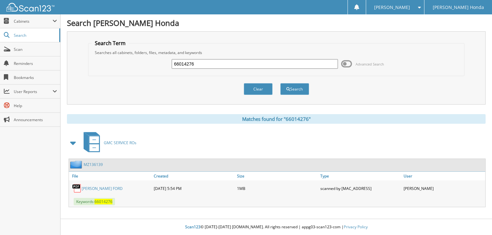
click at [224, 65] on input "66014276" at bounding box center [255, 64] width 166 height 10
type input "66014277"
click at [280, 83] on button "Search" at bounding box center [294, 89] width 29 height 12
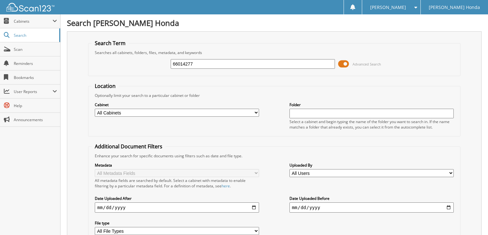
click at [353, 65] on span "Advanced Search" at bounding box center [366, 64] width 28 height 5
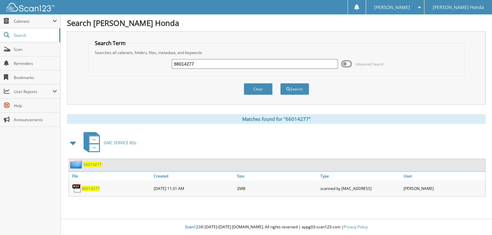
click at [228, 65] on input "66014277" at bounding box center [255, 64] width 166 height 10
type input "66014278"
click at [280, 83] on button "Search" at bounding box center [294, 89] width 29 height 12
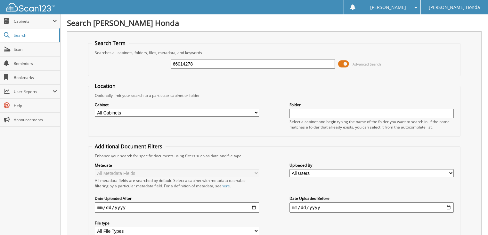
click at [361, 65] on span "Advanced Search" at bounding box center [366, 64] width 28 height 5
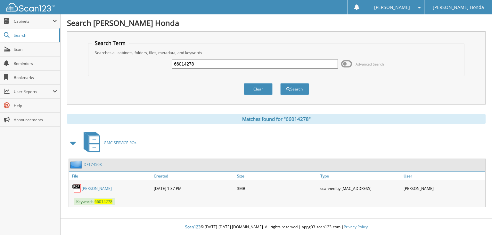
click at [212, 65] on input "66014278" at bounding box center [255, 64] width 166 height 10
type input "66014279"
click at [280, 83] on button "Search" at bounding box center [294, 89] width 29 height 12
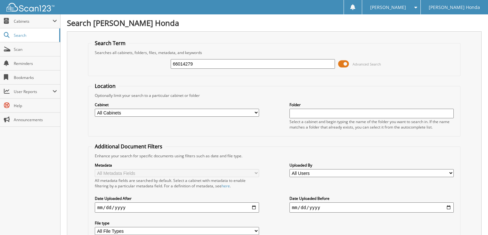
drag, startPoint x: 362, startPoint y: 63, endPoint x: 359, endPoint y: 63, distance: 3.2
click at [362, 63] on span "Advanced Search" at bounding box center [366, 64] width 28 height 5
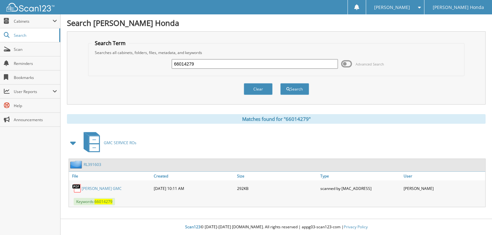
click at [215, 66] on input "66014279" at bounding box center [255, 64] width 166 height 10
type input "66014280"
click at [280, 83] on button "Search" at bounding box center [294, 89] width 29 height 12
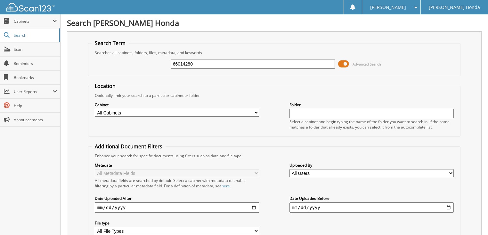
click at [350, 62] on span "Advanced Search" at bounding box center [359, 64] width 43 height 10
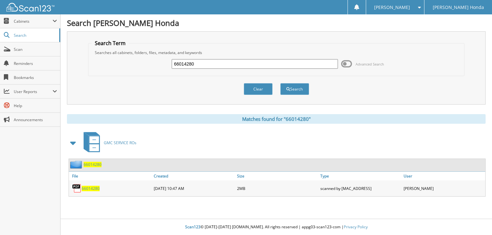
click at [228, 62] on input "66014280" at bounding box center [255, 64] width 166 height 10
type input "66014281"
click at [280, 83] on button "Search" at bounding box center [294, 89] width 29 height 12
click at [364, 64] on span "Advanced Search" at bounding box center [369, 64] width 28 height 5
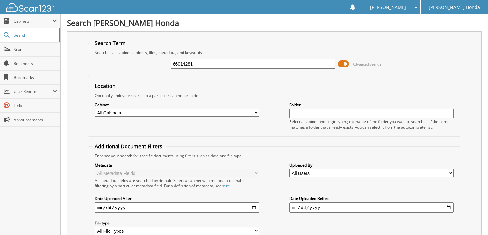
click at [346, 61] on span at bounding box center [343, 64] width 11 height 10
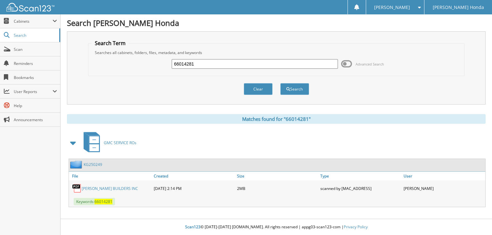
click at [268, 65] on input "66014281" at bounding box center [255, 64] width 166 height 10
click at [102, 166] on div "KG250249" at bounding box center [277, 165] width 416 height 12
click at [100, 162] on link "KG250249" at bounding box center [93, 164] width 19 height 5
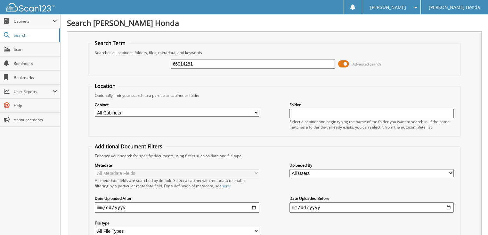
click at [250, 62] on input "66014281" at bounding box center [253, 64] width 165 height 10
type input "66014282"
drag, startPoint x: 0, startPoint y: 0, endPoint x: 343, endPoint y: 64, distance: 349.1
click at [343, 64] on span at bounding box center [343, 64] width 11 height 10
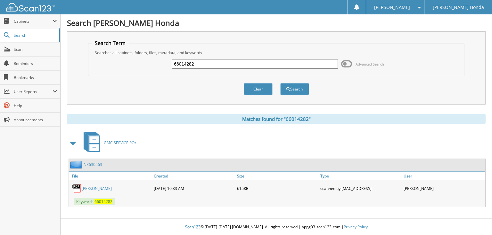
click at [243, 66] on input "66014282" at bounding box center [255, 64] width 166 height 10
type input "66014283"
click at [280, 83] on button "Search" at bounding box center [294, 89] width 29 height 12
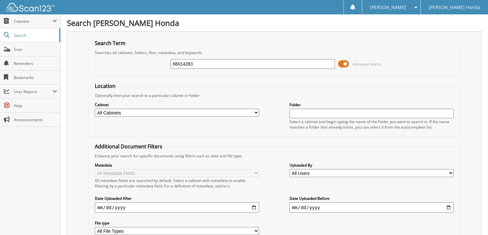
click at [353, 64] on span "Advanced Search" at bounding box center [366, 64] width 28 height 5
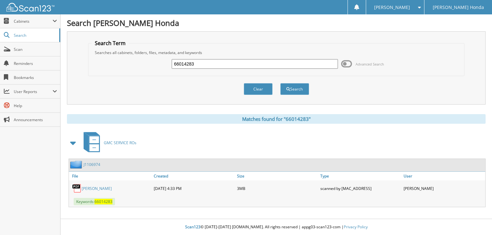
click at [272, 63] on input "66014283" at bounding box center [255, 64] width 166 height 10
type input "66014284"
click at [280, 83] on button "Search" at bounding box center [294, 89] width 29 height 12
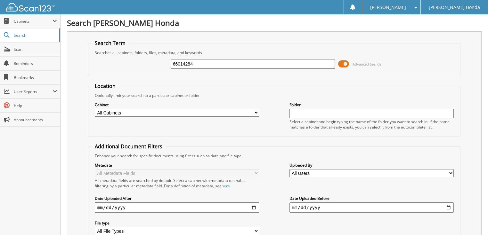
drag, startPoint x: 0, startPoint y: 0, endPoint x: 343, endPoint y: 65, distance: 349.2
click at [343, 65] on span at bounding box center [343, 64] width 11 height 10
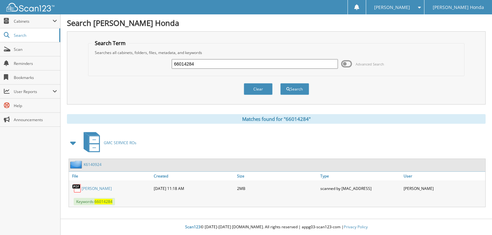
click at [291, 65] on input "66014284" at bounding box center [255, 64] width 166 height 10
type input "66014285"
click at [280, 83] on button "Search" at bounding box center [294, 89] width 29 height 12
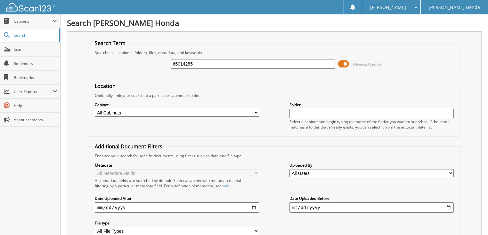
click at [340, 63] on span at bounding box center [343, 64] width 11 height 10
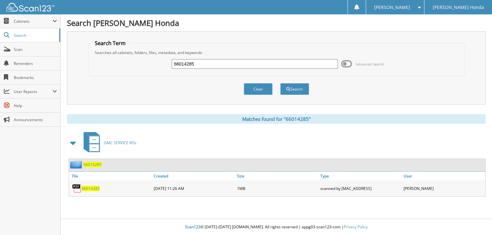
click at [233, 65] on input "66014285" at bounding box center [255, 64] width 166 height 10
type input "66014286"
click at [280, 83] on button "Search" at bounding box center [294, 89] width 29 height 12
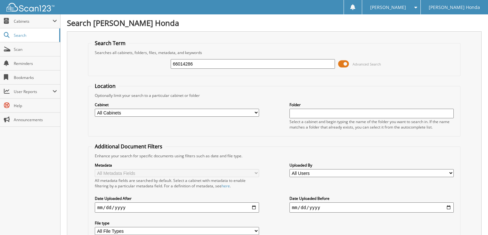
click at [344, 62] on span at bounding box center [343, 64] width 11 height 10
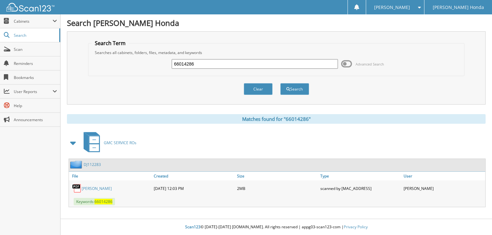
click at [287, 63] on input "66014286" at bounding box center [255, 64] width 166 height 10
type input "66014287"
click at [280, 83] on button "Search" at bounding box center [294, 89] width 29 height 12
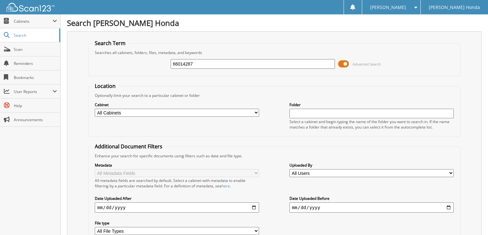
click at [351, 62] on span "Advanced Search" at bounding box center [359, 64] width 43 height 10
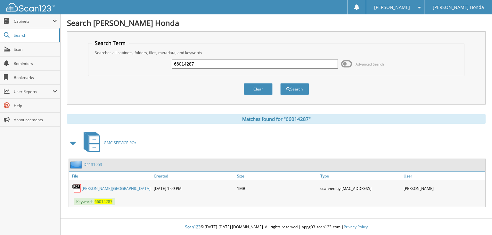
click at [267, 64] on input "66014287" at bounding box center [255, 64] width 166 height 10
type input "66014288"
click at [280, 83] on button "Search" at bounding box center [294, 89] width 29 height 12
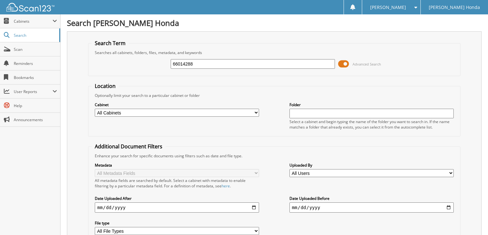
click at [349, 64] on span at bounding box center [343, 64] width 11 height 10
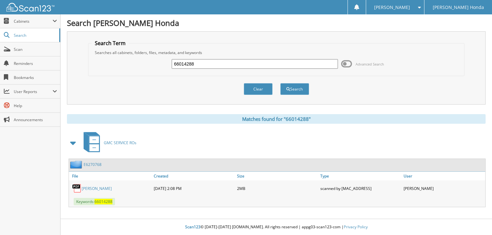
click at [269, 63] on input "66014288" at bounding box center [255, 64] width 166 height 10
type input "66014289"
click at [280, 83] on button "Search" at bounding box center [294, 89] width 29 height 12
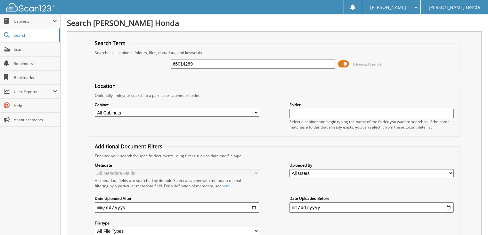
drag, startPoint x: 0, startPoint y: 0, endPoint x: 346, endPoint y: 63, distance: 351.7
click at [346, 63] on span at bounding box center [343, 64] width 11 height 10
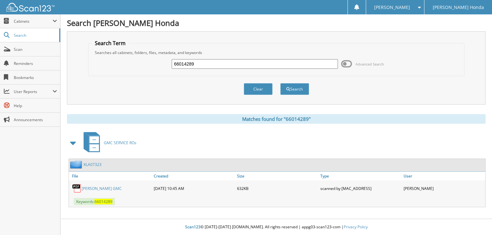
click at [255, 66] on input "66014289" at bounding box center [255, 64] width 166 height 10
type input "66014290"
click at [280, 83] on button "Search" at bounding box center [294, 89] width 29 height 12
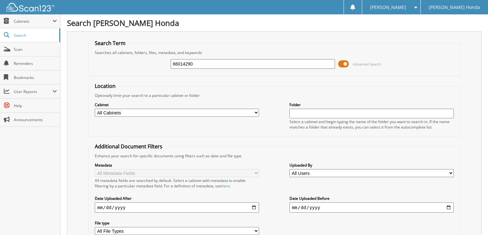
click at [347, 64] on span at bounding box center [343, 64] width 11 height 10
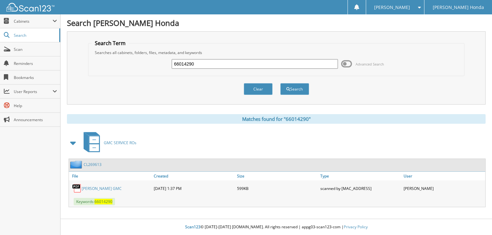
click at [260, 65] on input "66014290" at bounding box center [255, 64] width 166 height 10
type input "66014291"
click at [280, 83] on button "Search" at bounding box center [294, 89] width 29 height 12
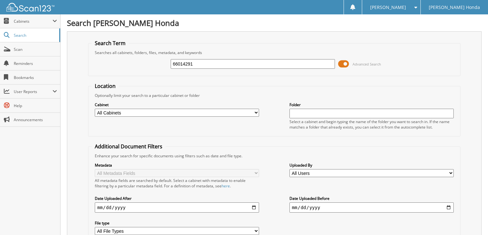
drag, startPoint x: 0, startPoint y: 0, endPoint x: 291, endPoint y: 64, distance: 297.9
click at [345, 64] on span at bounding box center [343, 64] width 11 height 10
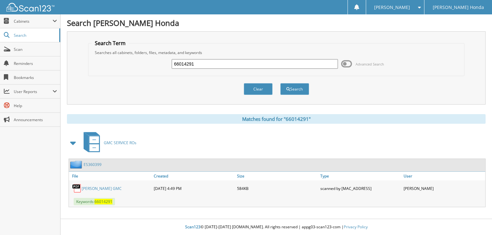
click at [251, 65] on input "66014291" at bounding box center [255, 64] width 166 height 10
type input "66014292"
click at [280, 83] on button "Search" at bounding box center [294, 89] width 29 height 12
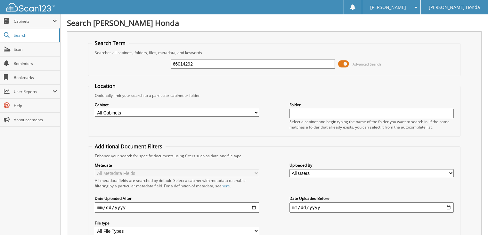
click at [343, 62] on span at bounding box center [343, 64] width 11 height 10
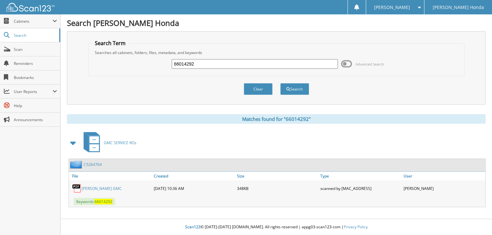
click at [282, 61] on input "66014292" at bounding box center [255, 64] width 166 height 10
type input "66014293"
click at [280, 83] on button "Search" at bounding box center [294, 89] width 29 height 12
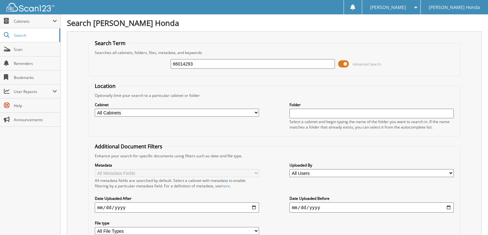
click at [347, 66] on span at bounding box center [343, 64] width 11 height 10
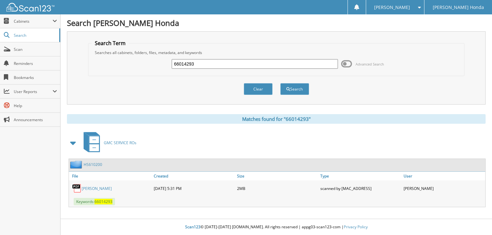
click at [217, 65] on input "66014293" at bounding box center [255, 64] width 166 height 10
type input "66014294"
click at [280, 83] on button "Search" at bounding box center [294, 89] width 29 height 12
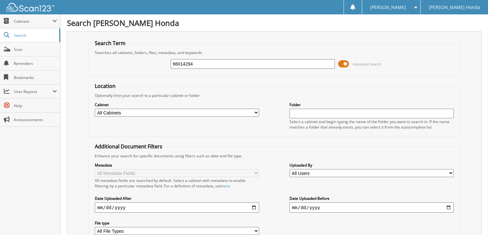
click at [341, 63] on span at bounding box center [343, 64] width 11 height 10
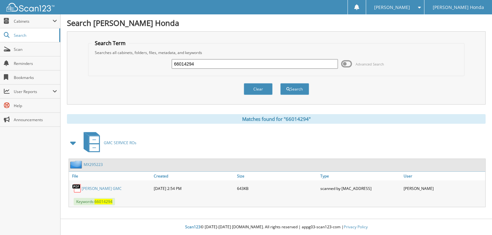
click at [262, 63] on input "66014294" at bounding box center [255, 64] width 166 height 10
type input "66014295"
click at [280, 83] on button "Search" at bounding box center [294, 89] width 29 height 12
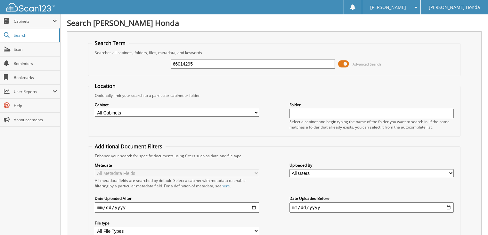
click at [347, 63] on span at bounding box center [343, 64] width 11 height 10
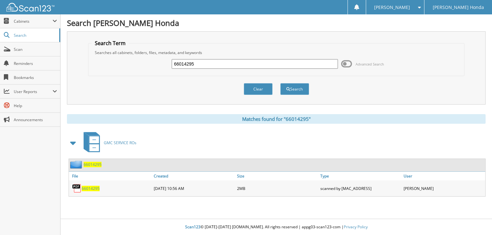
click at [252, 64] on input "66014295" at bounding box center [255, 64] width 166 height 10
type input "66014296"
click at [280, 83] on button "Search" at bounding box center [294, 89] width 29 height 12
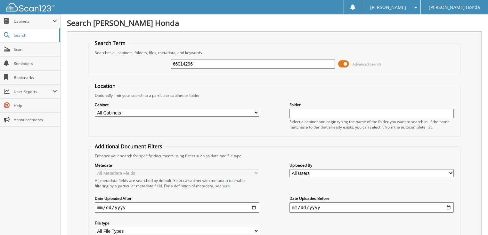
click at [342, 62] on span at bounding box center [343, 64] width 11 height 10
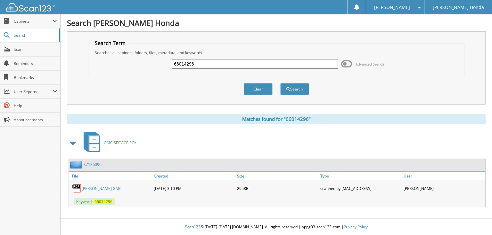
click at [288, 69] on div "66014296 Advanced Search" at bounding box center [276, 63] width 369 height 17
click at [225, 65] on input "66014296" at bounding box center [255, 64] width 166 height 10
type input "66014297"
click at [280, 83] on button "Search" at bounding box center [294, 89] width 29 height 12
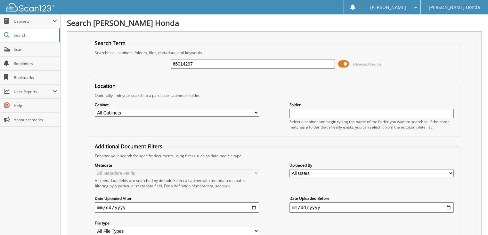
click at [341, 62] on span at bounding box center [343, 64] width 11 height 10
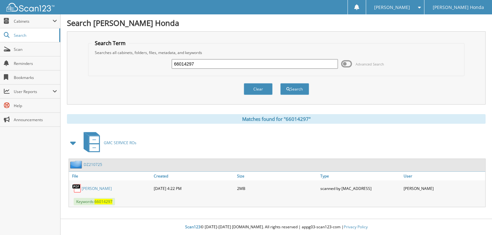
click at [276, 66] on input "66014297" at bounding box center [255, 64] width 166 height 10
type input "66014298"
click at [280, 83] on button "Search" at bounding box center [294, 89] width 29 height 12
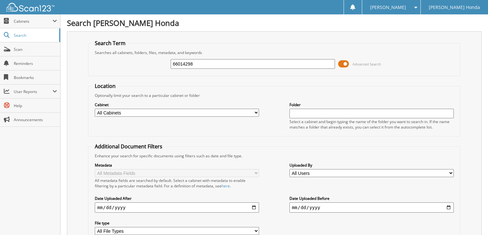
click at [346, 65] on span at bounding box center [343, 64] width 11 height 10
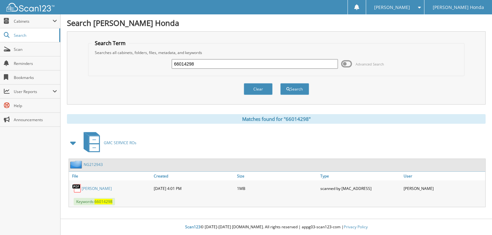
click at [277, 65] on input "66014298" at bounding box center [255, 64] width 166 height 10
type input "66014299"
click at [280, 83] on button "Search" at bounding box center [294, 89] width 29 height 12
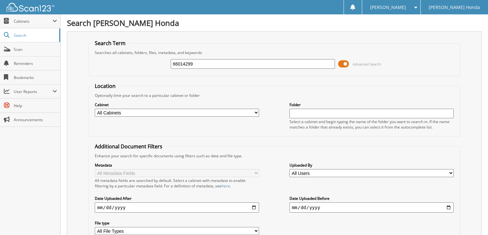
click at [339, 64] on span at bounding box center [343, 64] width 11 height 10
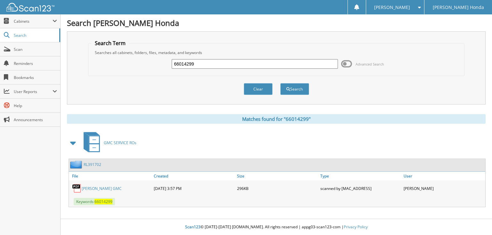
click at [221, 65] on input "66014299" at bounding box center [255, 64] width 166 height 10
type input "66014300"
click at [280, 83] on button "Search" at bounding box center [294, 89] width 29 height 12
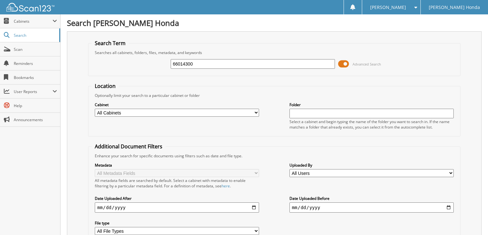
click at [361, 63] on span "Advanced Search" at bounding box center [366, 64] width 28 height 5
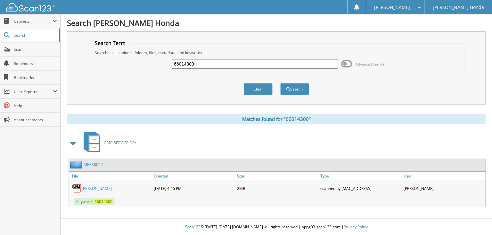
click at [243, 65] on input "66014300" at bounding box center [255, 64] width 166 height 10
type input "66014301"
click at [280, 83] on button "Search" at bounding box center [294, 89] width 29 height 12
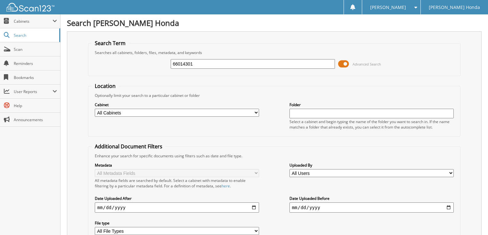
click at [347, 67] on span at bounding box center [343, 64] width 11 height 10
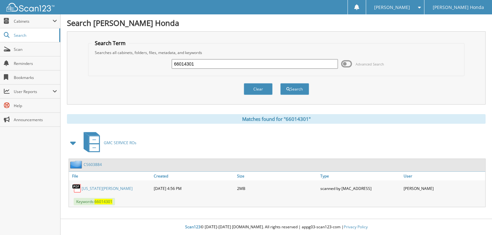
click at [259, 65] on input "66014301" at bounding box center [255, 64] width 166 height 10
type input "66014302"
click at [280, 83] on button "Search" at bounding box center [294, 89] width 29 height 12
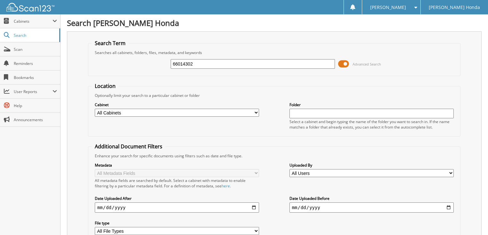
click at [347, 63] on span at bounding box center [343, 64] width 11 height 10
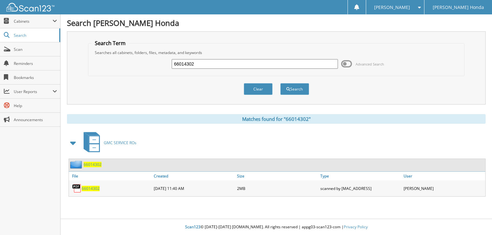
click at [264, 64] on input "66014302" at bounding box center [255, 64] width 166 height 10
type input "66014303"
click at [280, 83] on button "Search" at bounding box center [294, 89] width 29 height 12
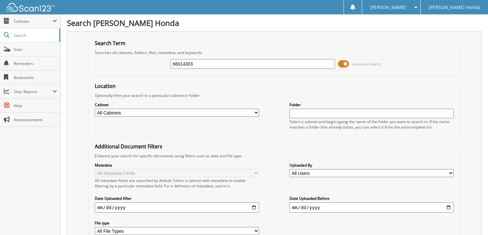
click at [344, 65] on span at bounding box center [343, 64] width 11 height 10
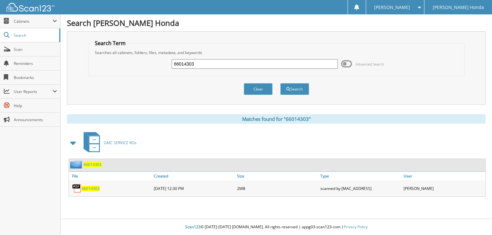
click at [270, 67] on input "66014303" at bounding box center [255, 64] width 166 height 10
type input "66014304"
click at [280, 83] on button "Search" at bounding box center [294, 89] width 29 height 12
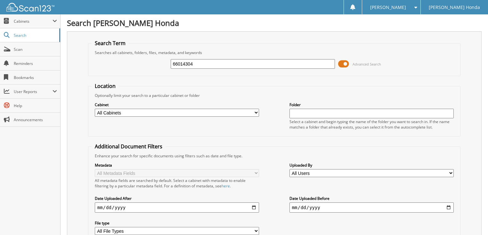
click at [346, 63] on span at bounding box center [343, 64] width 11 height 10
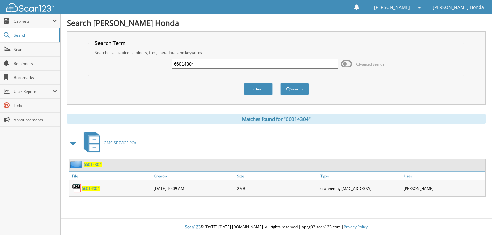
click at [256, 65] on input "66014304" at bounding box center [255, 64] width 166 height 10
type input "66014305"
click at [280, 83] on button "Search" at bounding box center [294, 89] width 29 height 12
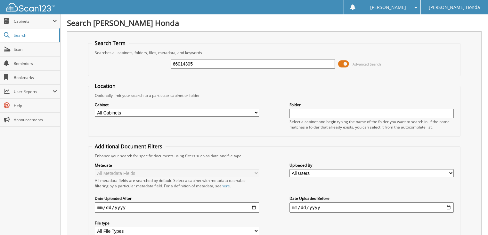
click at [349, 63] on span at bounding box center [343, 64] width 11 height 10
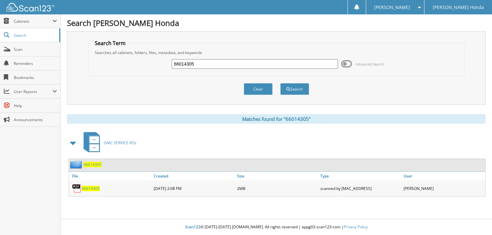
click at [220, 64] on input "66014305" at bounding box center [255, 64] width 166 height 10
type input "66014306"
click at [280, 83] on button "Search" at bounding box center [294, 89] width 29 height 12
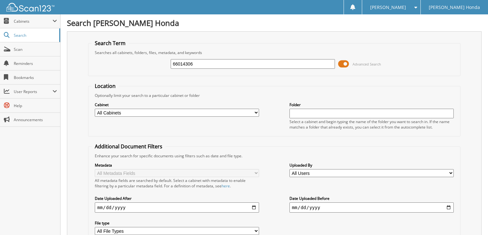
click at [342, 63] on span at bounding box center [343, 64] width 11 height 10
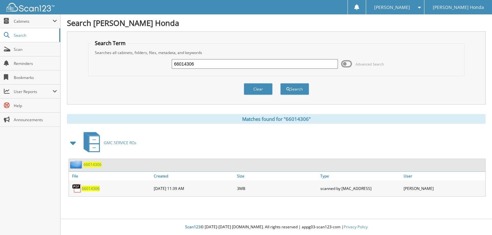
click at [258, 63] on input "66014306" at bounding box center [255, 64] width 166 height 10
type input "66014307"
click at [280, 83] on button "Search" at bounding box center [294, 89] width 29 height 12
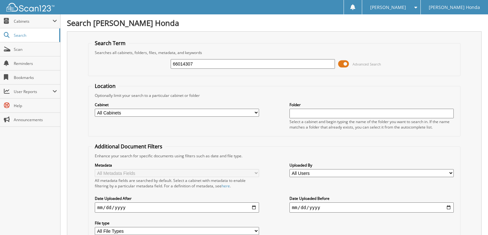
click at [346, 63] on span at bounding box center [343, 64] width 11 height 10
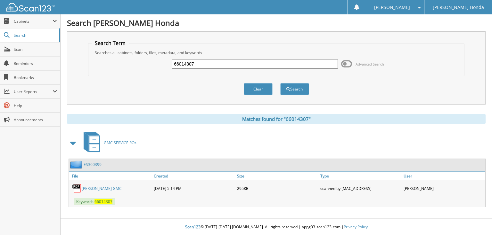
click at [272, 65] on input "66014307" at bounding box center [255, 64] width 166 height 10
type input "66014308"
click at [280, 83] on button "Search" at bounding box center [294, 89] width 29 height 12
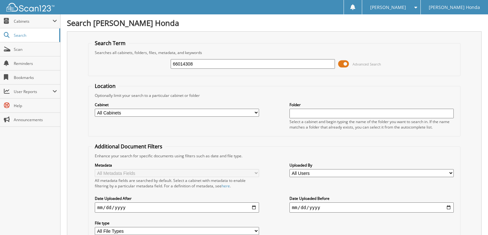
click at [345, 62] on span at bounding box center [343, 64] width 11 height 10
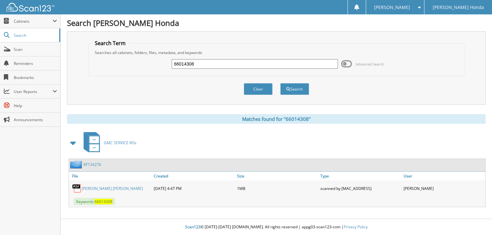
click at [272, 62] on input "66014308" at bounding box center [255, 64] width 166 height 10
type input "66014309"
click at [280, 83] on button "Search" at bounding box center [294, 89] width 29 height 12
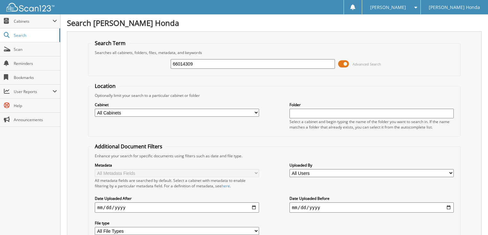
drag, startPoint x: 0, startPoint y: 0, endPoint x: 349, endPoint y: 61, distance: 354.0
click at [349, 61] on span at bounding box center [343, 64] width 11 height 10
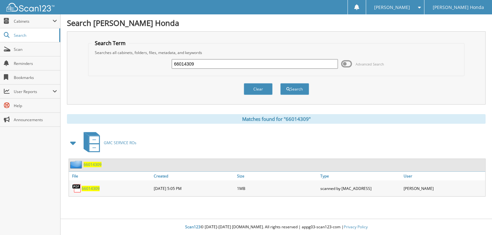
click at [279, 62] on input "66014309" at bounding box center [255, 64] width 166 height 10
type input "66014310"
click at [280, 83] on button "Search" at bounding box center [294, 89] width 29 height 12
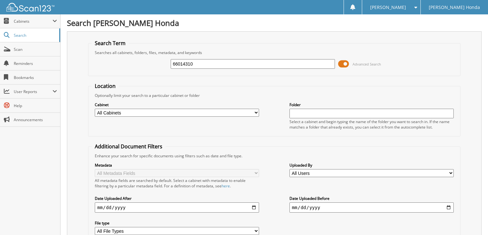
click at [344, 64] on span at bounding box center [343, 64] width 11 height 10
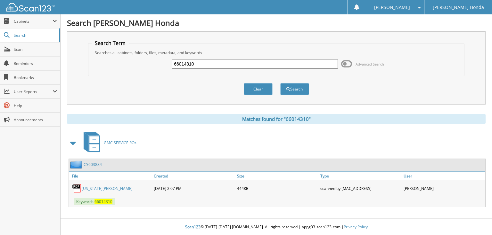
click at [270, 64] on input "66014310" at bounding box center [255, 64] width 166 height 10
type input "66014311"
click at [280, 83] on button "Search" at bounding box center [294, 89] width 29 height 12
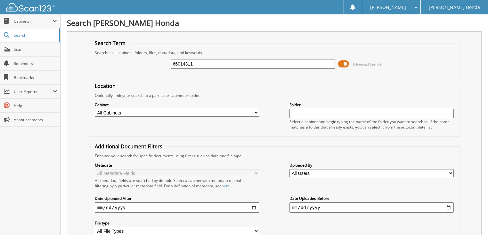
click at [344, 63] on span at bounding box center [343, 64] width 11 height 10
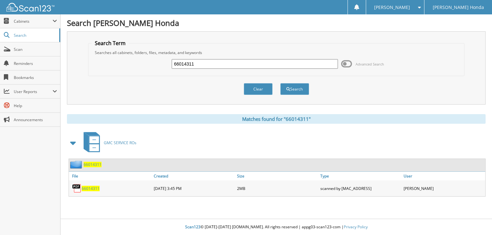
click at [243, 65] on input "66014311" at bounding box center [255, 64] width 166 height 10
type input "66014312"
click at [280, 83] on button "Search" at bounding box center [294, 89] width 29 height 12
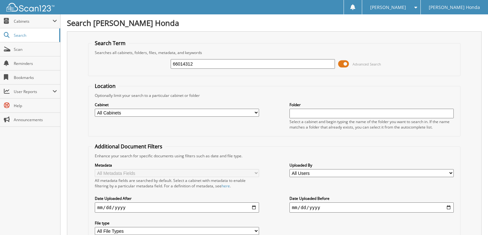
click at [344, 65] on span at bounding box center [343, 64] width 11 height 10
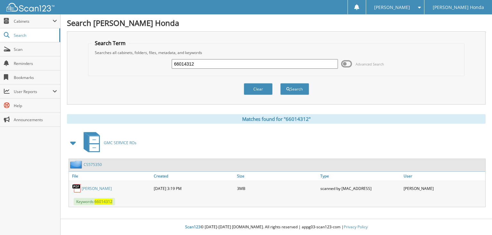
click at [274, 67] on input "66014312" at bounding box center [255, 64] width 166 height 10
type input "66014313"
click at [280, 83] on button "Search" at bounding box center [294, 89] width 29 height 12
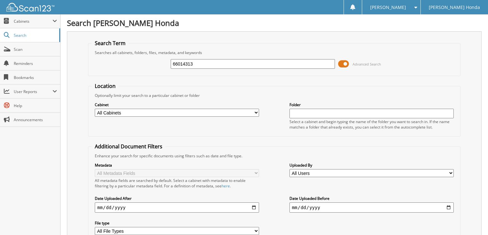
click at [349, 64] on span at bounding box center [343, 64] width 11 height 10
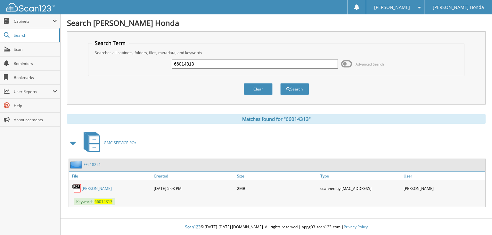
click at [279, 63] on input "66014313" at bounding box center [255, 64] width 166 height 10
type input "66014314"
click at [280, 83] on button "Search" at bounding box center [294, 89] width 29 height 12
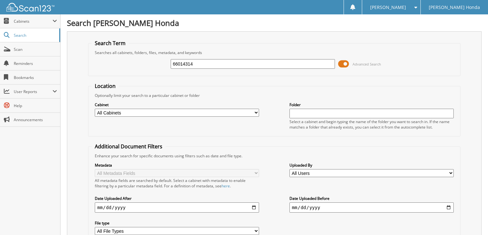
drag, startPoint x: 348, startPoint y: 63, endPoint x: 343, endPoint y: 63, distance: 4.2
click at [348, 63] on span at bounding box center [343, 64] width 11 height 10
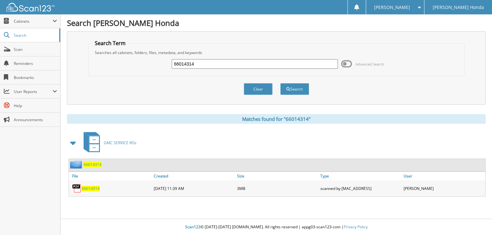
click at [264, 60] on input "66014314" at bounding box center [255, 64] width 166 height 10
type input "66014315"
click at [280, 83] on button "Search" at bounding box center [294, 89] width 29 height 12
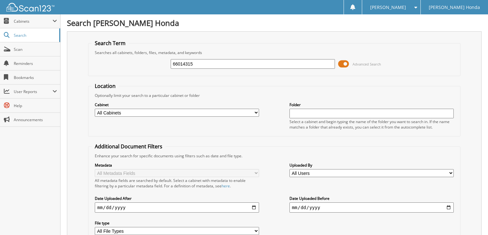
click at [346, 63] on span at bounding box center [343, 64] width 11 height 10
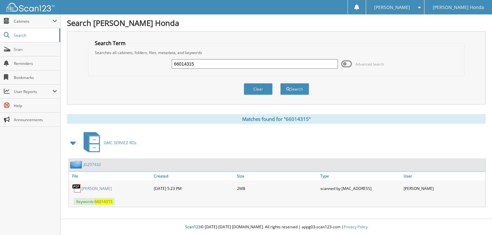
click at [247, 68] on input "66014315" at bounding box center [255, 64] width 166 height 10
type input "66014316"
click at [280, 83] on button "Search" at bounding box center [294, 89] width 29 height 12
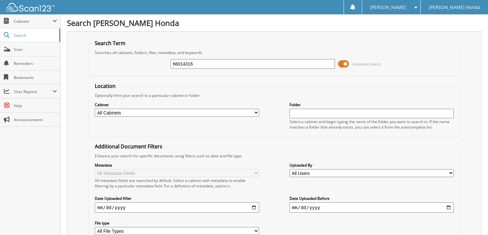
drag, startPoint x: 0, startPoint y: 0, endPoint x: 343, endPoint y: 63, distance: 349.2
click at [343, 63] on span at bounding box center [343, 64] width 11 height 10
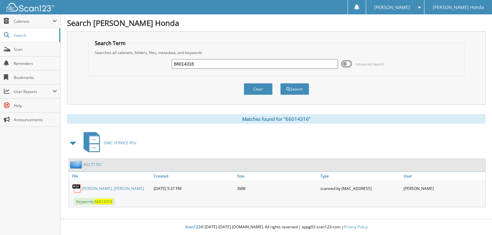
click at [241, 65] on input "66014316" at bounding box center [255, 64] width 166 height 10
type input "66014317"
click at [280, 83] on button "Search" at bounding box center [294, 89] width 29 height 12
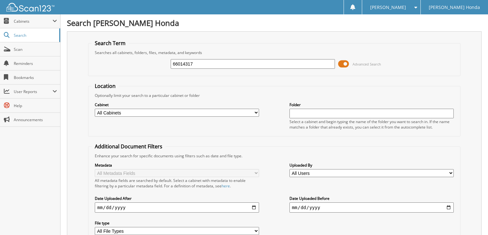
click at [348, 63] on span at bounding box center [343, 64] width 11 height 10
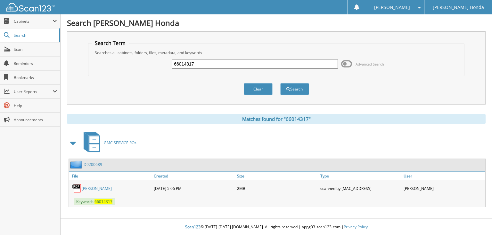
click at [252, 69] on div "66014317 Advanced Search" at bounding box center [276, 63] width 369 height 17
click at [240, 62] on input "66014317" at bounding box center [255, 64] width 166 height 10
type input "66014318"
click at [280, 83] on button "Search" at bounding box center [294, 89] width 29 height 12
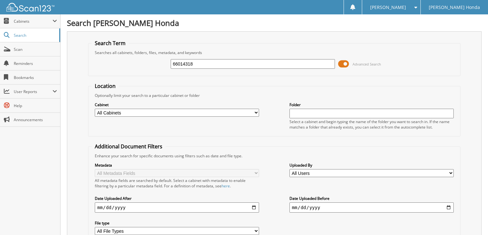
click at [346, 64] on span at bounding box center [343, 64] width 11 height 10
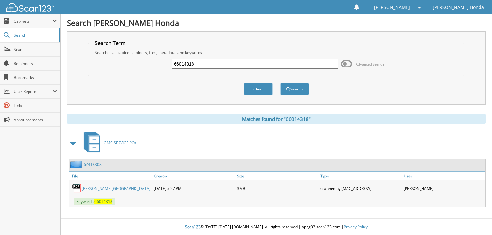
click at [275, 63] on input "66014318" at bounding box center [255, 64] width 166 height 10
type input "66014319"
click at [280, 83] on button "Search" at bounding box center [294, 89] width 29 height 12
